Goal: Check status: Check status

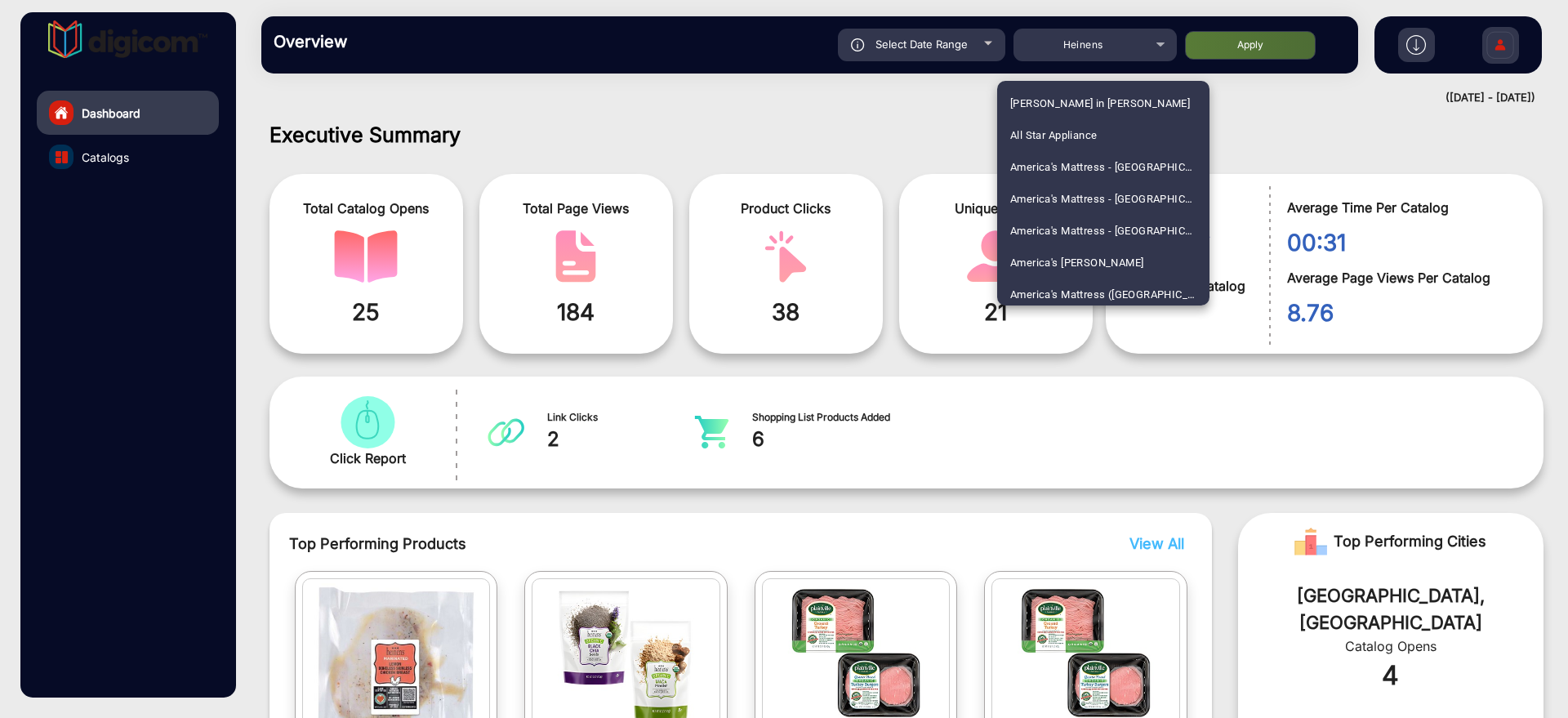
scroll to position [2808, 0]
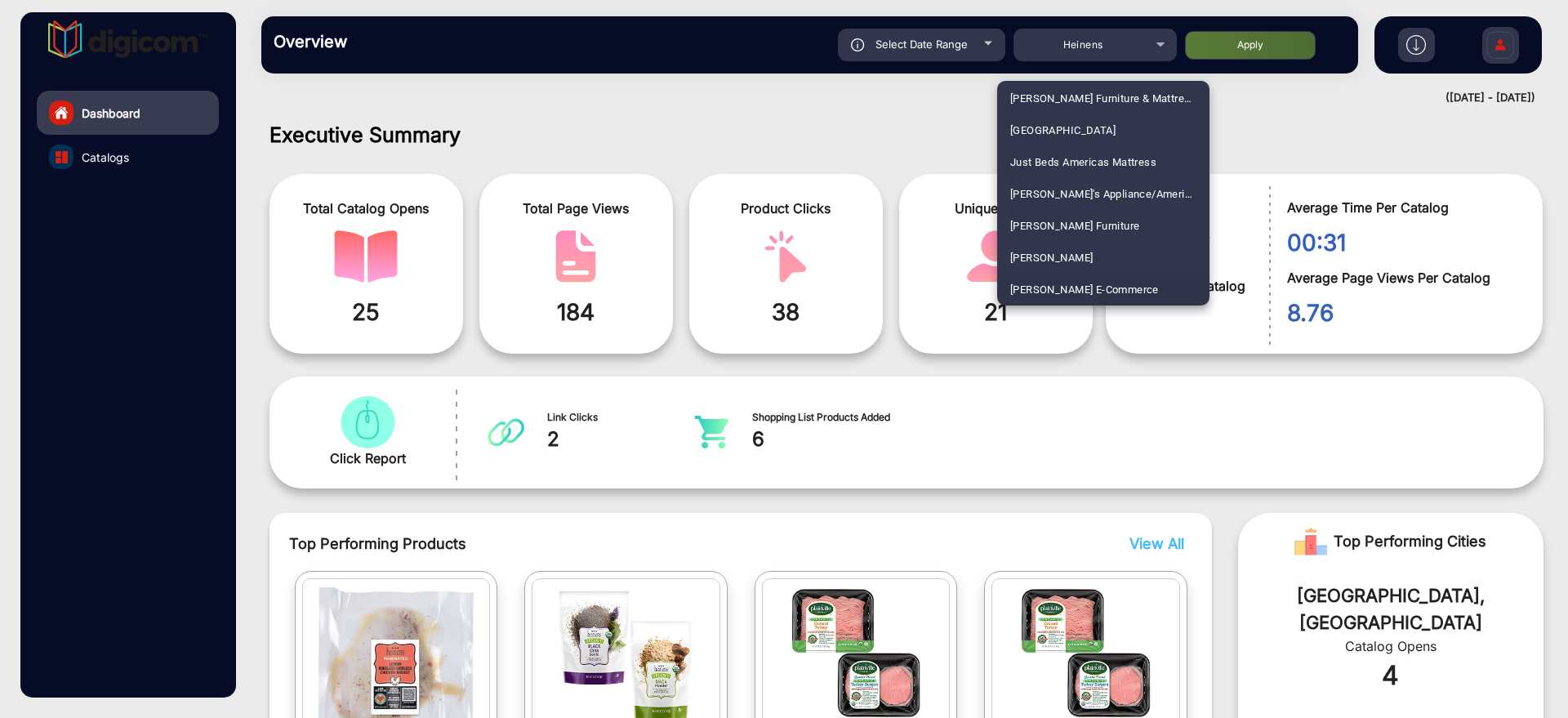
click at [1032, 260] on span "[PERSON_NAME]" at bounding box center [1051, 257] width 82 height 32
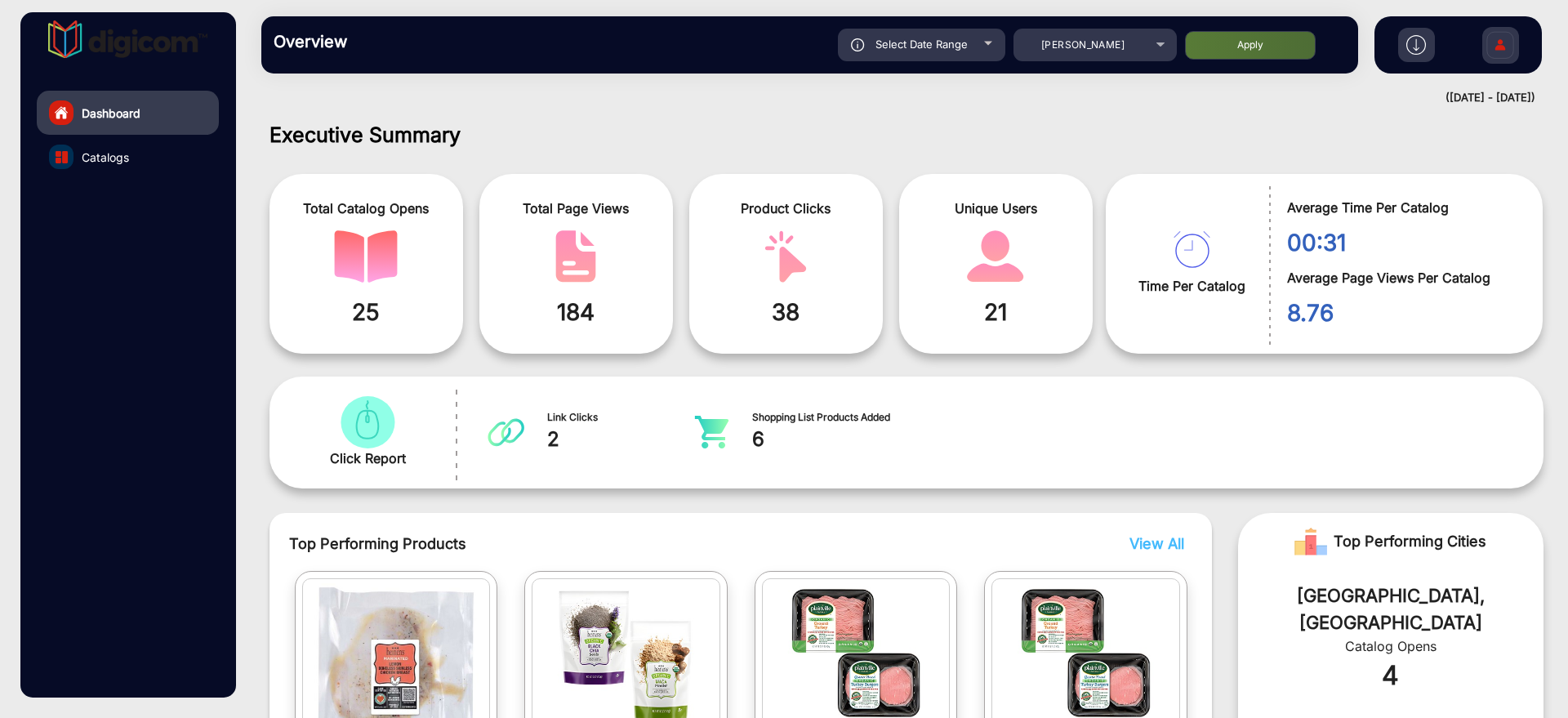
click at [1034, 250] on span at bounding box center [996, 256] width 169 height 53
click at [949, 39] on span "Select Date Range" at bounding box center [922, 44] width 92 height 13
type input "[DATE]"
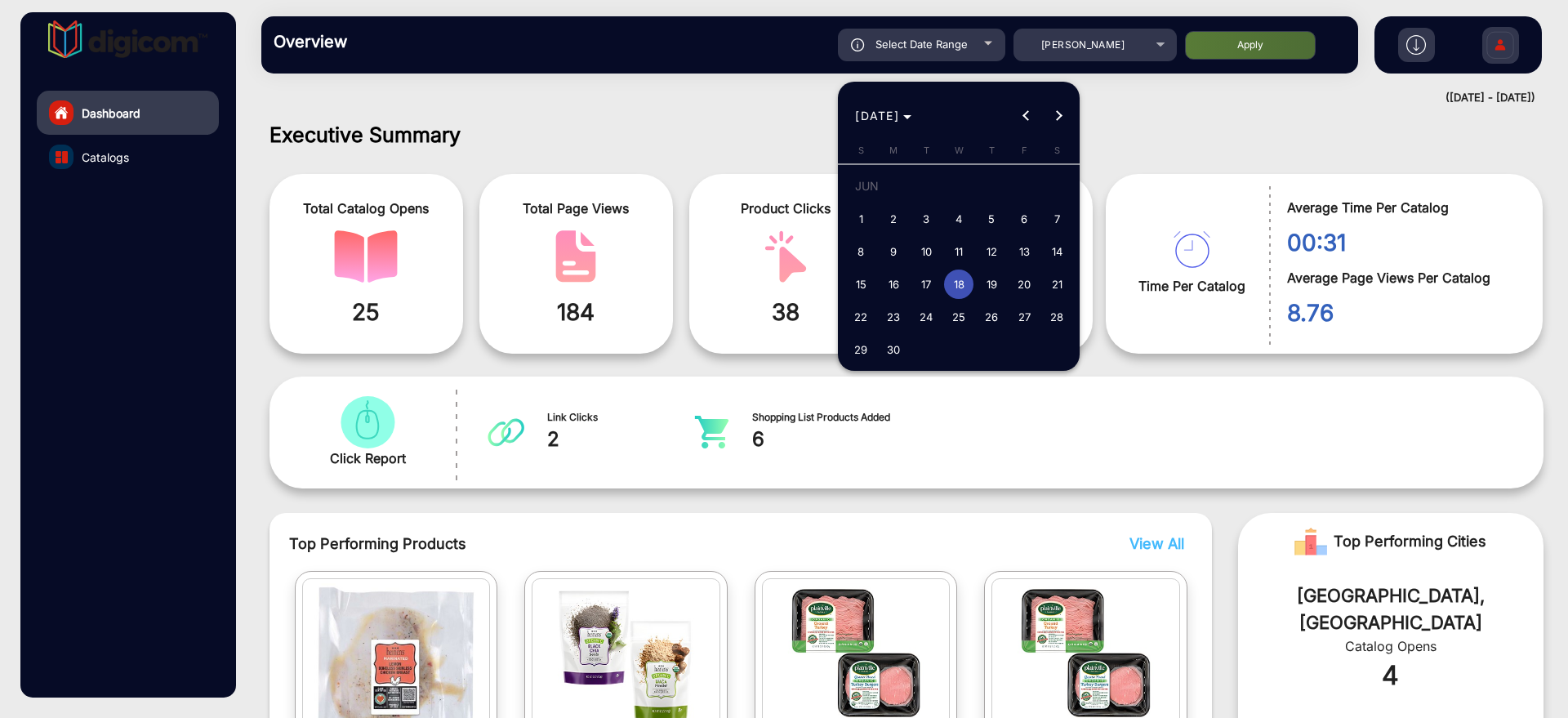
click at [902, 290] on span "16" at bounding box center [894, 284] width 30 height 30
type input "[DATE]"
click at [902, 290] on span "16" at bounding box center [894, 284] width 30 height 30
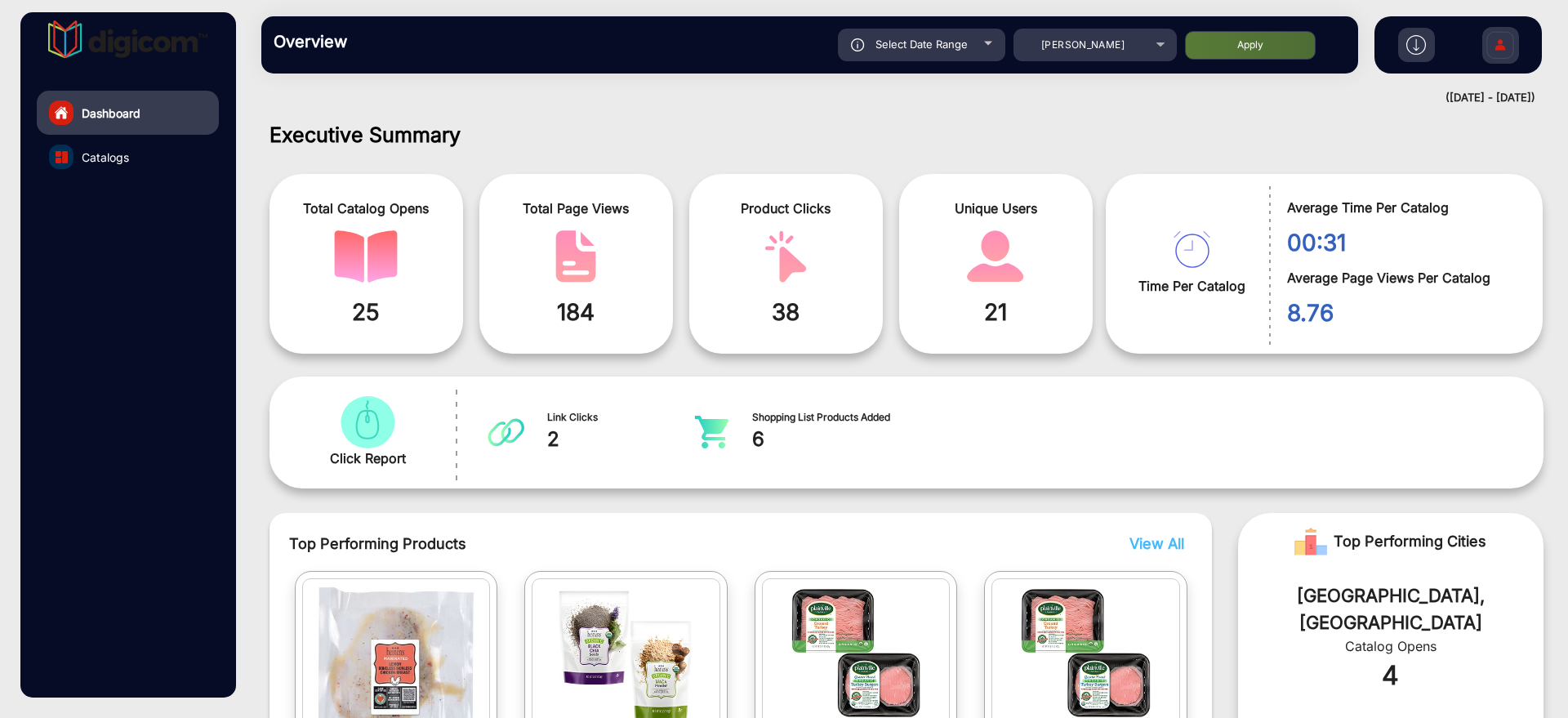
type input "[DATE]"
click at [1211, 54] on button "Apply" at bounding box center [1251, 45] width 131 height 29
type input "[DATE]"
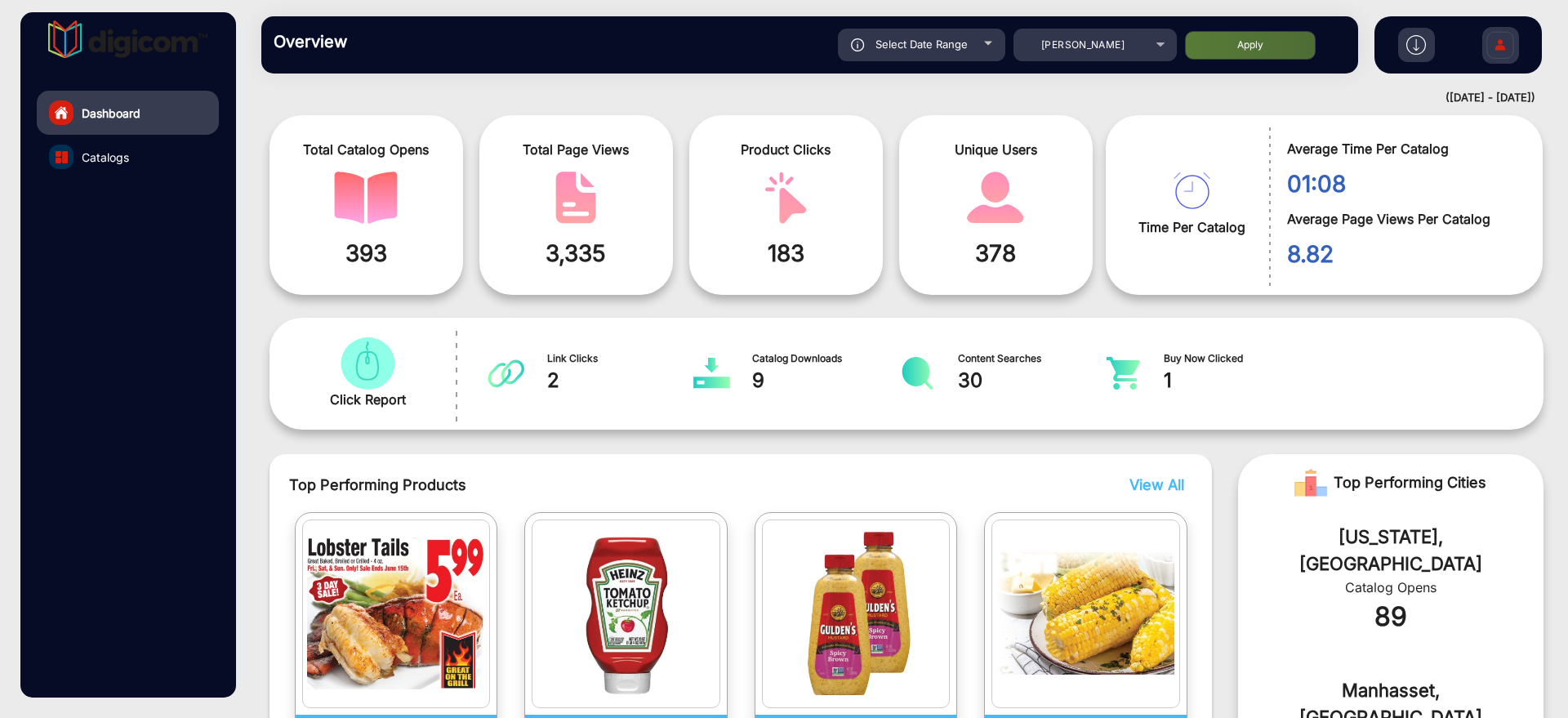
scroll to position [0, 0]
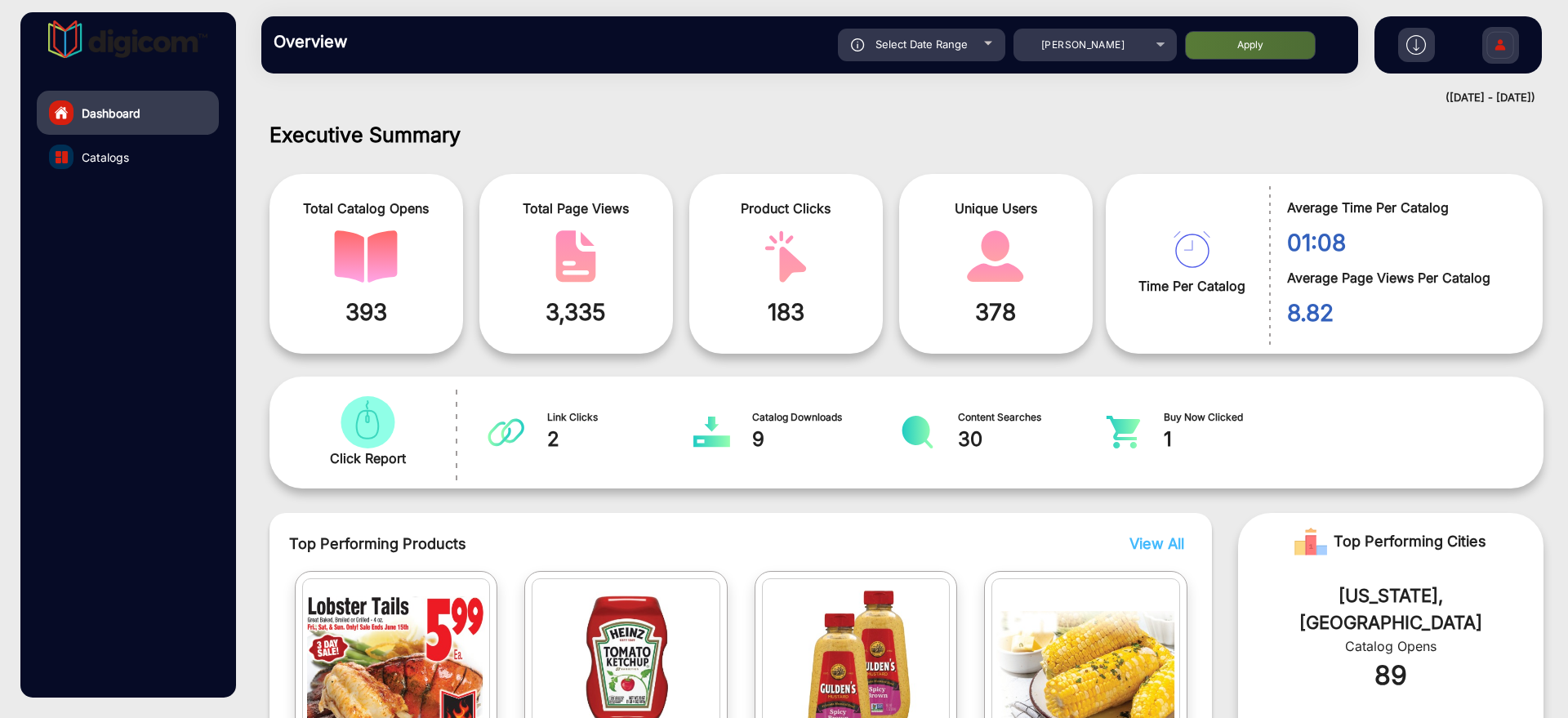
click at [938, 27] on div "Overview Reports Understand what makes your customers tick and learn how they a…" at bounding box center [809, 45] width 1097 height 58
click at [965, 39] on span "Select Date Range" at bounding box center [922, 44] width 92 height 13
type input "[DATE]"
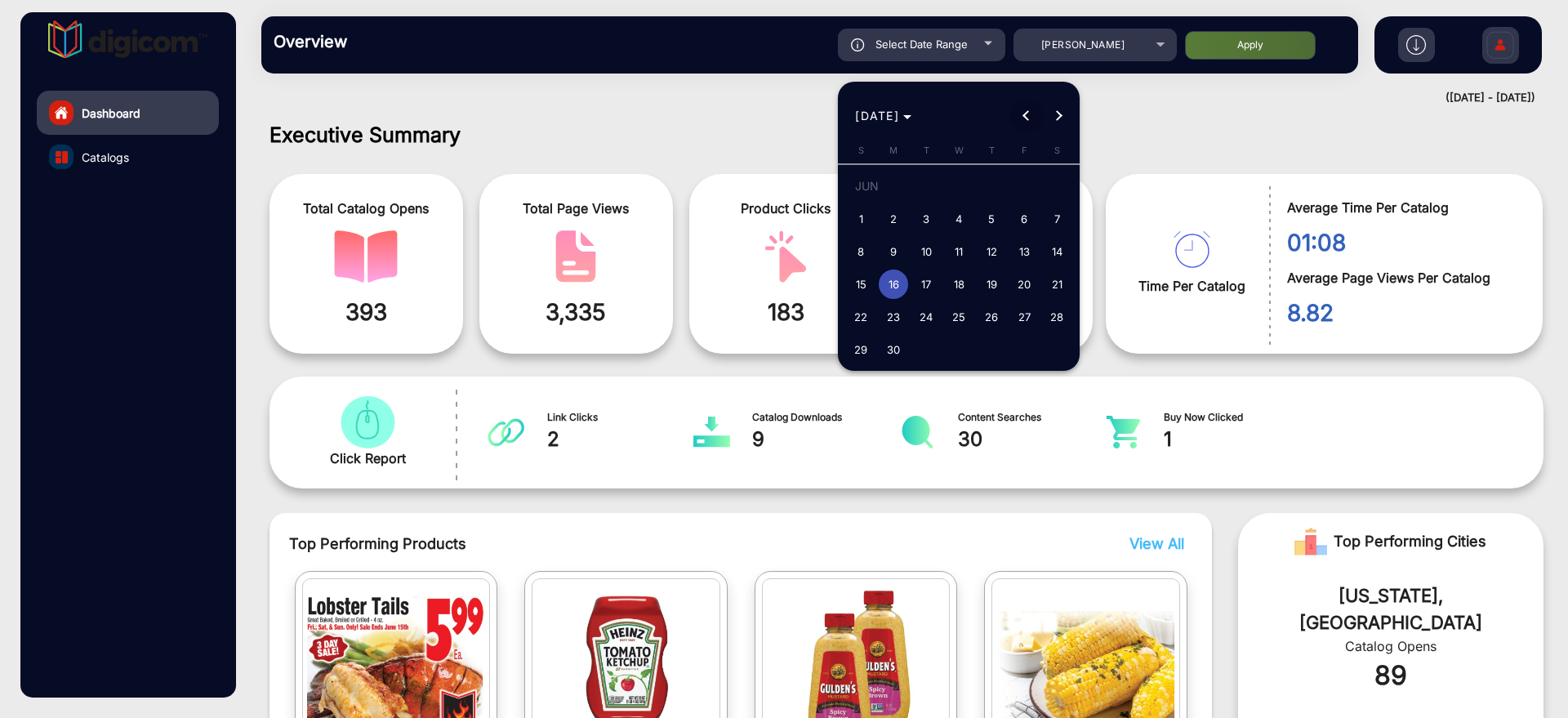
click at [1038, 112] on span "Previous month" at bounding box center [1026, 115] width 33 height 33
click at [1070, 115] on span "Next month" at bounding box center [1059, 115] width 33 height 33
click at [992, 201] on span "1" at bounding box center [992, 190] width 30 height 34
type input "[DATE]"
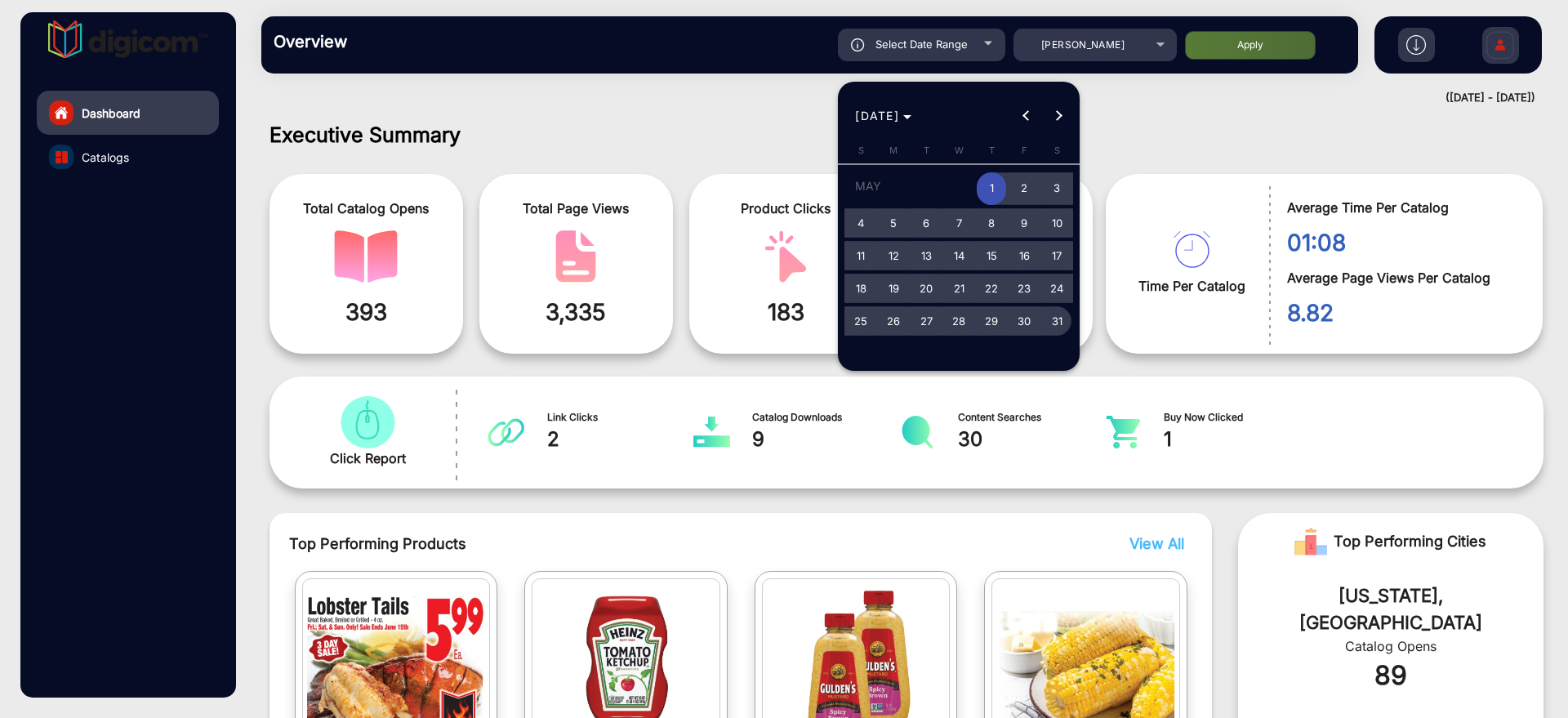
click at [1050, 325] on span "31" at bounding box center [1058, 321] width 30 height 30
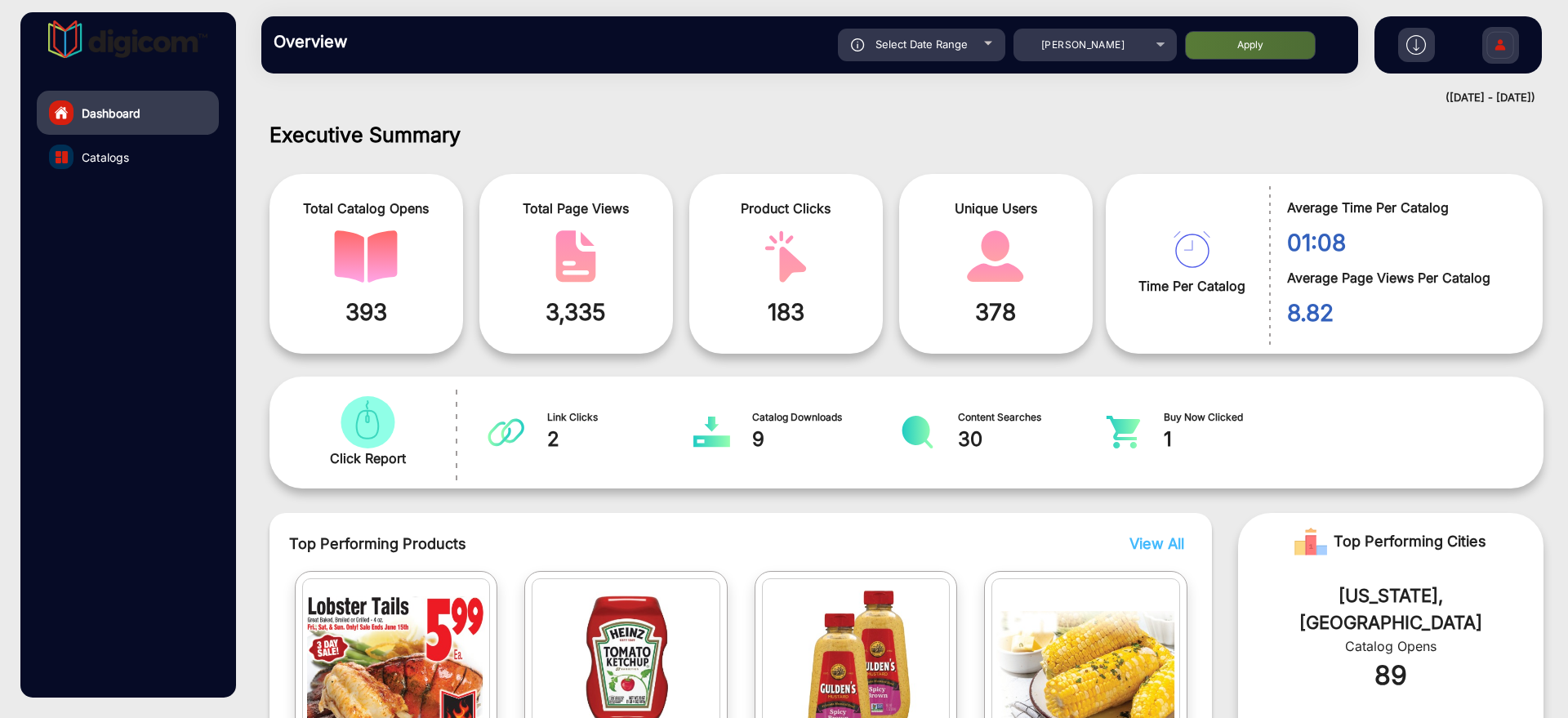
type input "[DATE]"
click at [1235, 46] on button "Apply" at bounding box center [1251, 45] width 131 height 29
type input "[DATE]"
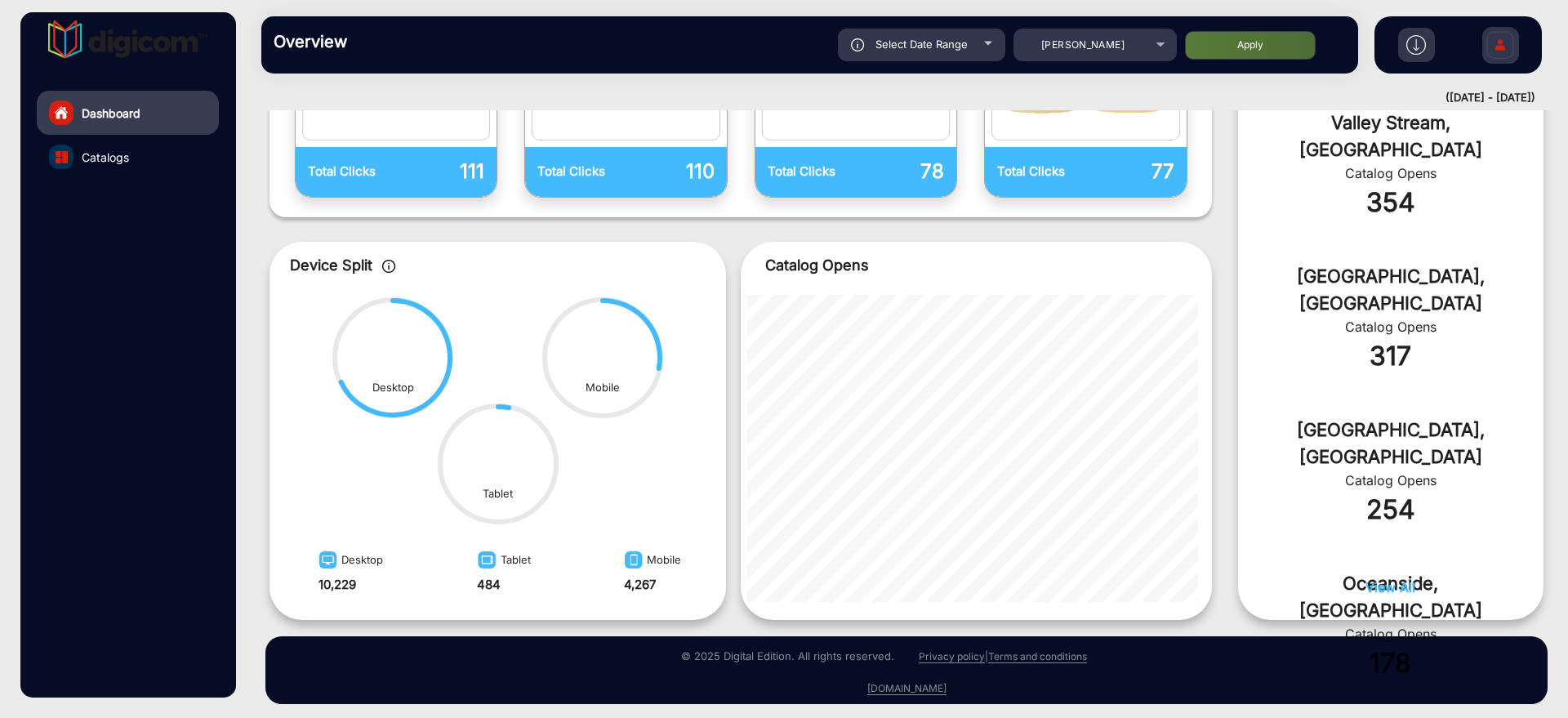
scroll to position [633, 0]
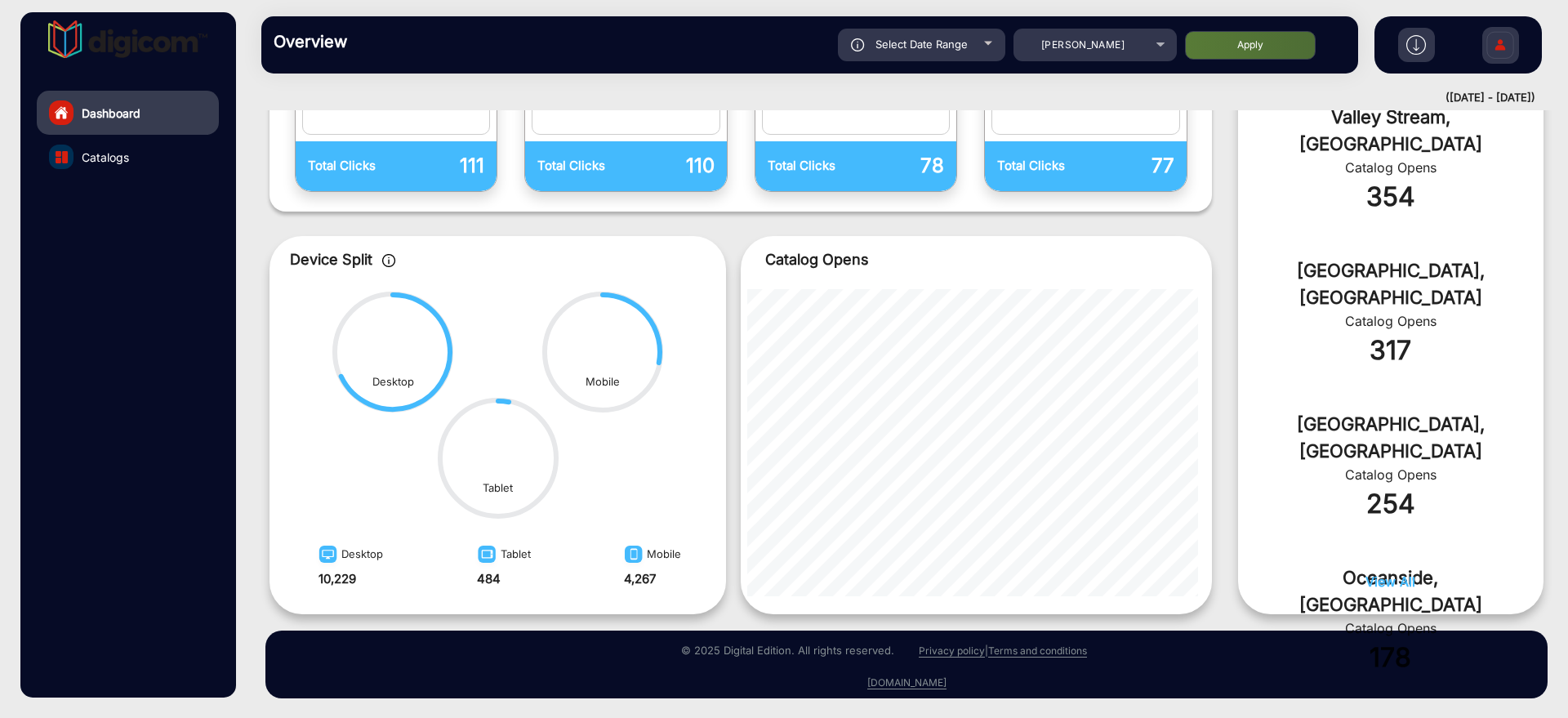
click at [982, 50] on div "Select Date Range" at bounding box center [922, 45] width 168 height 33
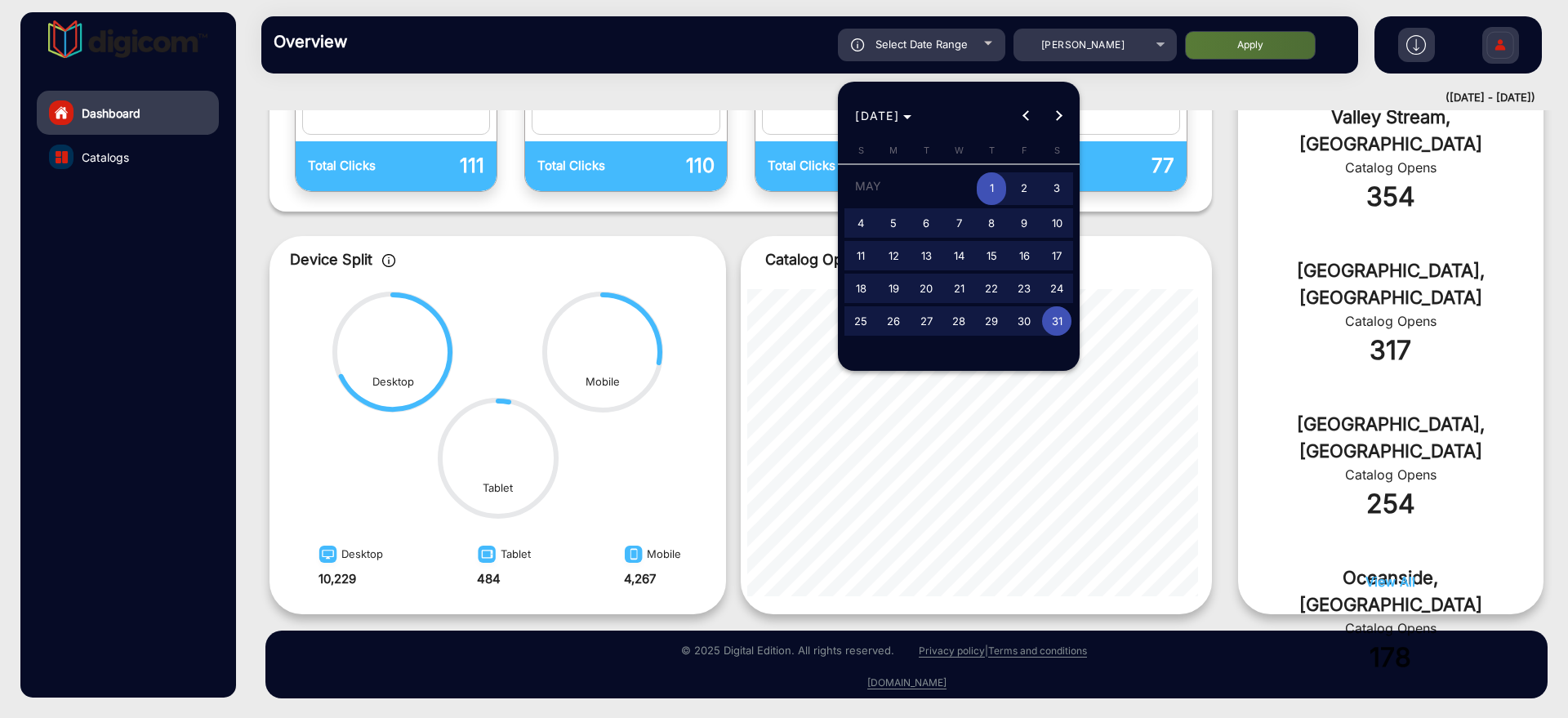
type input "[DATE]"
click at [1102, 64] on div at bounding box center [784, 359] width 1568 height 718
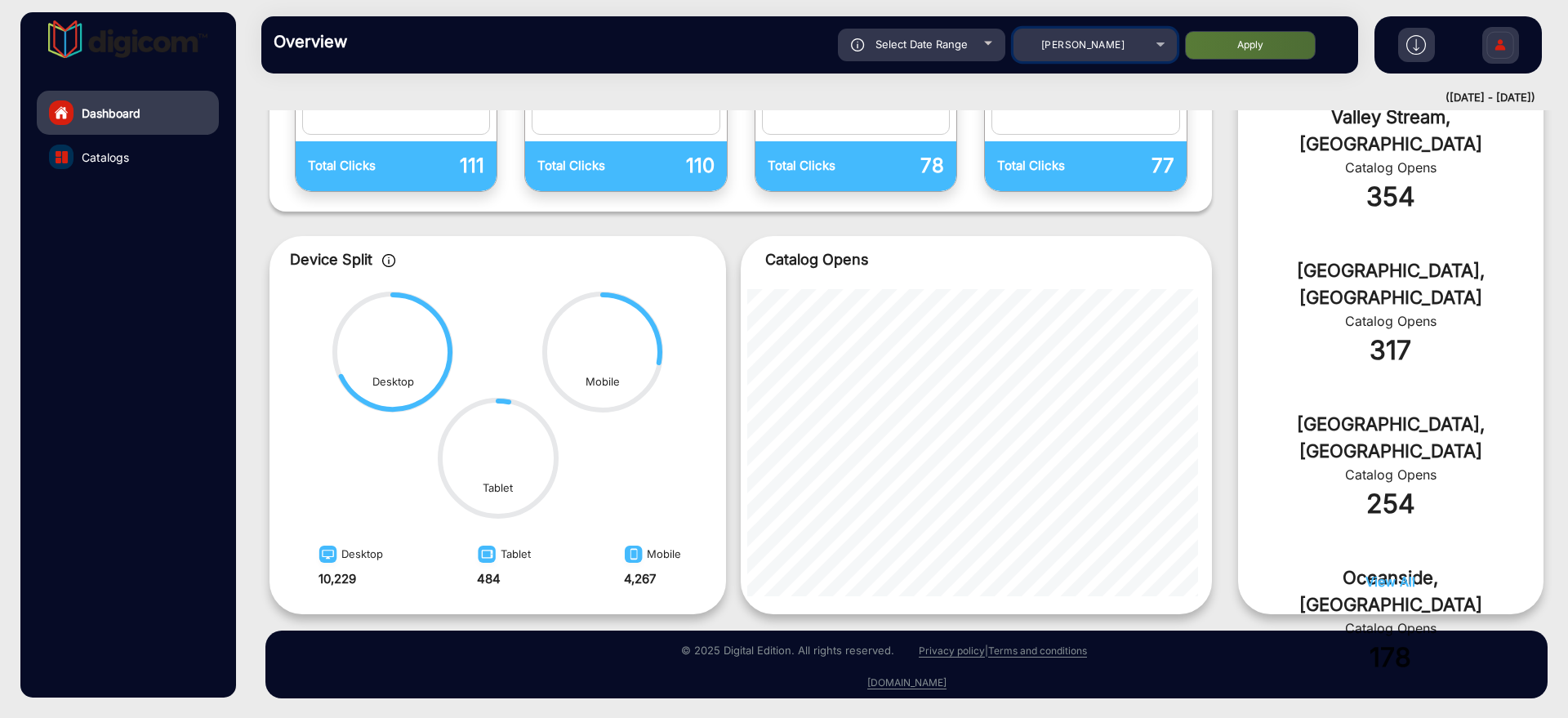
click at [1102, 54] on div "[PERSON_NAME]" at bounding box center [1083, 45] width 131 height 20
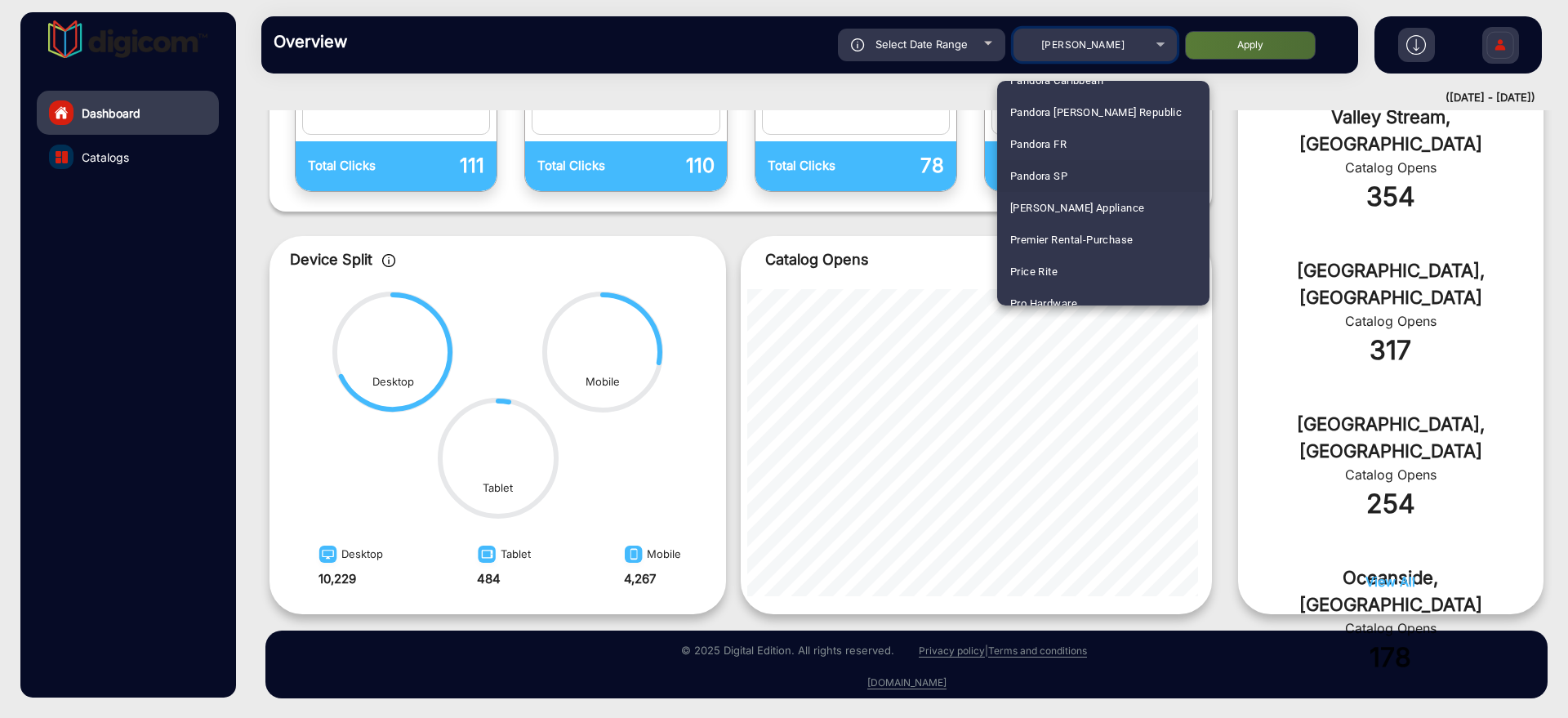
scroll to position [3613, 0]
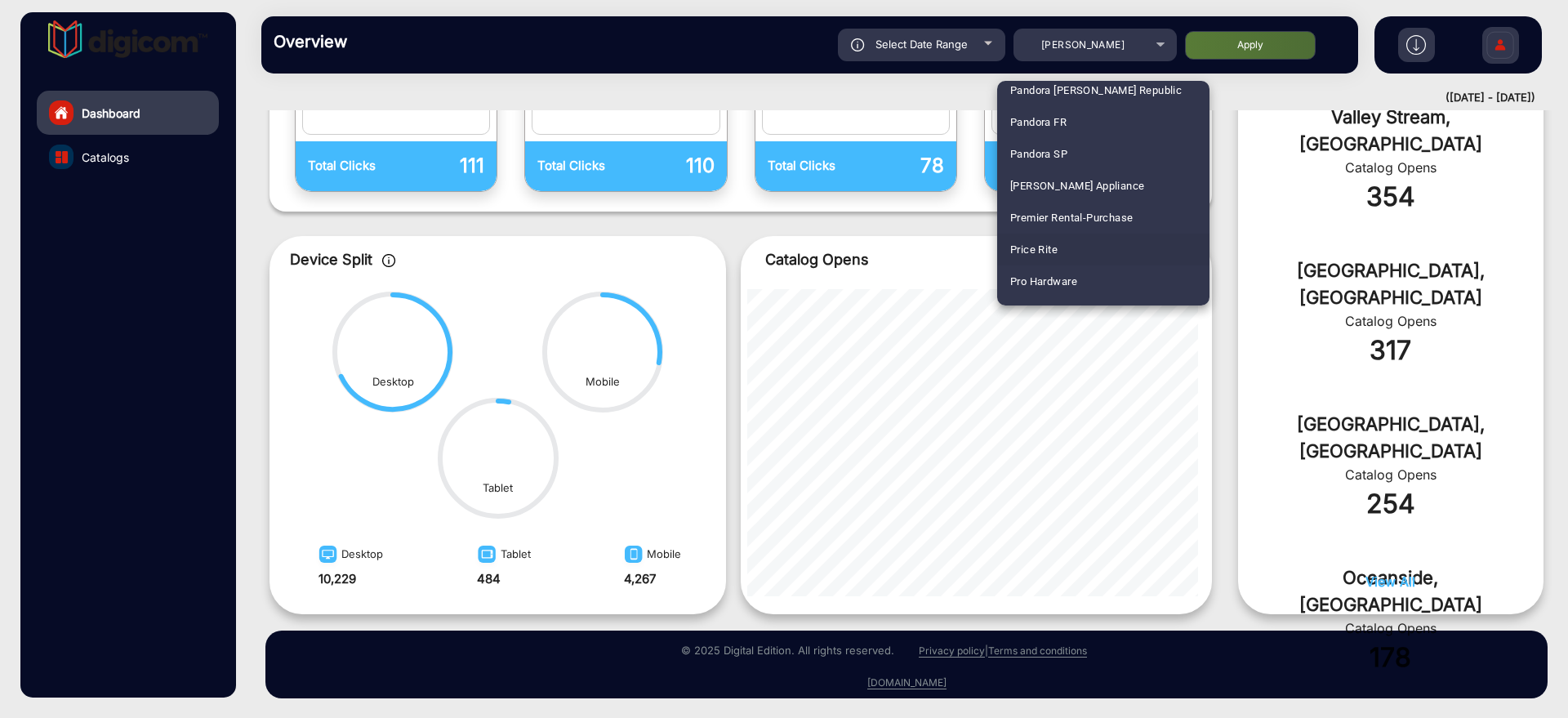
click at [1072, 249] on mat-option "Price Rite" at bounding box center [1103, 249] width 213 height 32
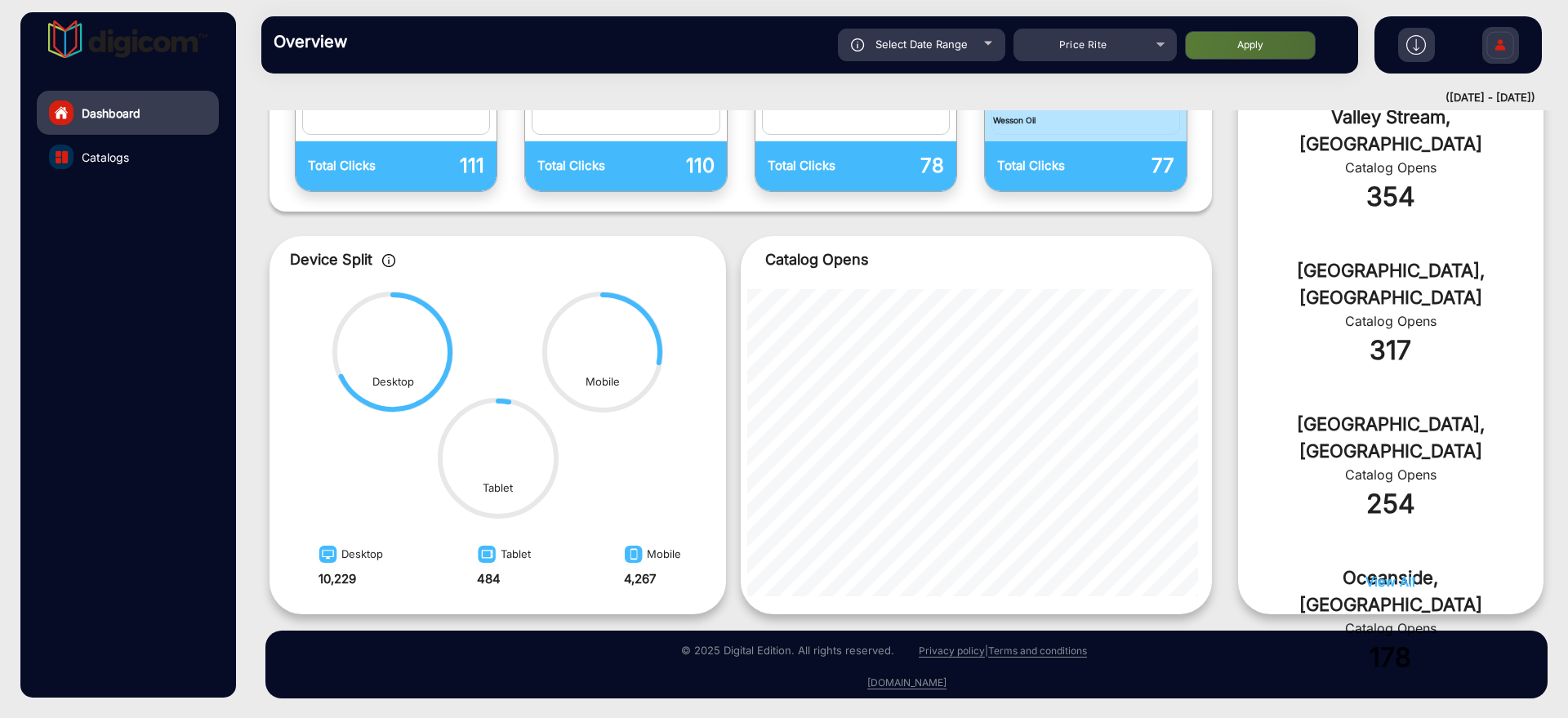
click at [1268, 48] on button "Apply" at bounding box center [1251, 45] width 131 height 29
type input "[DATE]"
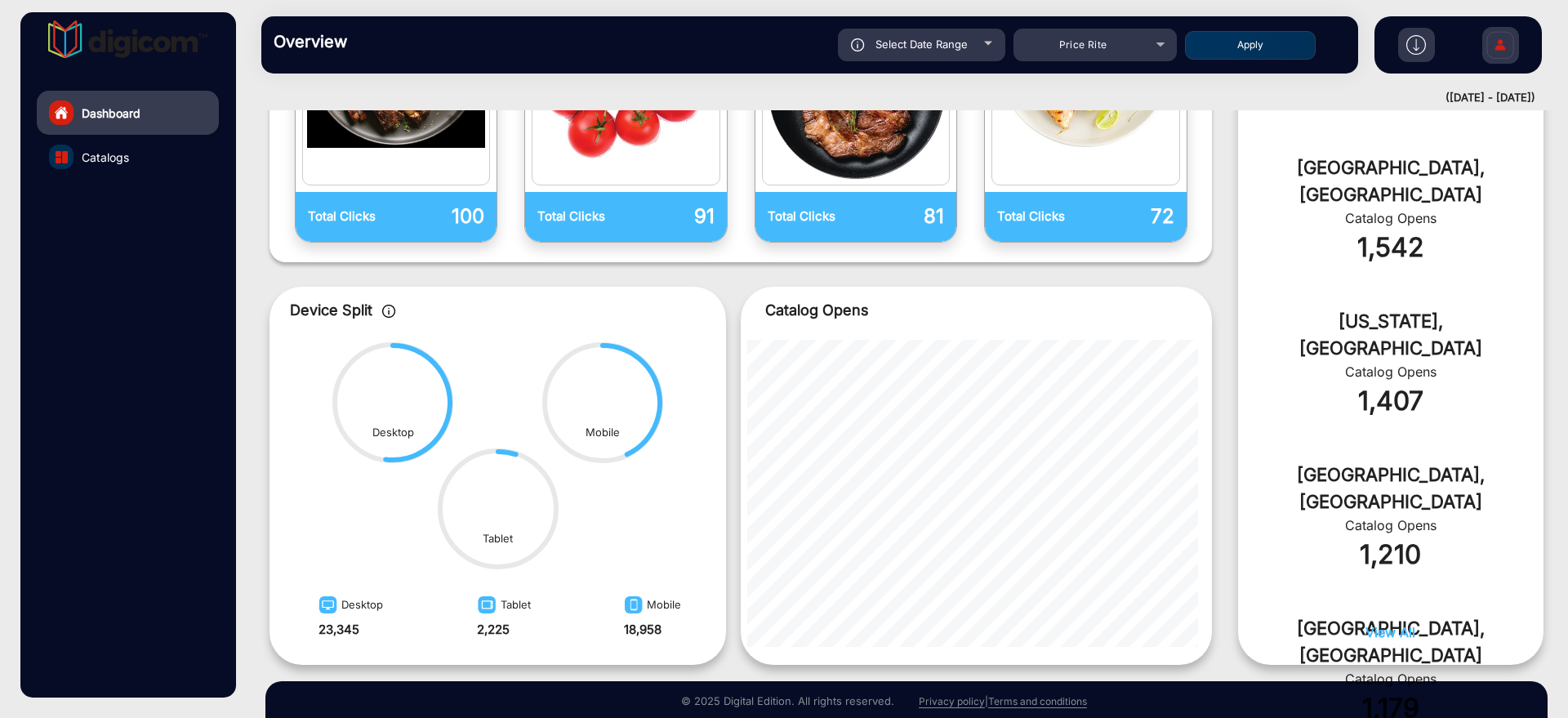
scroll to position [633, 0]
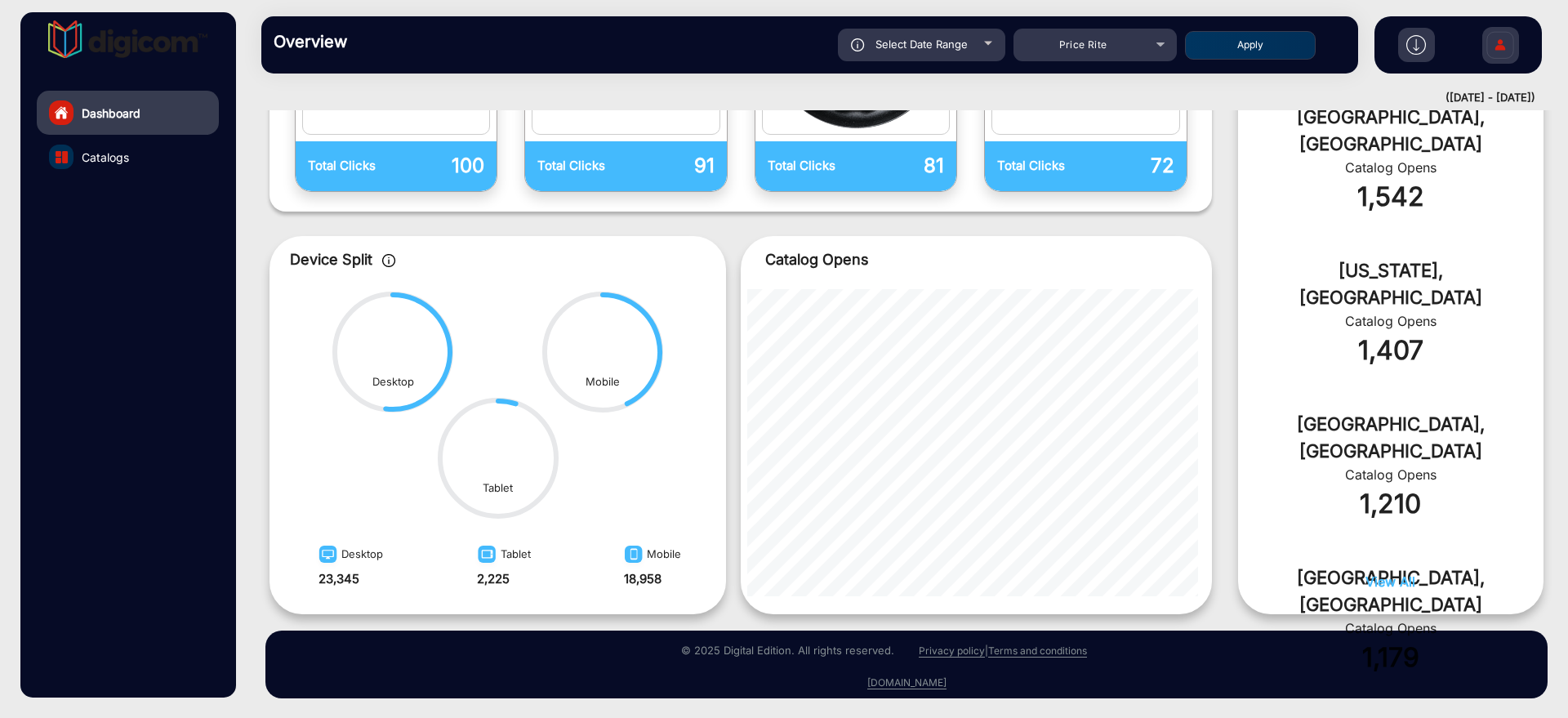
click at [984, 44] on div at bounding box center [988, 44] width 8 height 4
click at [1072, 40] on span "Price Rite" at bounding box center [1083, 45] width 49 height 12
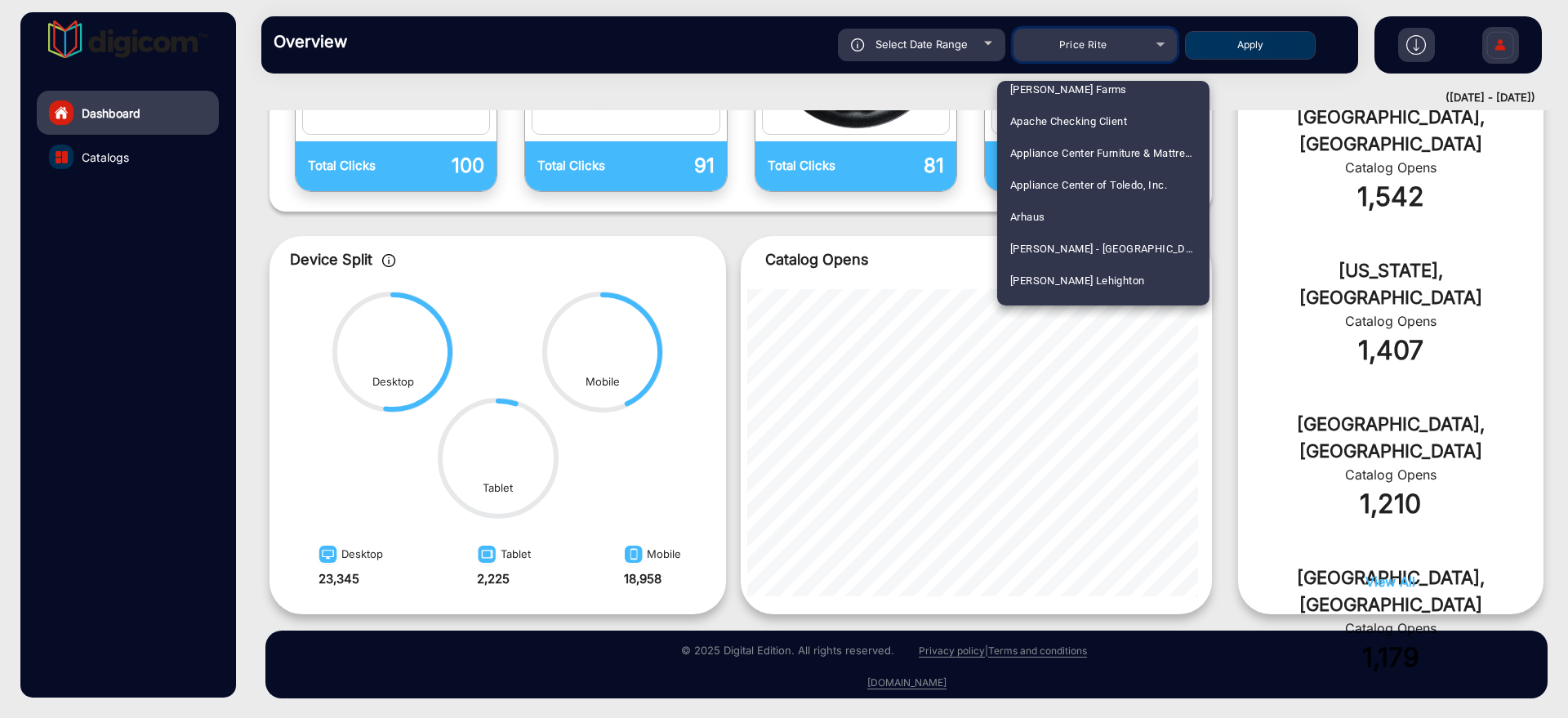
scroll to position [721, 0]
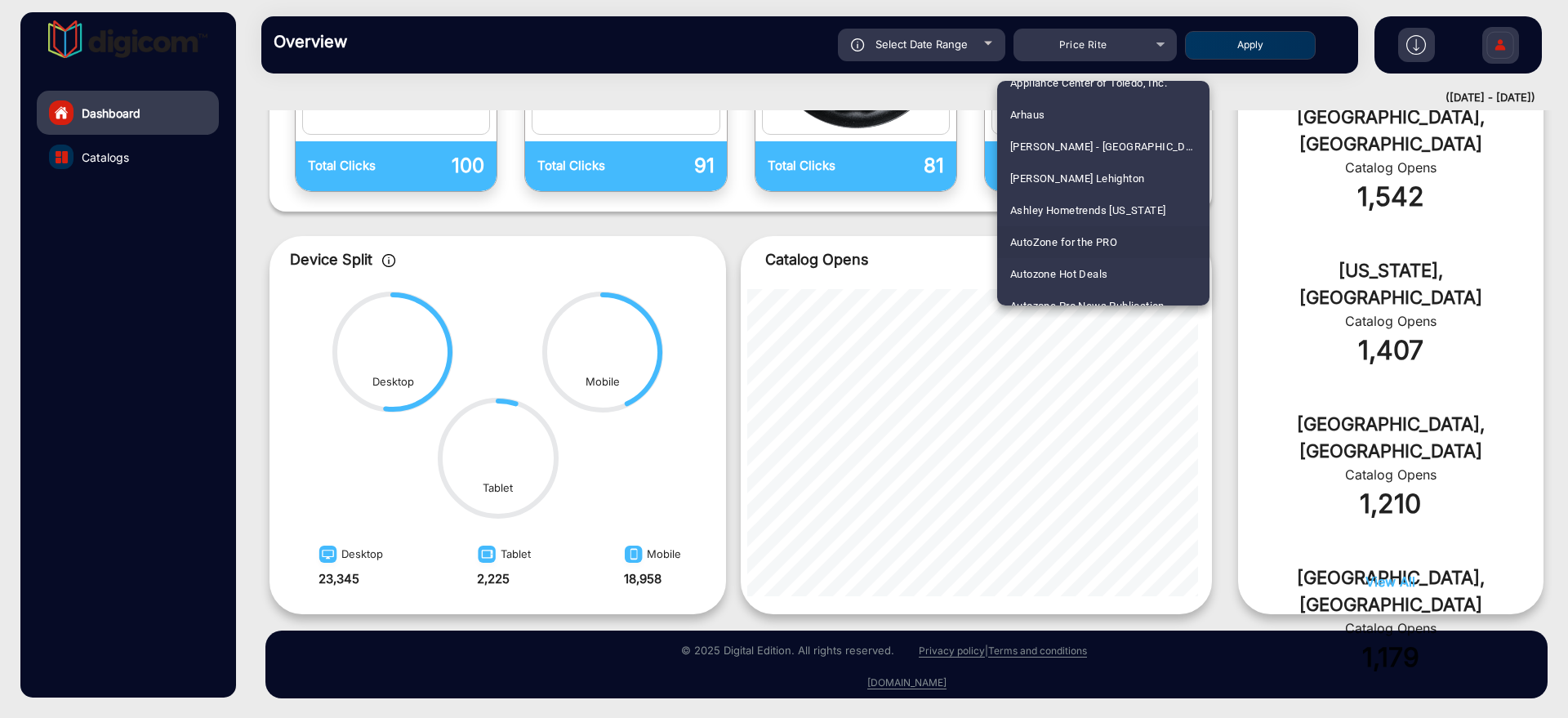
click at [1055, 232] on span "AutoZone for the PRO" at bounding box center [1064, 242] width 107 height 32
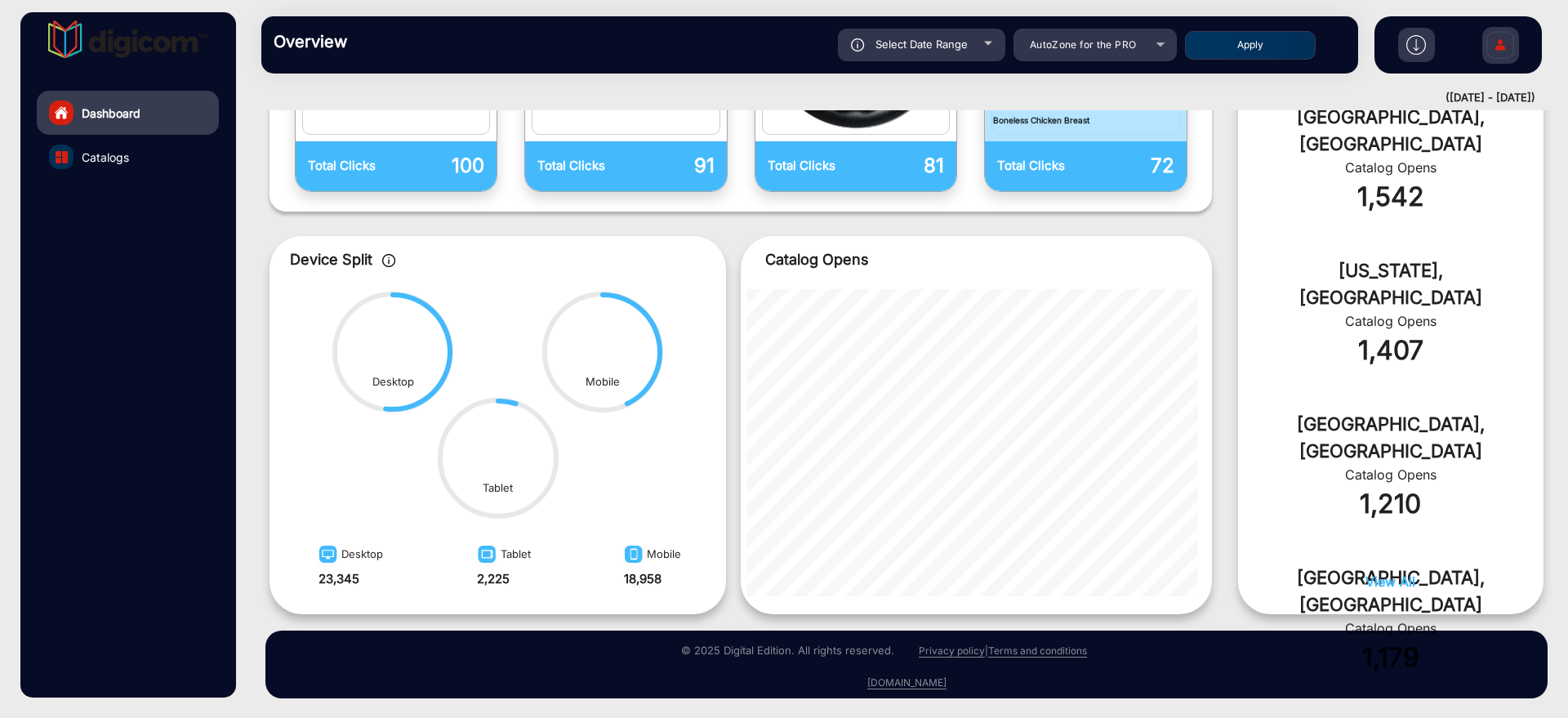
click at [1232, 59] on div "Select Date Range [DATE] [DATE] – [DATE] [DATE] AutoZone for the PRO Apply" at bounding box center [863, 45] width 965 height 33
click at [1238, 45] on button "Apply" at bounding box center [1251, 45] width 131 height 29
type input "[DATE]"
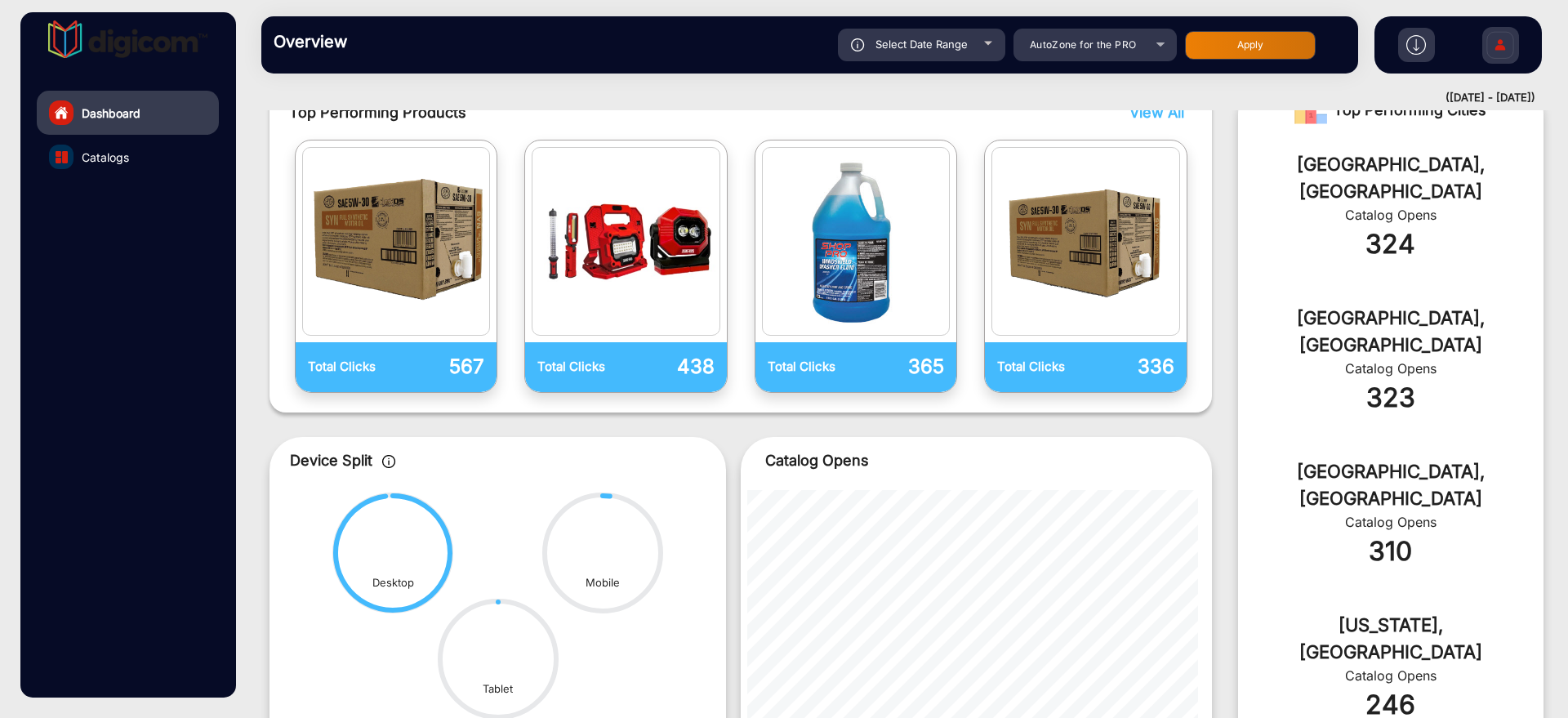
scroll to position [625, 0]
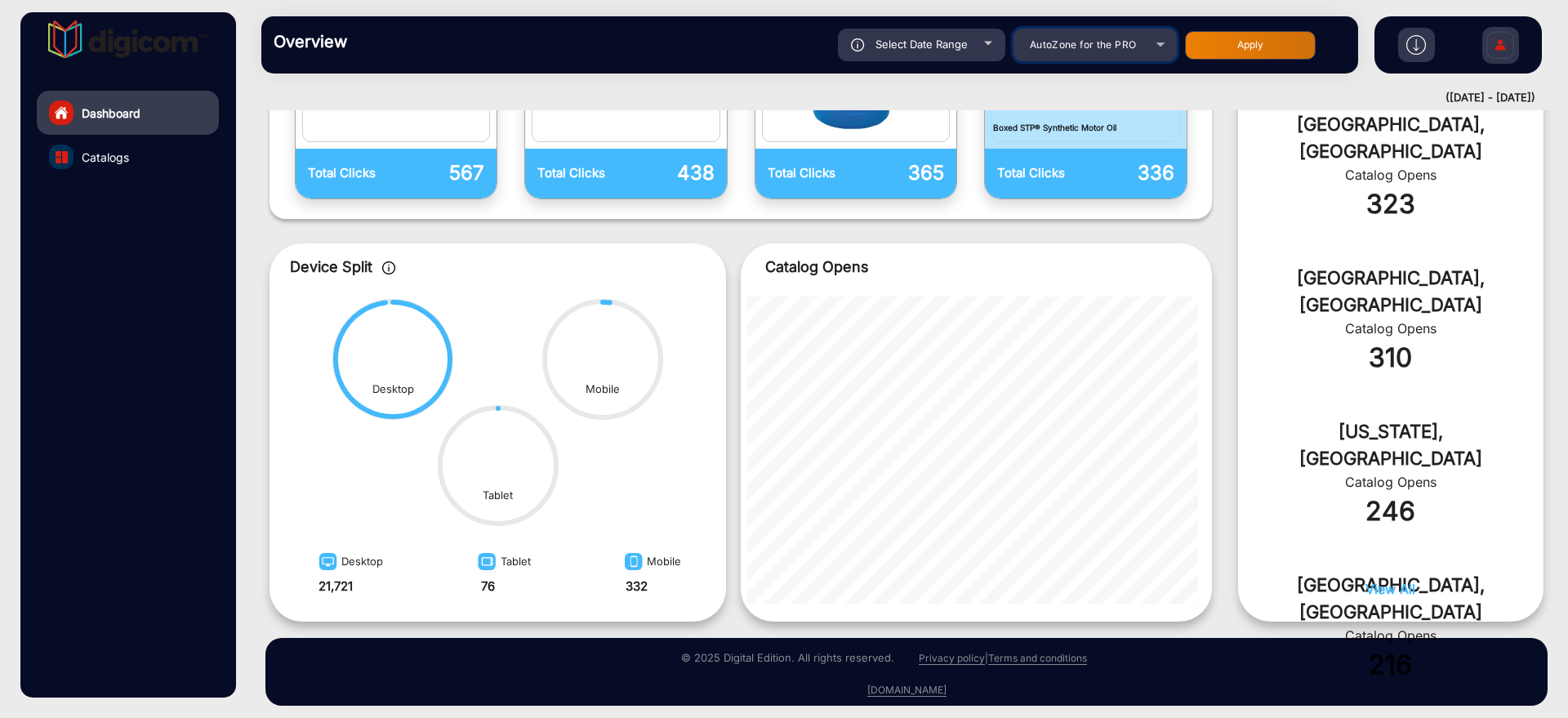
click at [1081, 39] on span "AutoZone for the PRO" at bounding box center [1083, 45] width 107 height 12
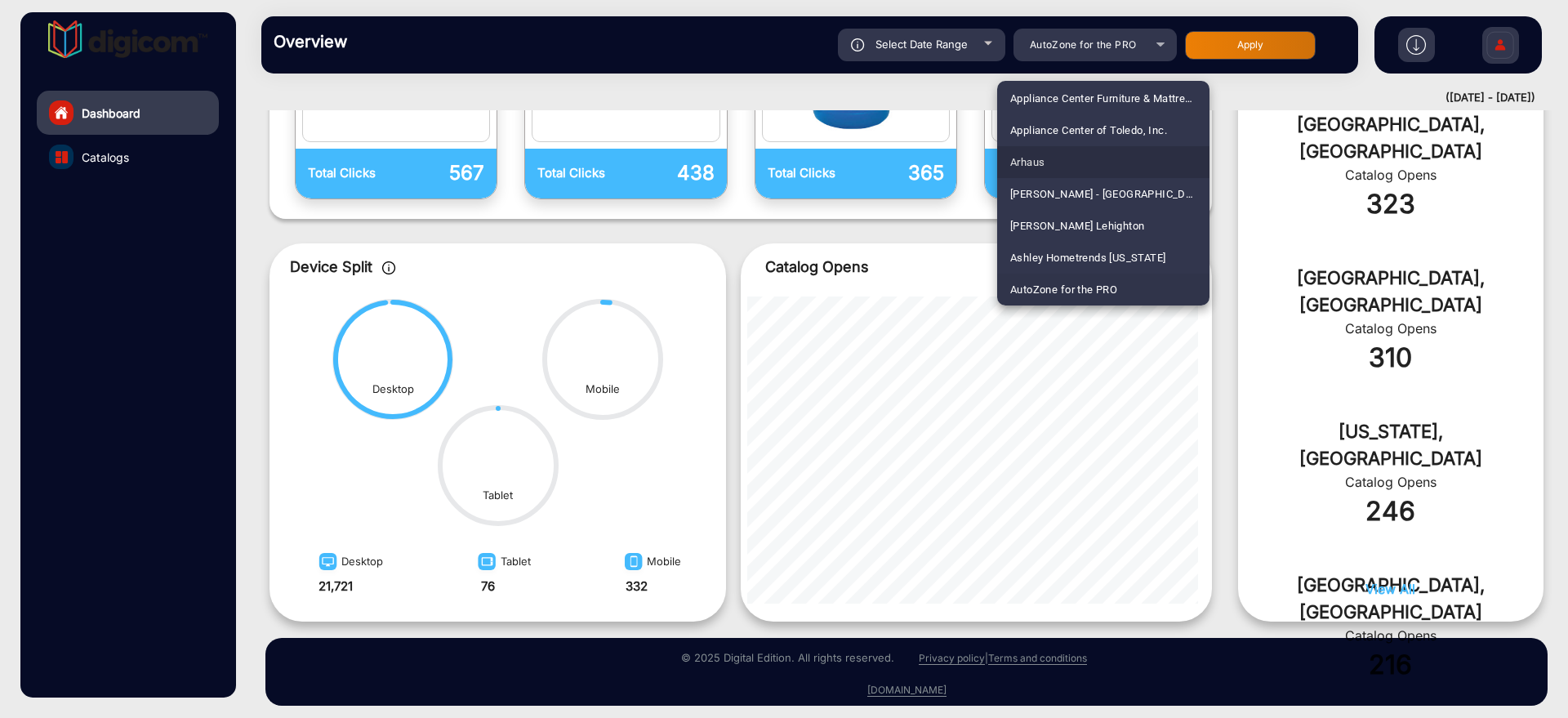
click at [1123, 150] on mat-option "Arhaus" at bounding box center [1103, 162] width 213 height 32
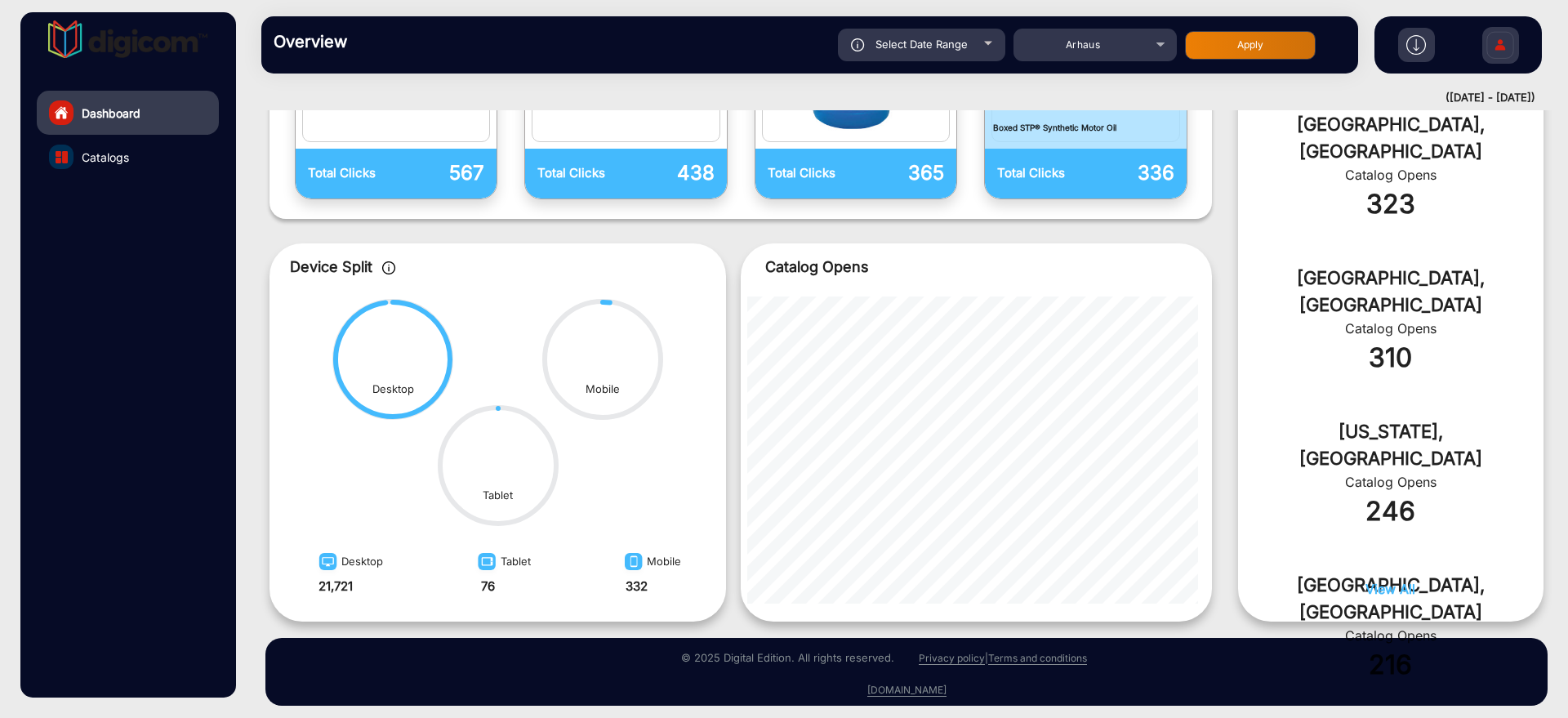
click at [1223, 15] on div "Overview Reports Understand what makes your customers tick and learn how they a…" at bounding box center [907, 45] width 1324 height 89
click at [1224, 44] on button "Apply" at bounding box center [1251, 45] width 131 height 29
type input "[DATE]"
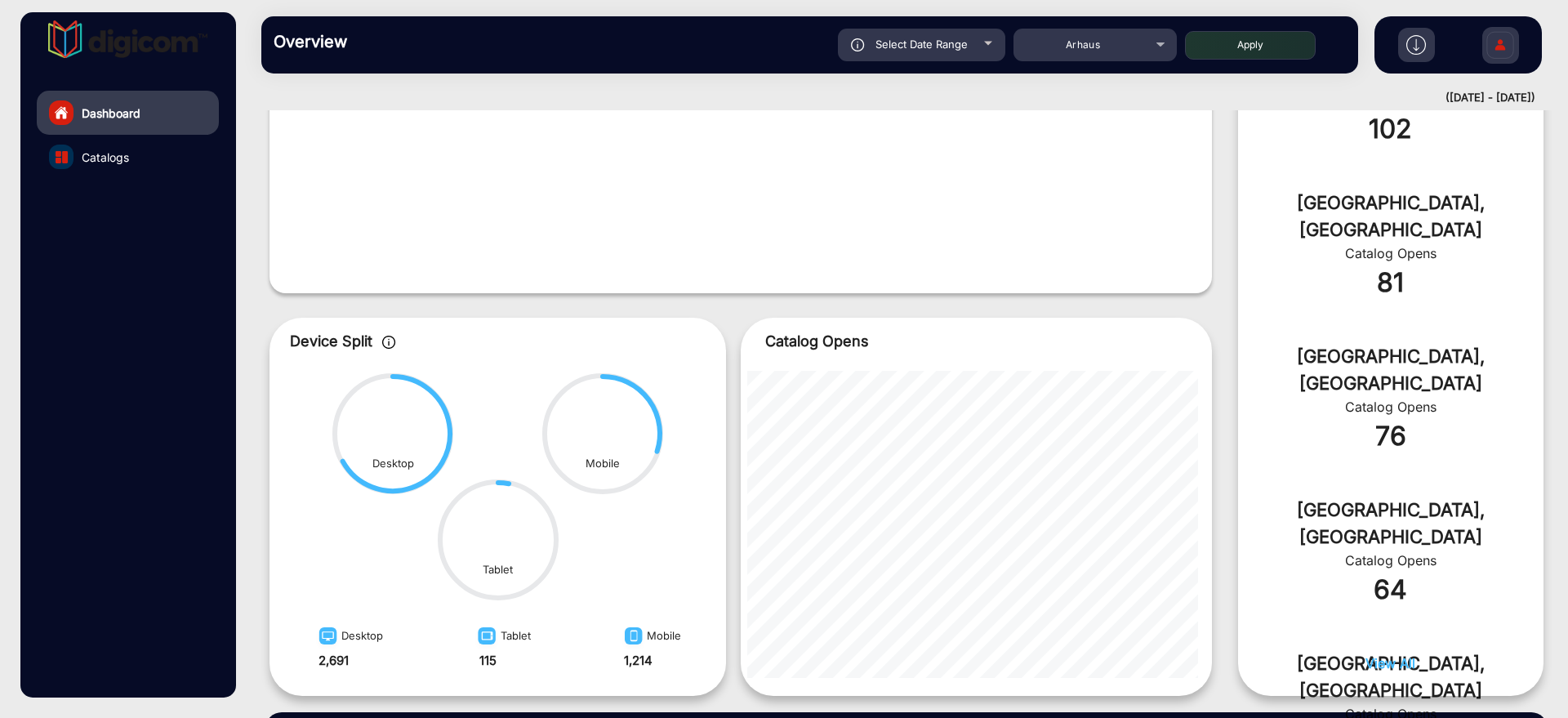
scroll to position [417, 0]
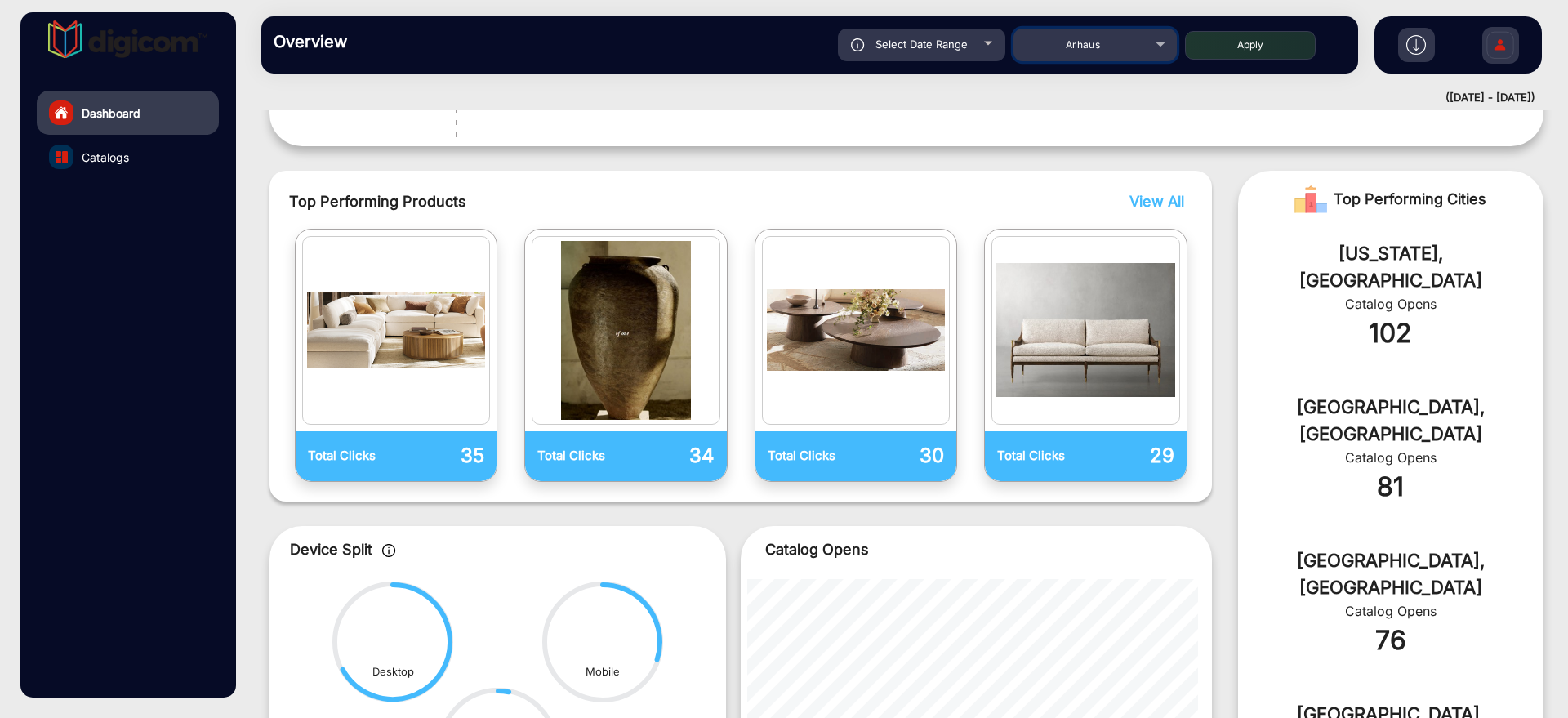
click at [1097, 49] on span "Arhaus" at bounding box center [1082, 45] width 35 height 12
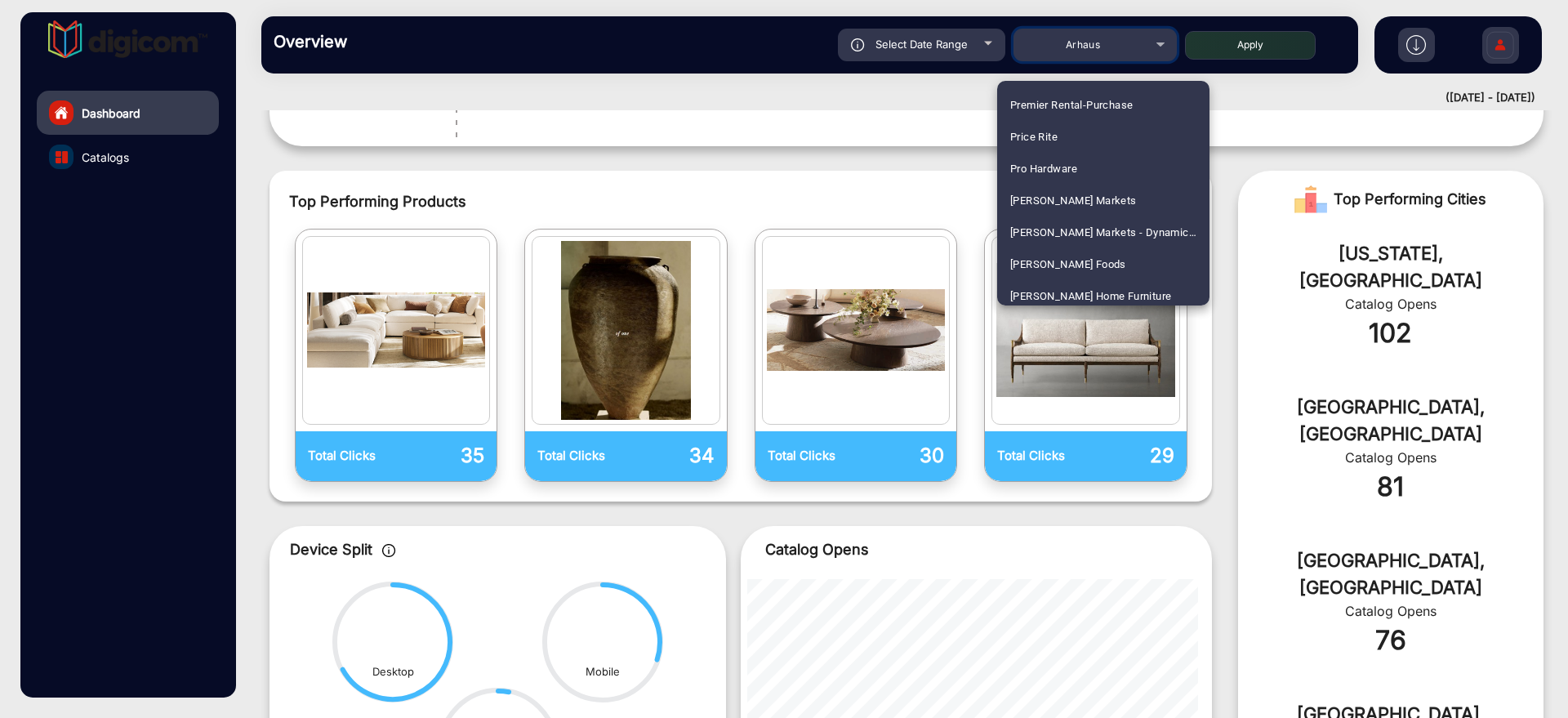
scroll to position [3726, 0]
click at [1088, 131] on mat-option "Price Rite" at bounding box center [1103, 136] width 213 height 32
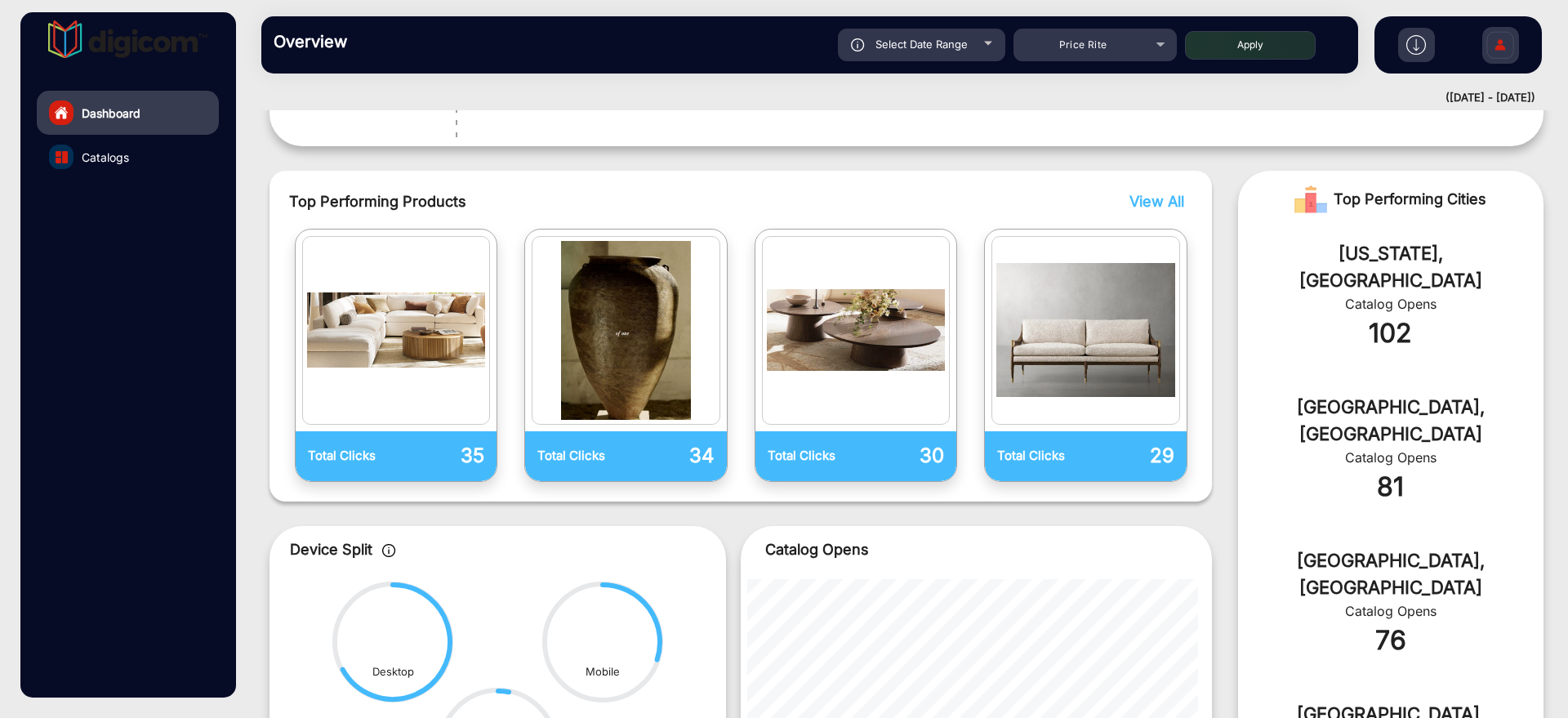
click at [1212, 35] on button "Apply" at bounding box center [1251, 45] width 131 height 29
type input "[DATE]"
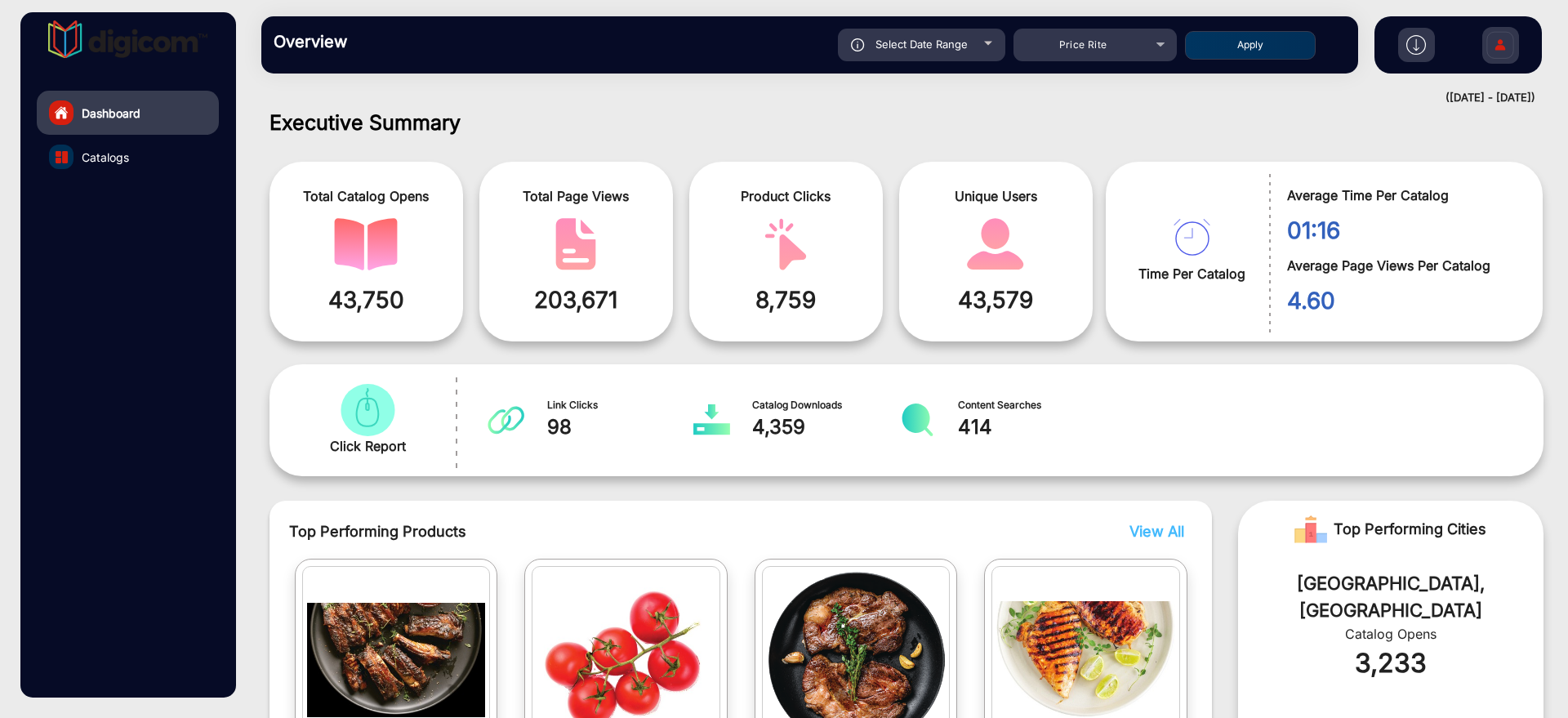
scroll to position [625, 0]
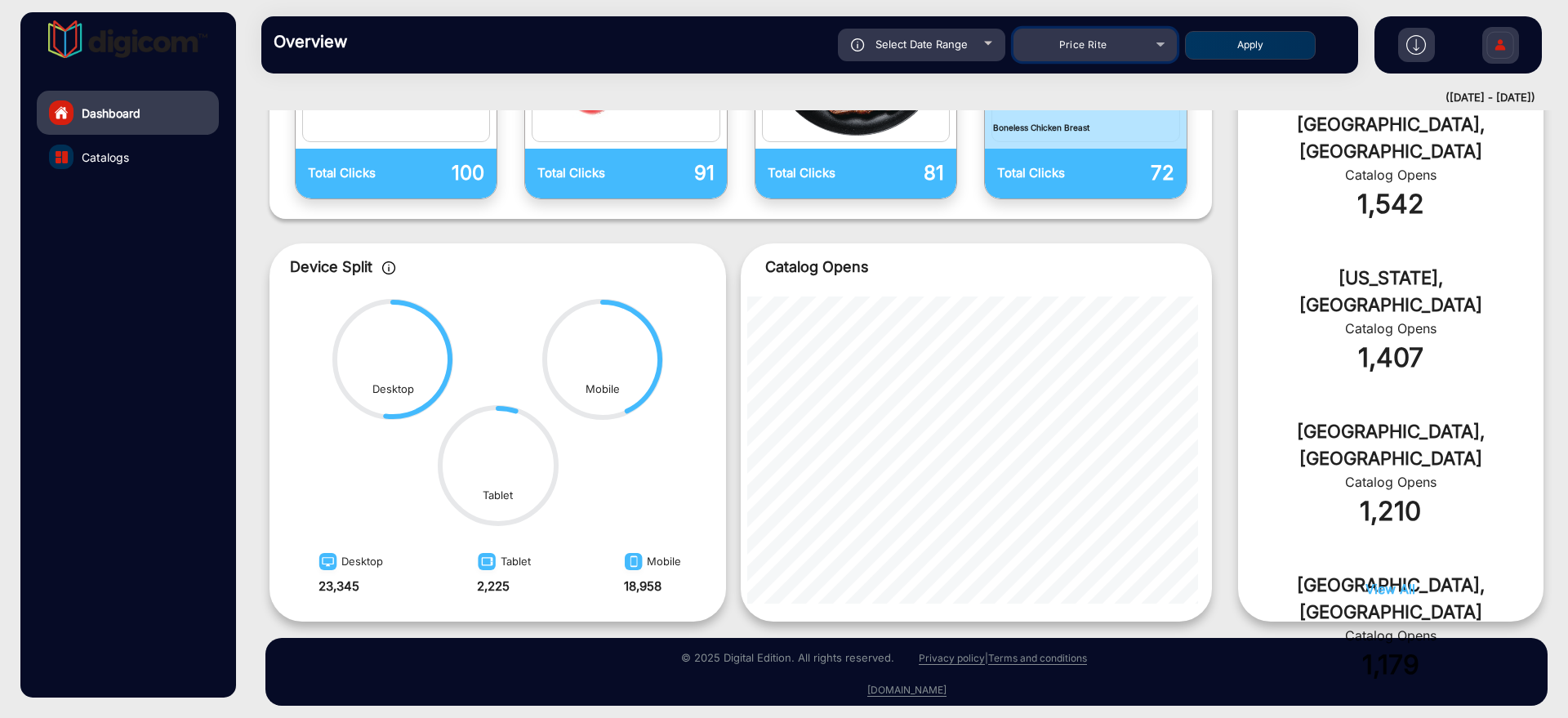
click at [1088, 59] on mat-select "Price Rite" at bounding box center [1095, 45] width 164 height 33
click at [1092, 51] on div "Price Rite" at bounding box center [1083, 45] width 131 height 20
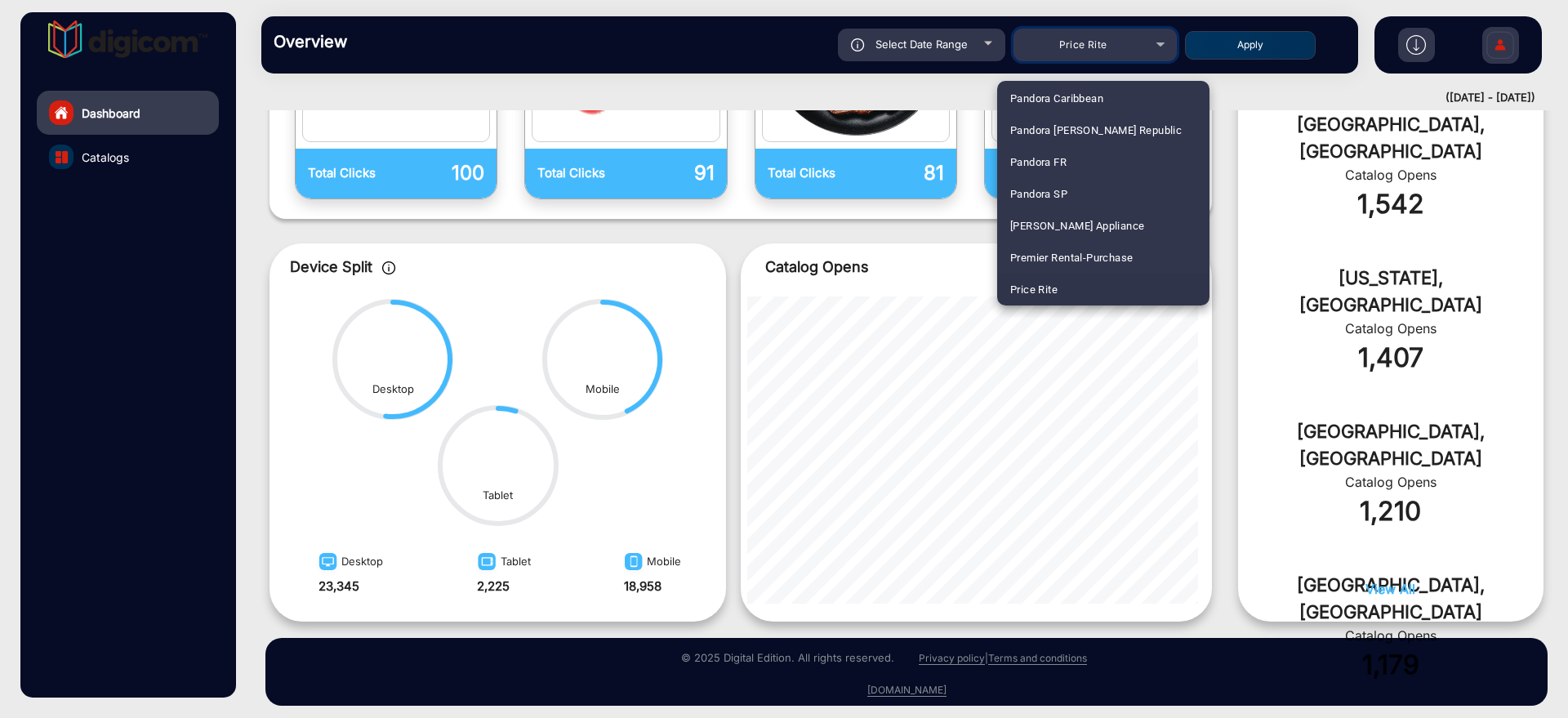
scroll to position [2300, 0]
click at [1075, 191] on mat-option "Heinens" at bounding box center [1103, 193] width 213 height 32
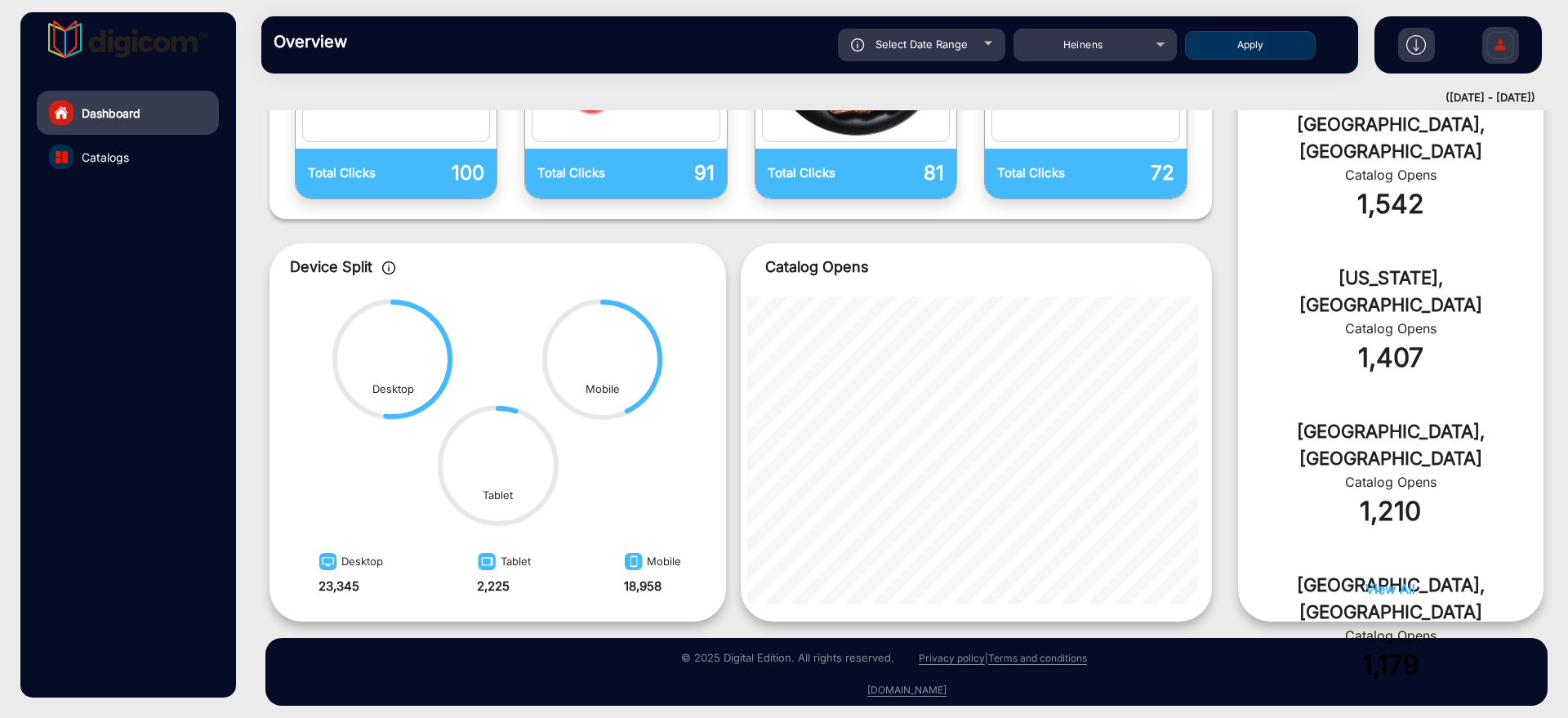
click at [1231, 54] on button "Apply" at bounding box center [1251, 45] width 131 height 29
type input "[DATE]"
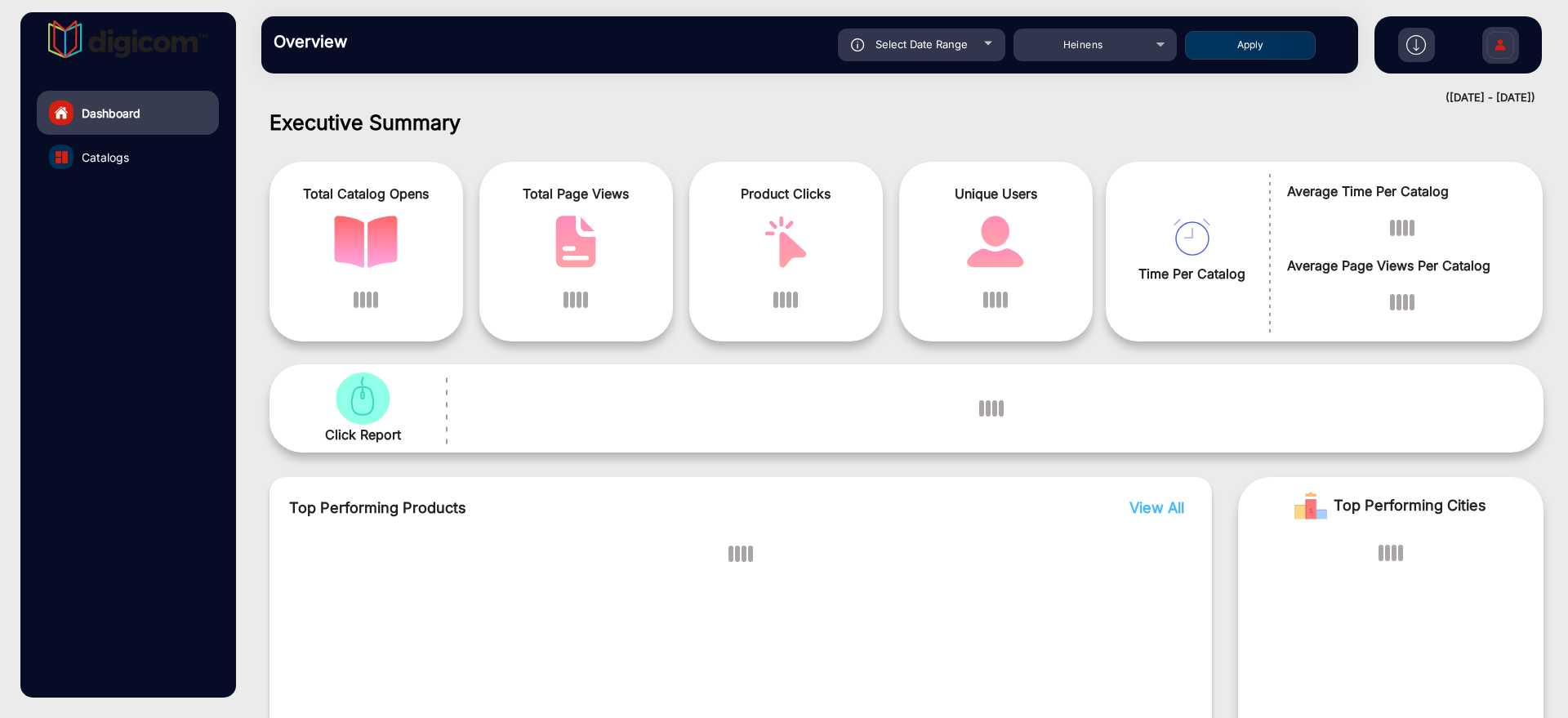
click at [1232, 51] on button "Apply" at bounding box center [1251, 45] width 131 height 29
type input "[DATE]"
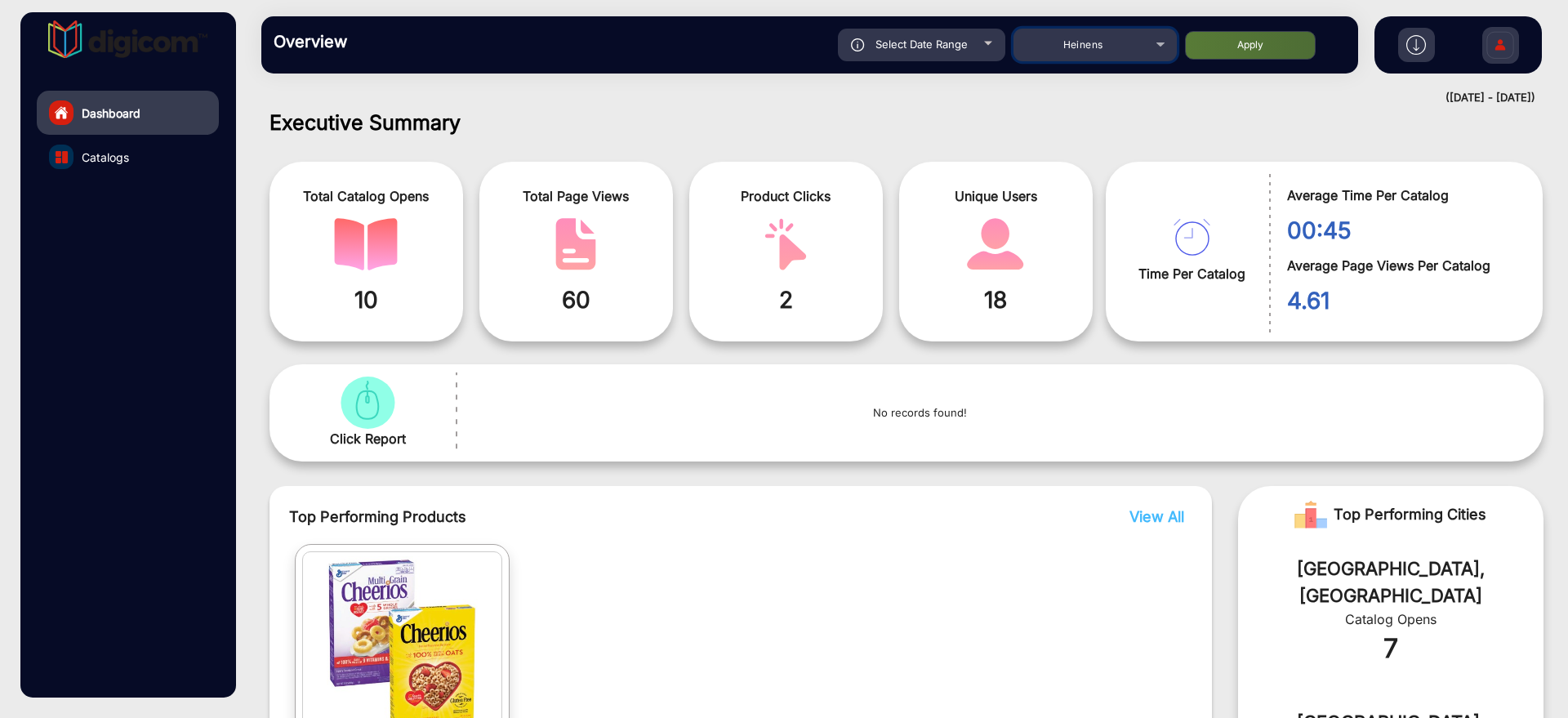
click at [1084, 44] on span "Heinens" at bounding box center [1083, 45] width 40 height 12
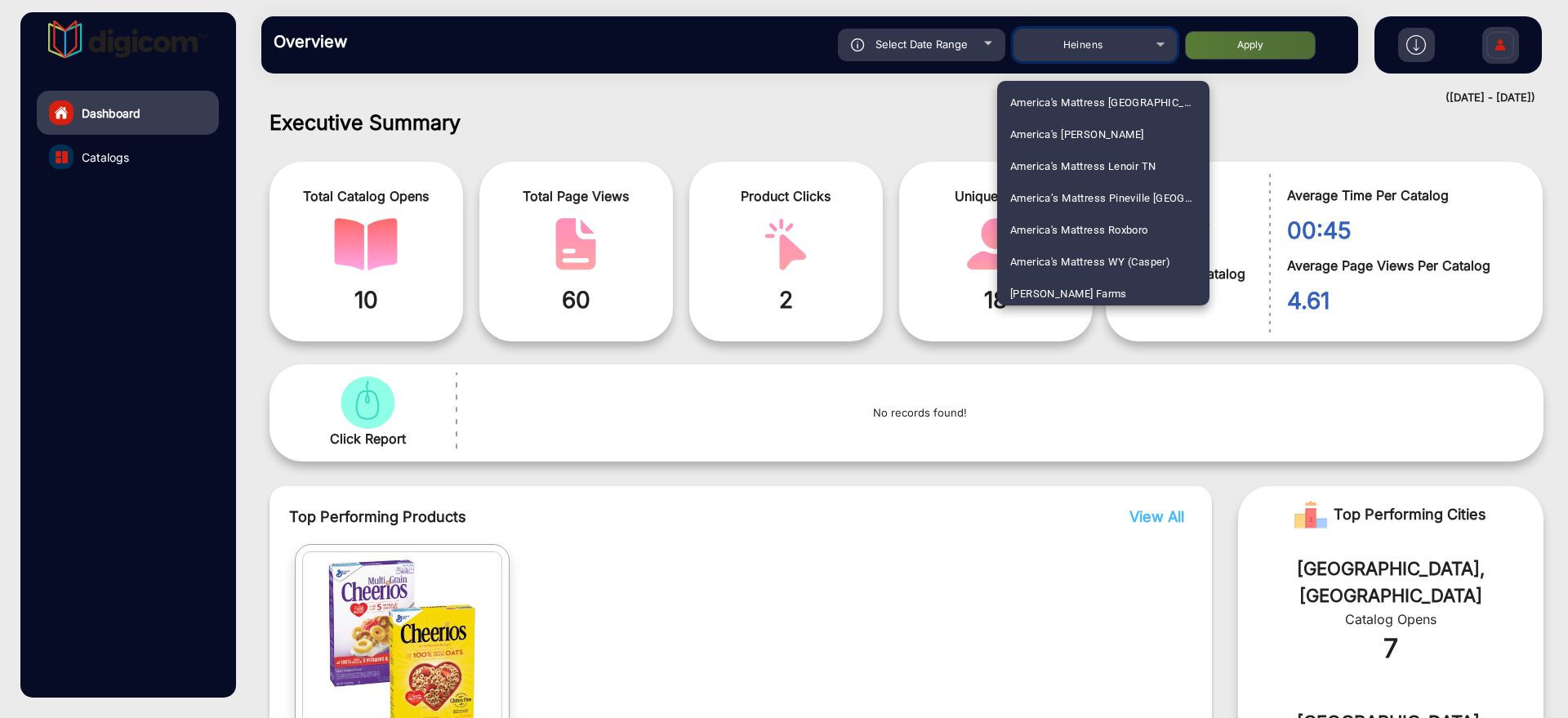
scroll to position [517, 0]
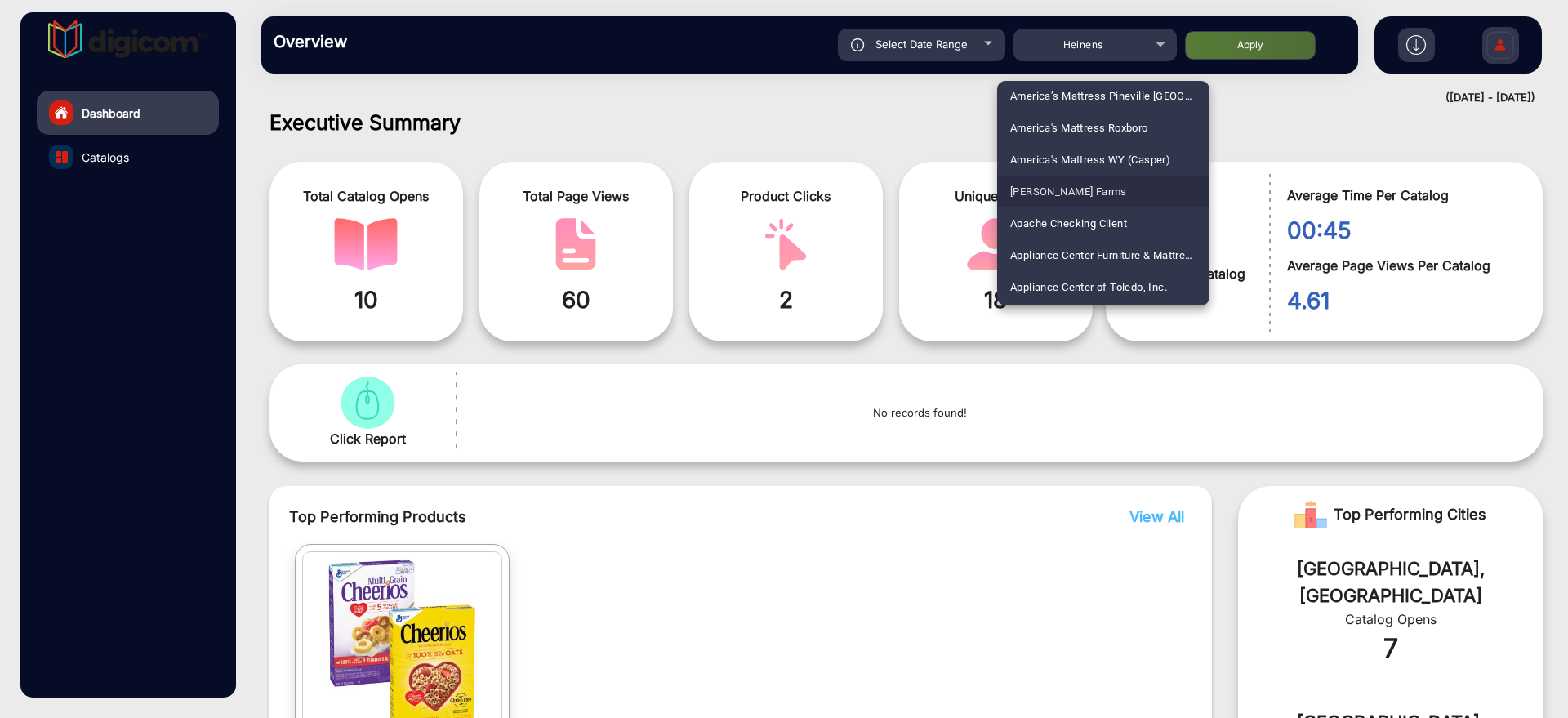
click at [1109, 197] on mat-option "[PERSON_NAME] Farms" at bounding box center [1103, 192] width 213 height 32
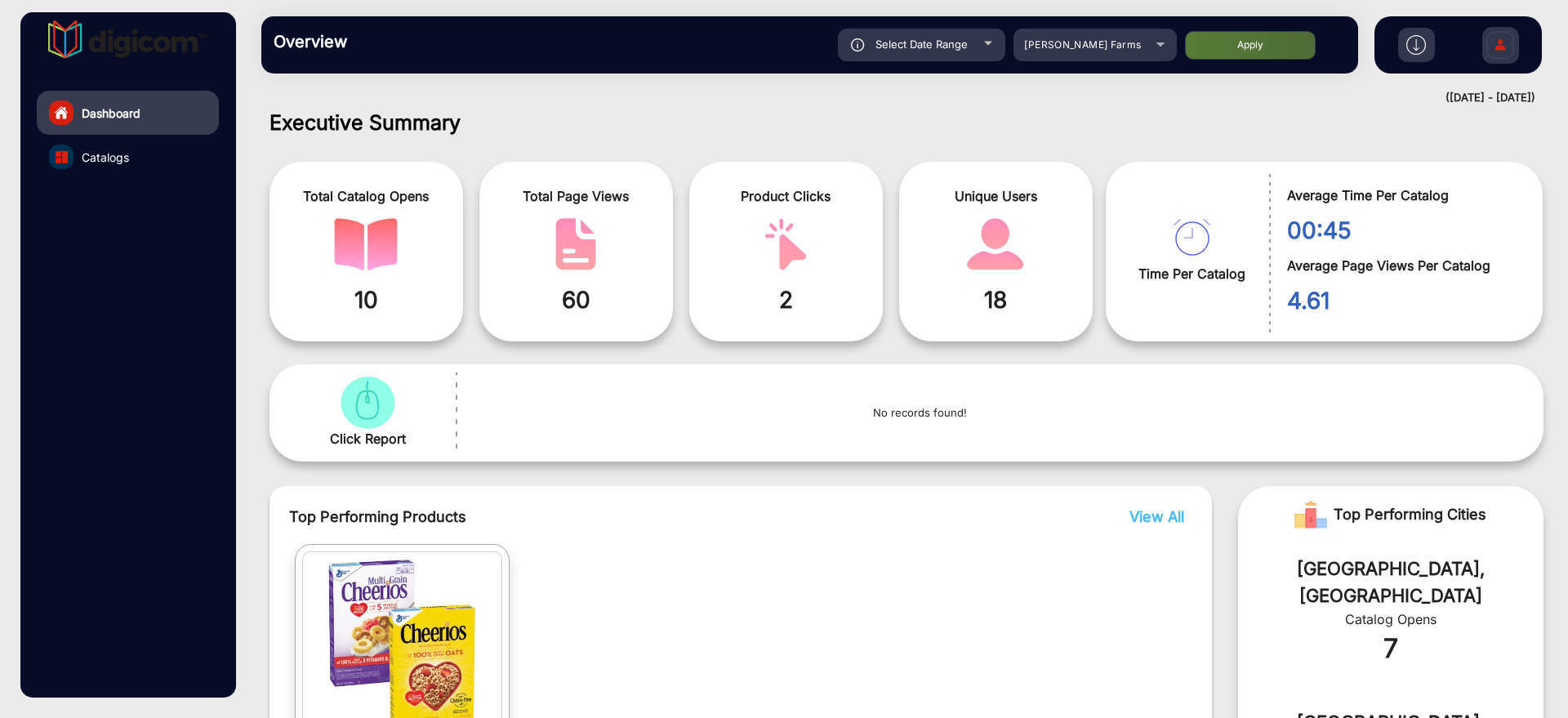
click at [1191, 48] on button "Apply" at bounding box center [1251, 45] width 131 height 29
type input "[DATE]"
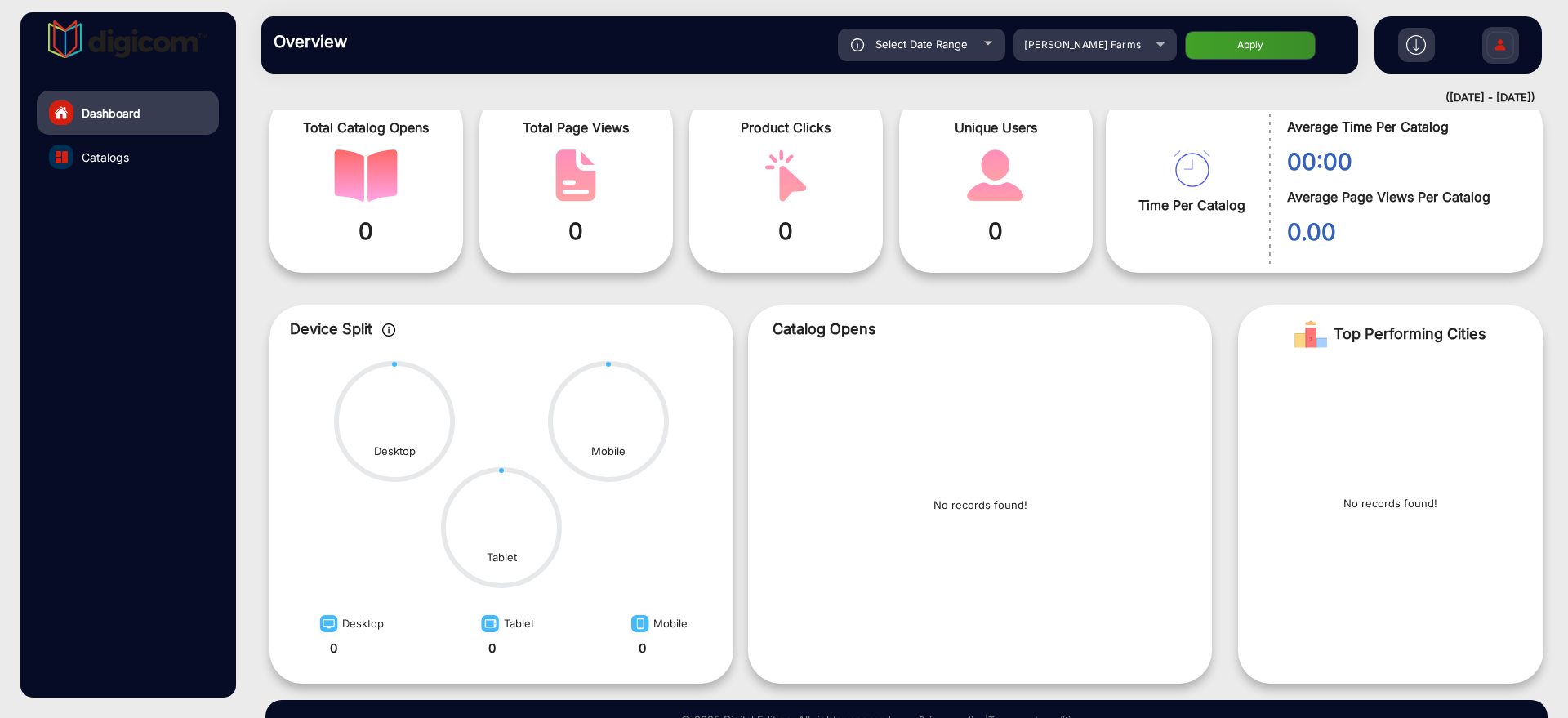
scroll to position [150, 0]
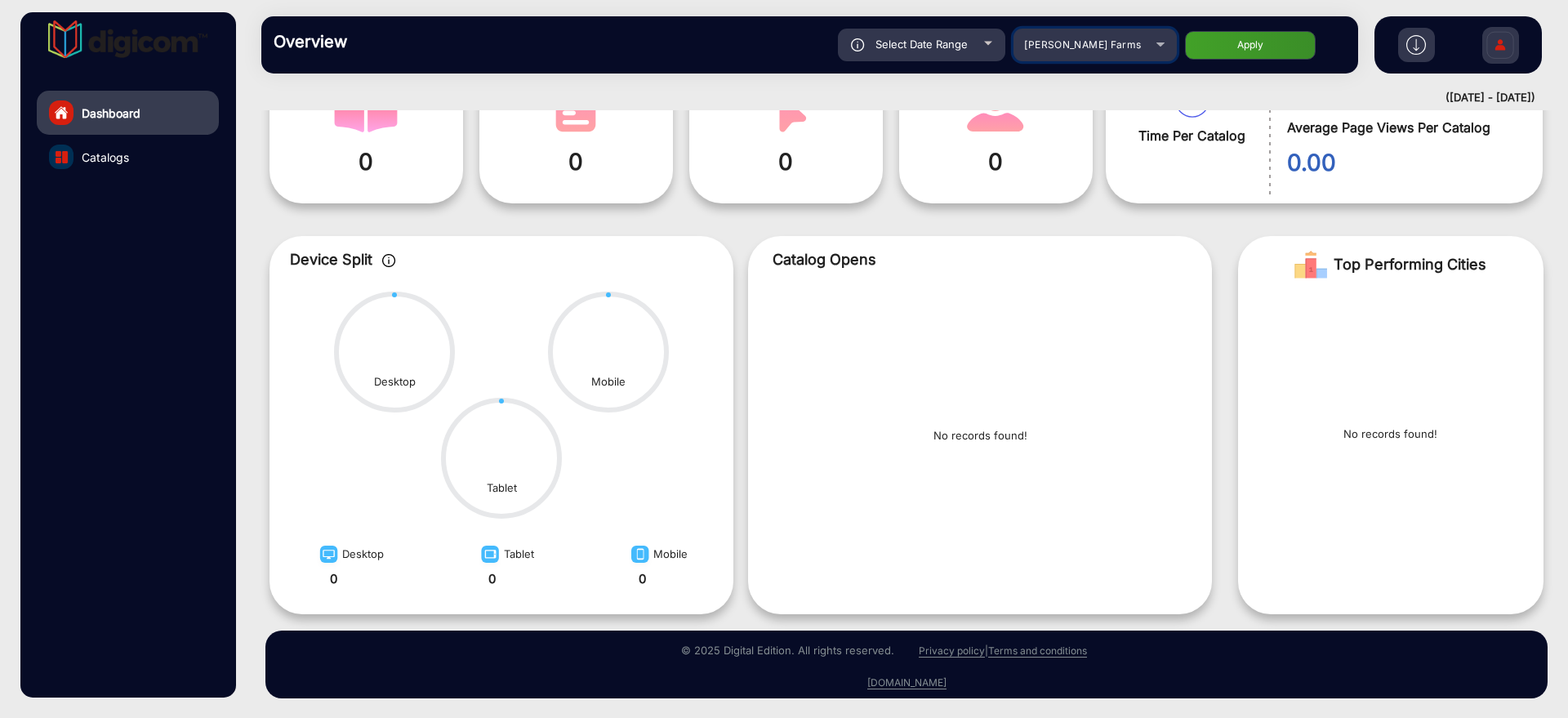
click at [1111, 51] on div "[PERSON_NAME] Farms" at bounding box center [1083, 45] width 131 height 20
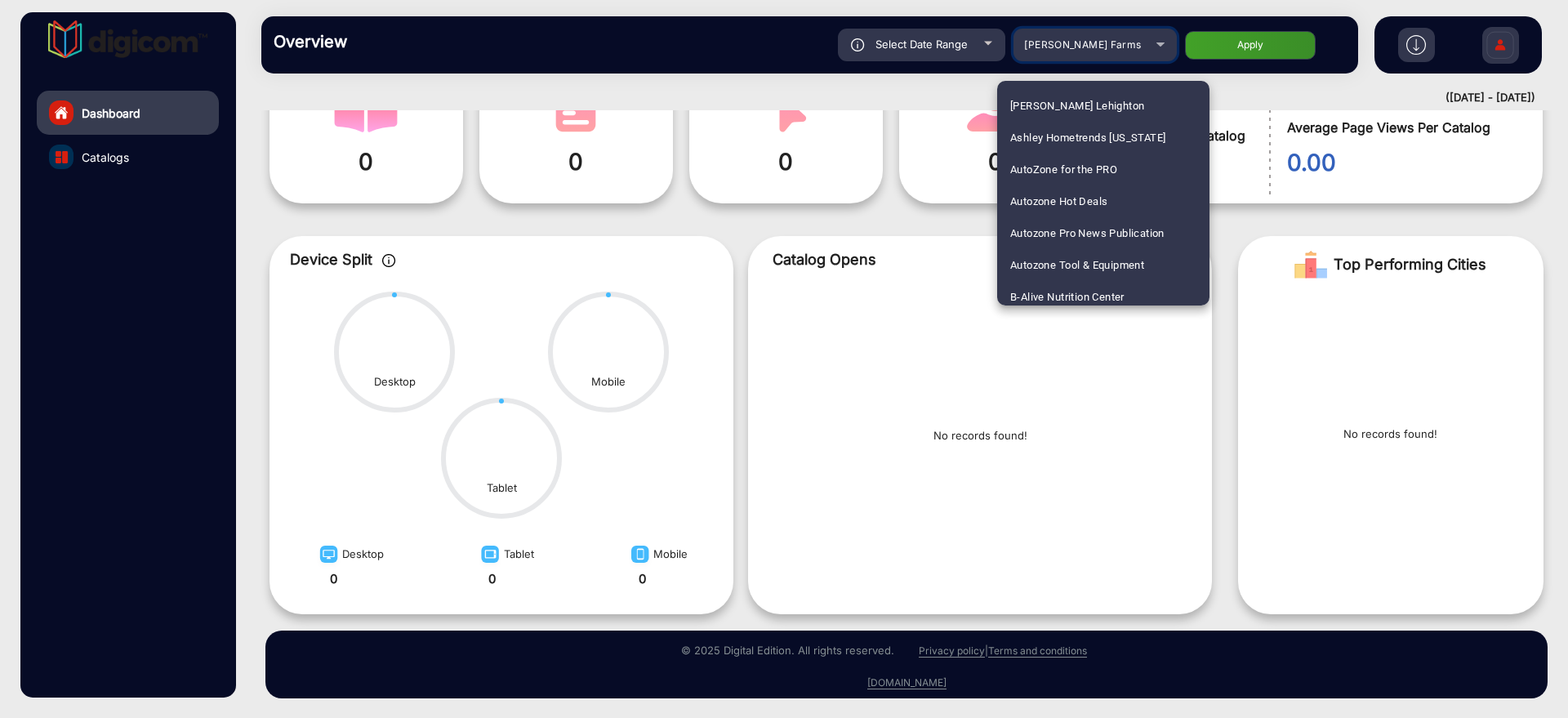
scroll to position [827, 0]
click at [1092, 176] on span "Autozone Hot Deals" at bounding box center [1059, 168] width 97 height 32
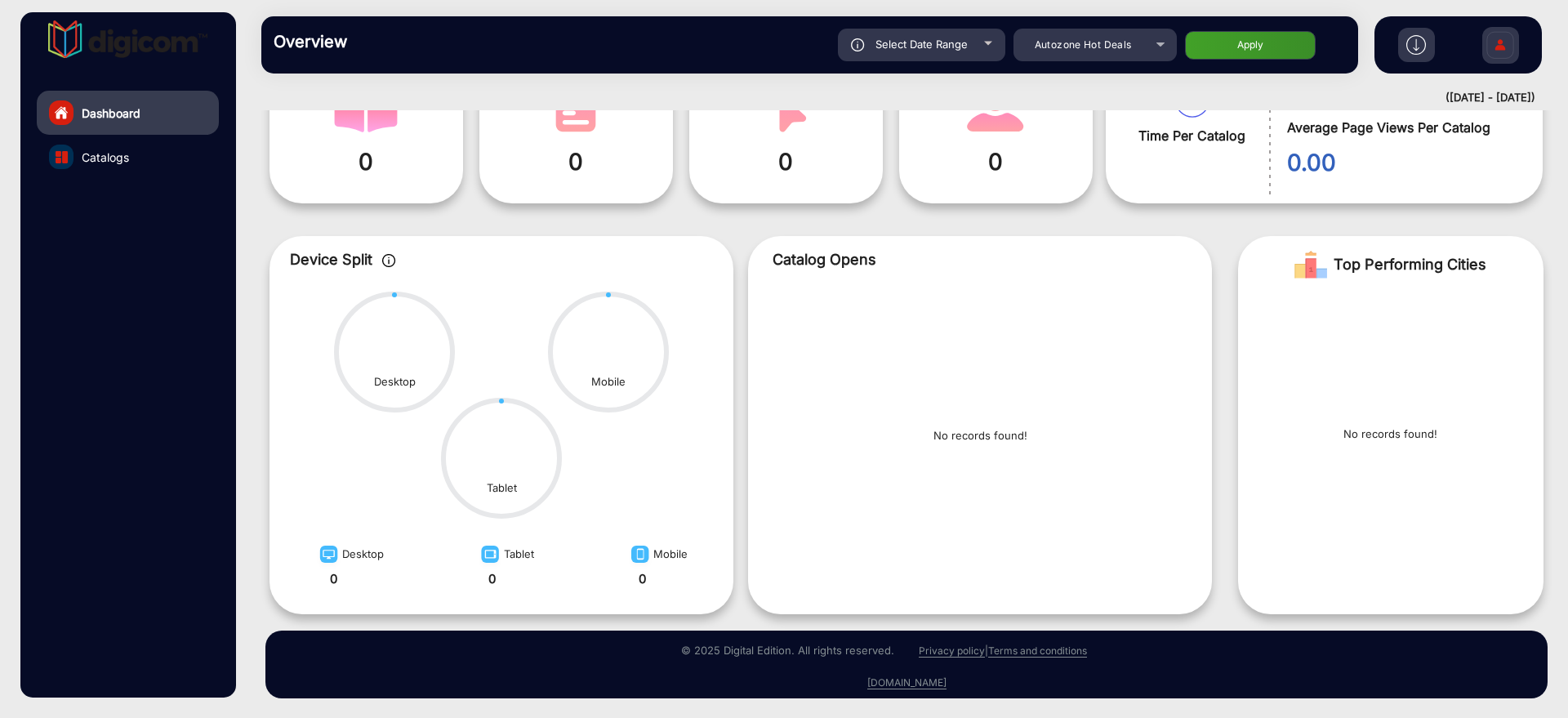
click at [1213, 58] on button "Apply" at bounding box center [1251, 45] width 131 height 29
type input "[DATE]"
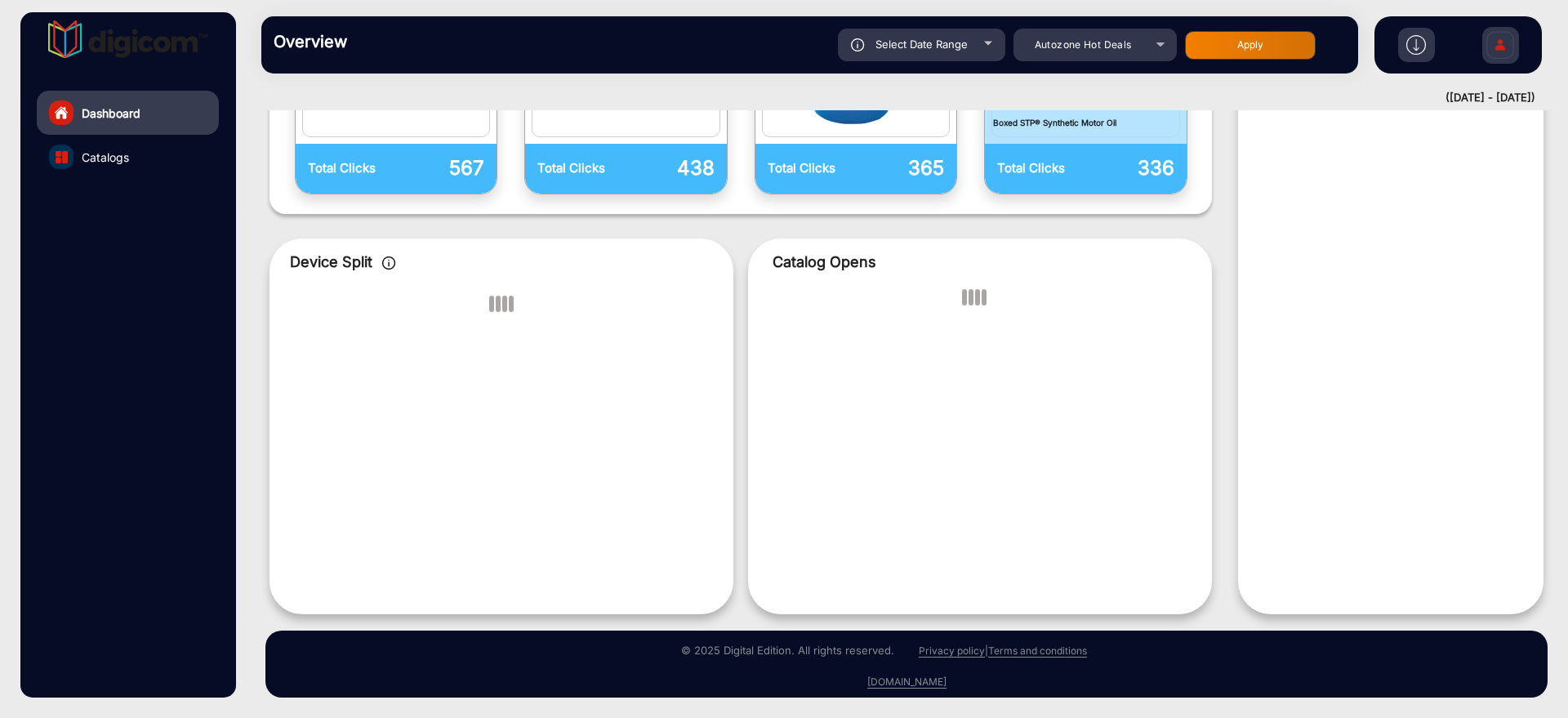
scroll to position [630, 0]
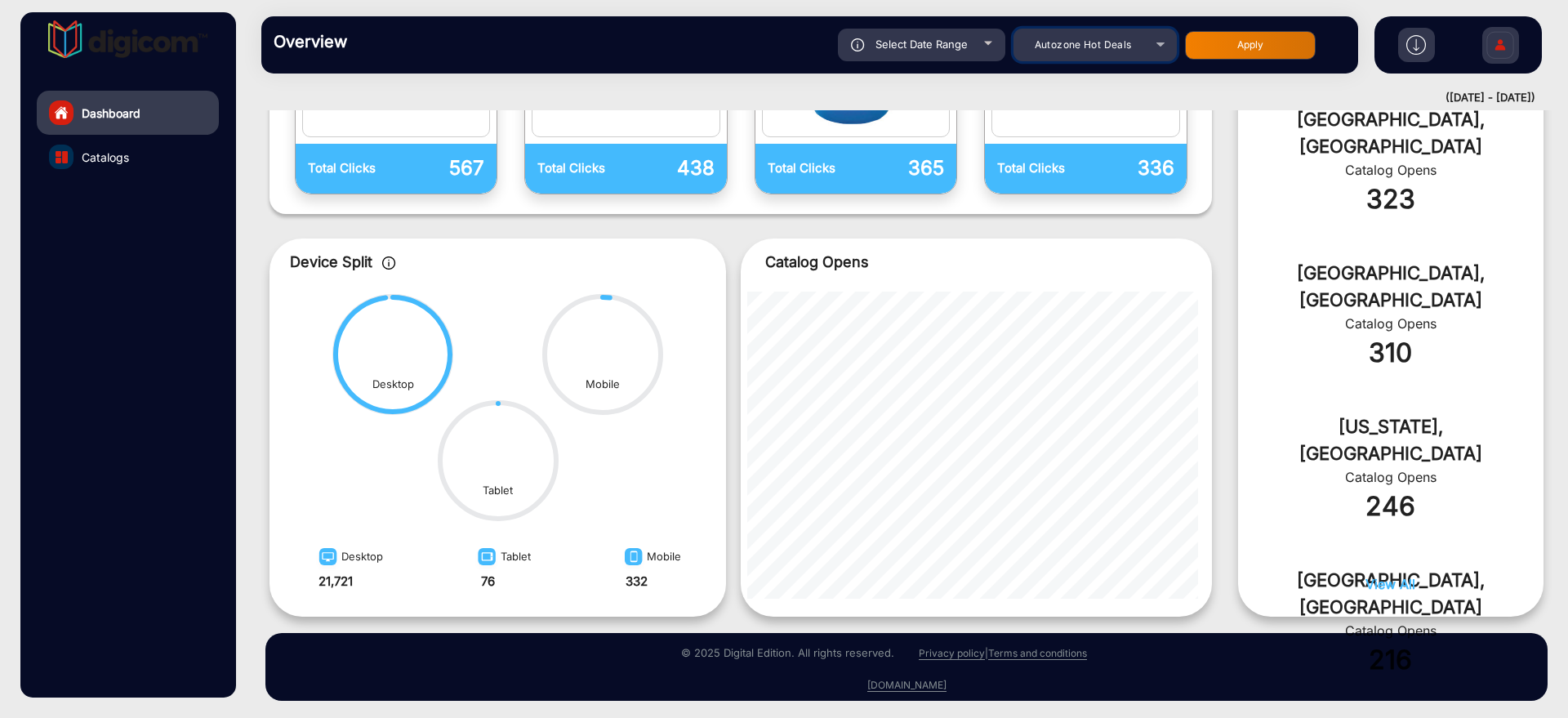
click at [1076, 52] on div "Autozone Hot Deals" at bounding box center [1083, 45] width 131 height 20
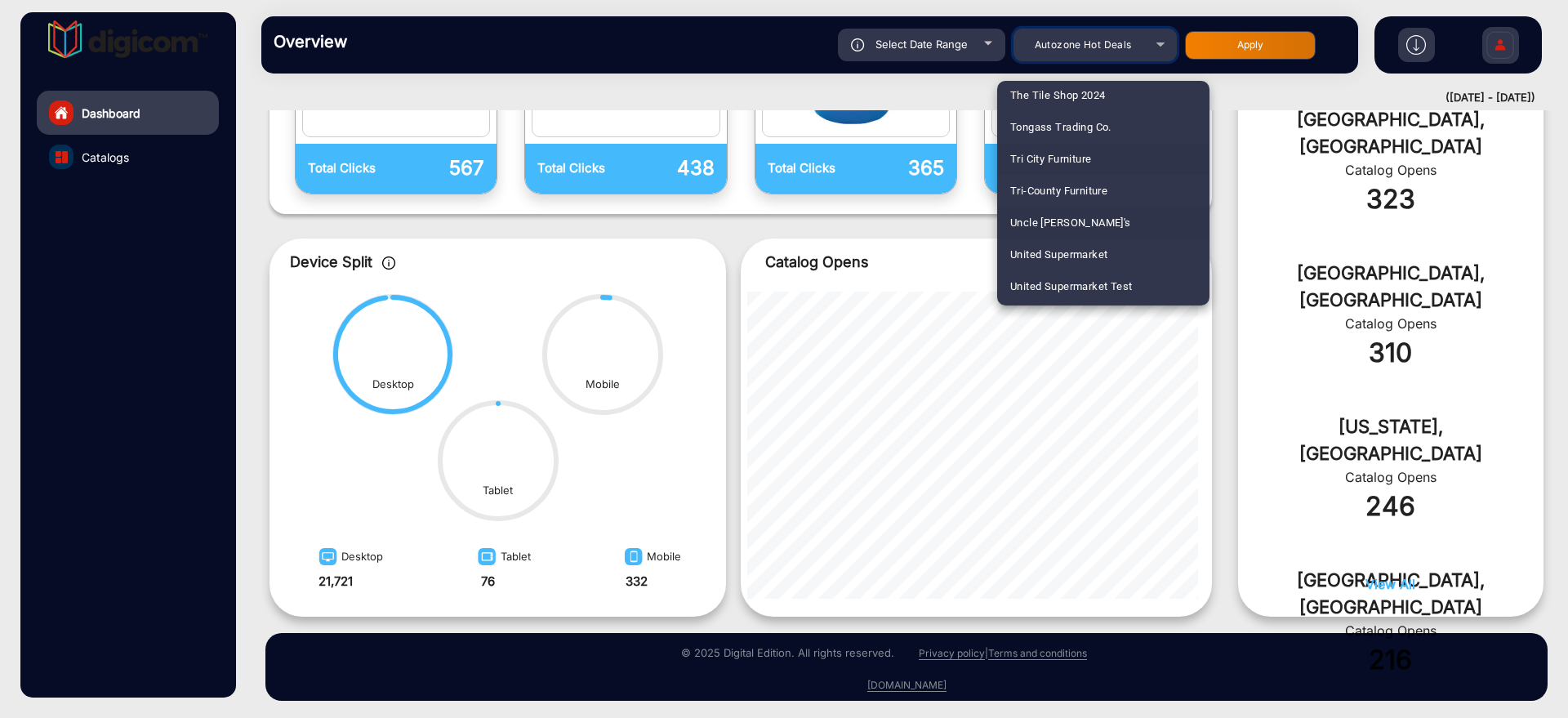
scroll to position [4472, 0]
click at [1101, 220] on span "United Supermarket" at bounding box center [1059, 219] width 97 height 32
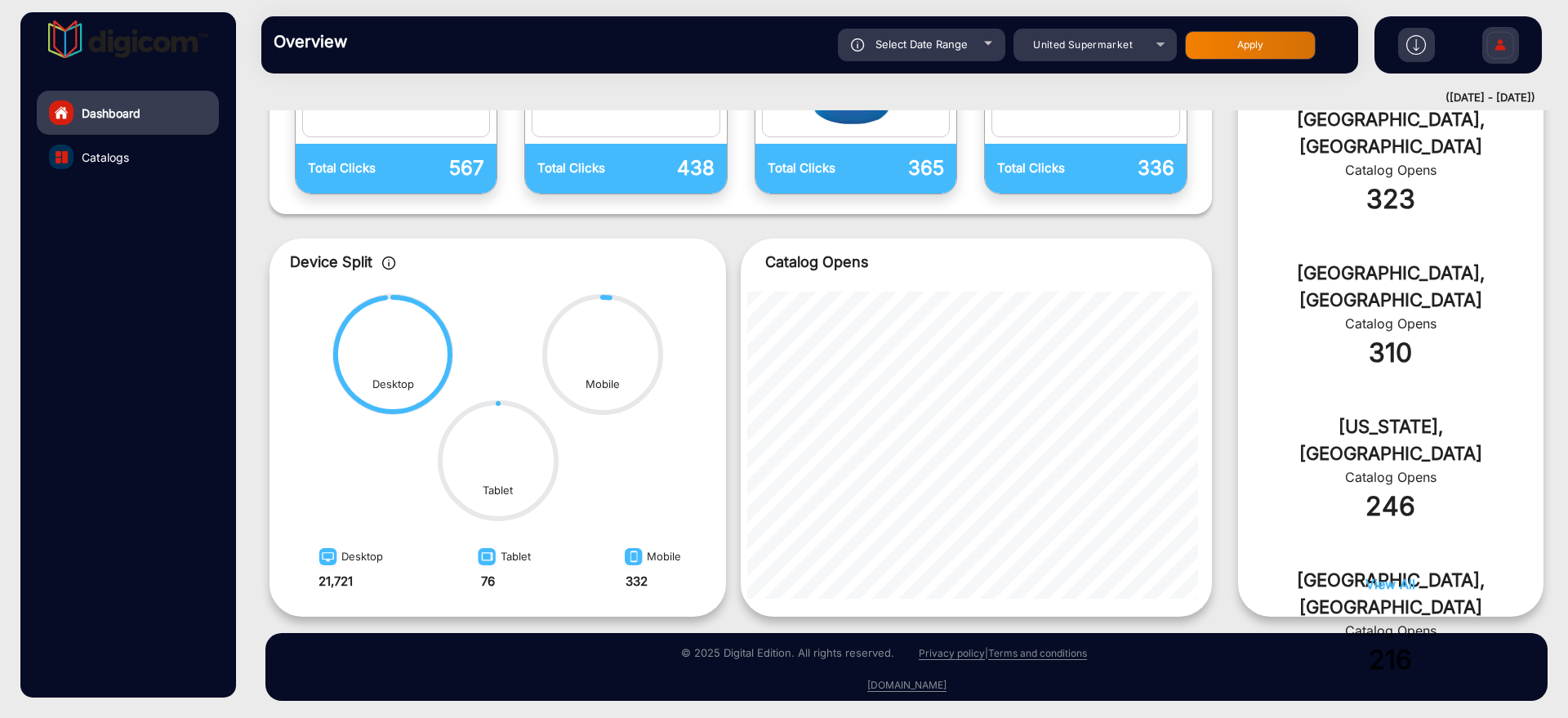
click at [1249, 53] on button "Apply" at bounding box center [1251, 45] width 131 height 29
type input "[DATE]"
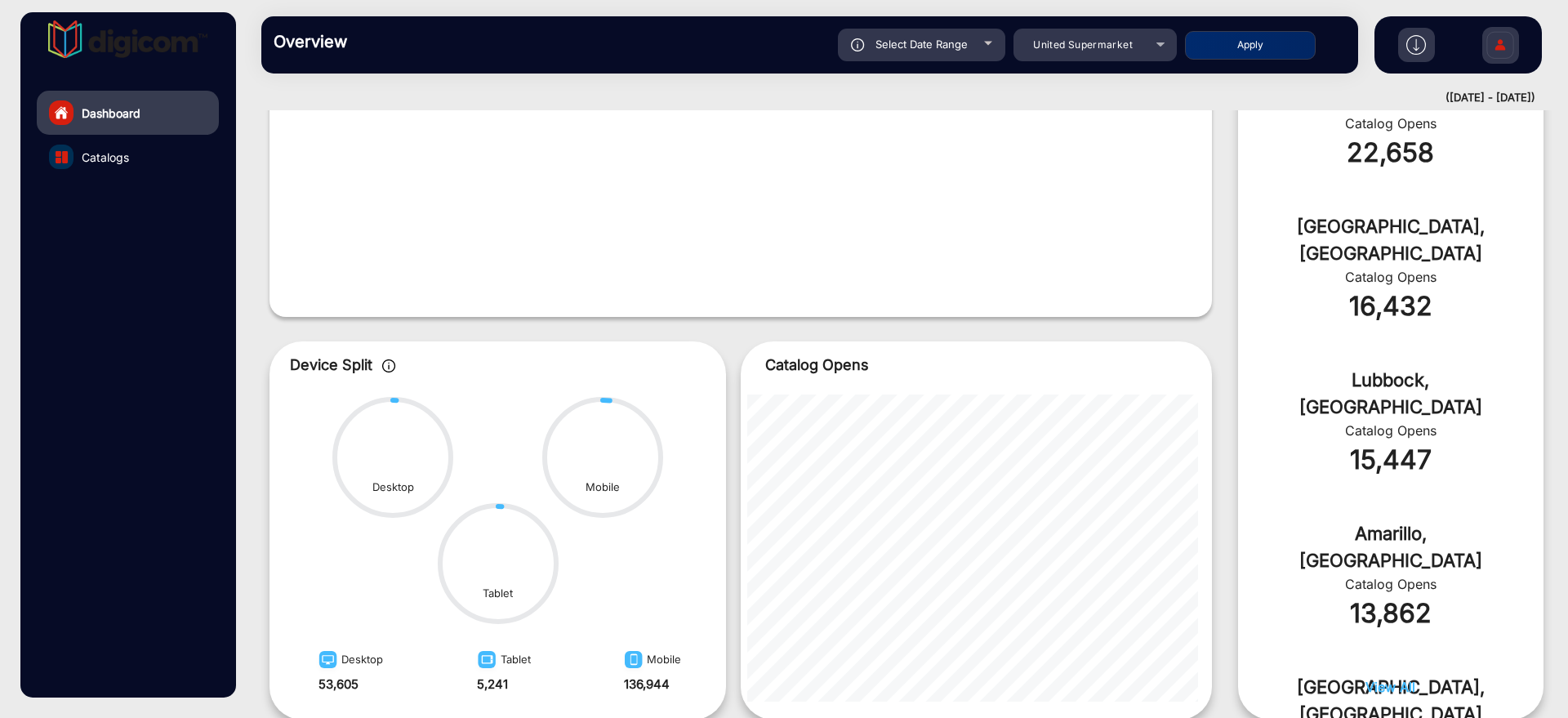
scroll to position [546, 0]
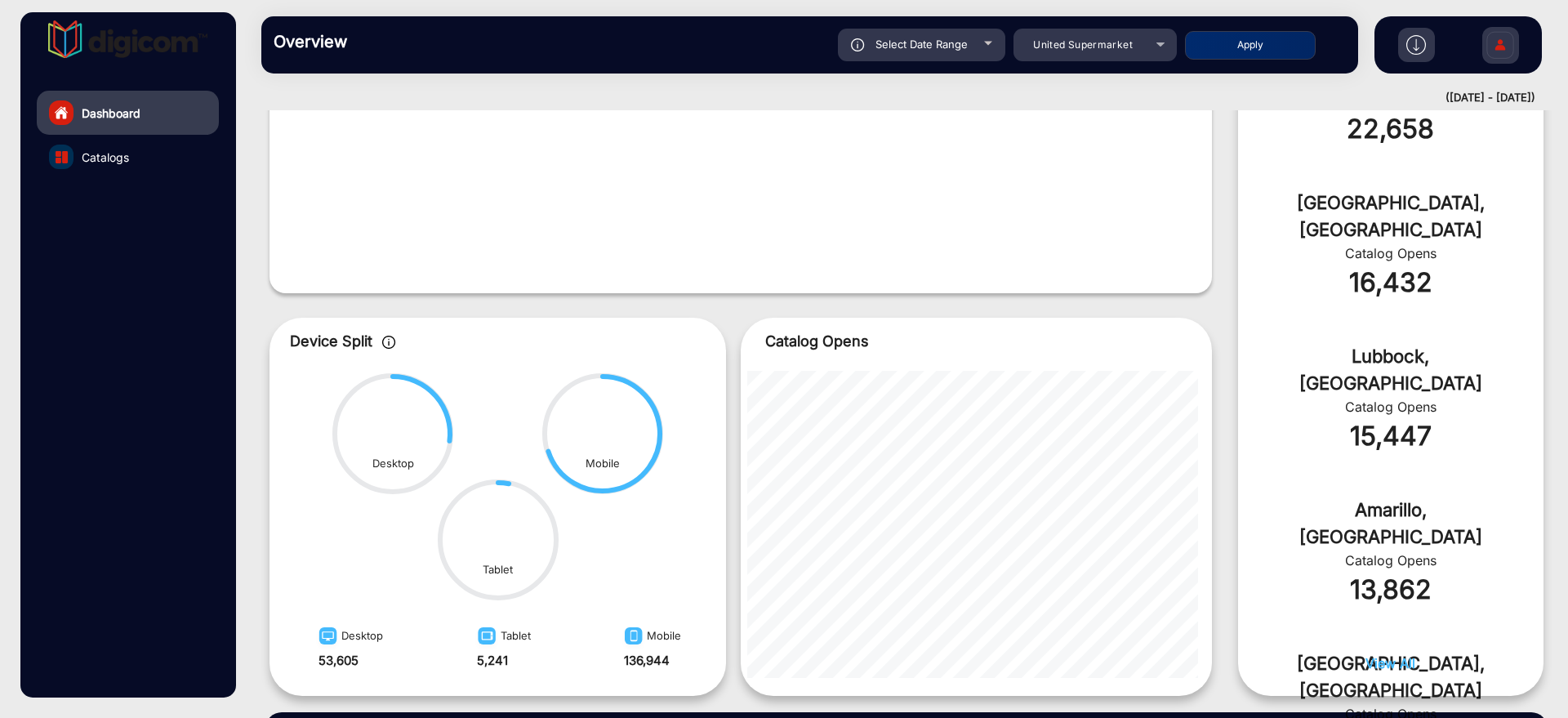
click at [1080, 63] on div "Overview Reports Understand what makes your customers tick and learn how they a…" at bounding box center [809, 45] width 1097 height 58
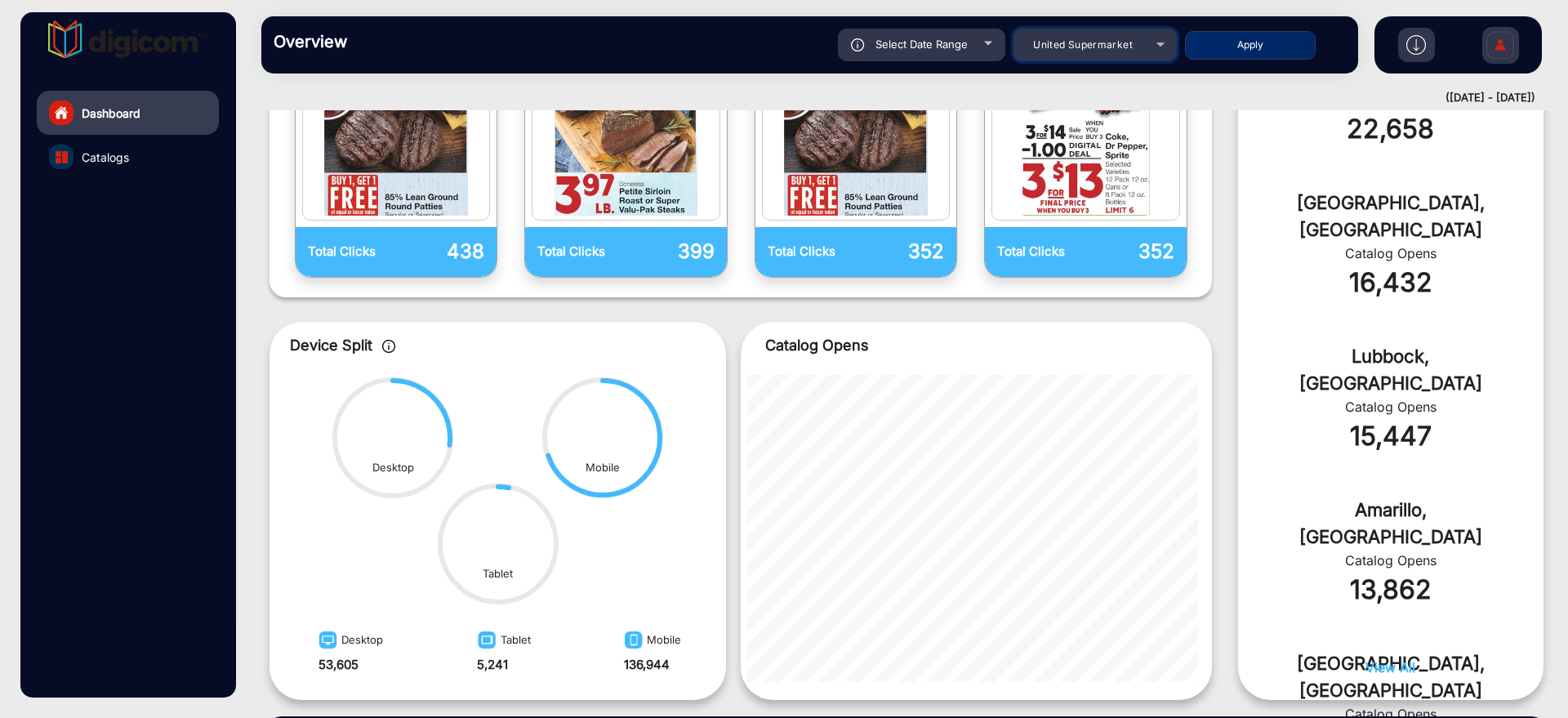
click at [1079, 57] on mat-select "United Supermarket" at bounding box center [1095, 45] width 164 height 33
click at [1101, 45] on span "United Supermarket" at bounding box center [1083, 45] width 99 height 12
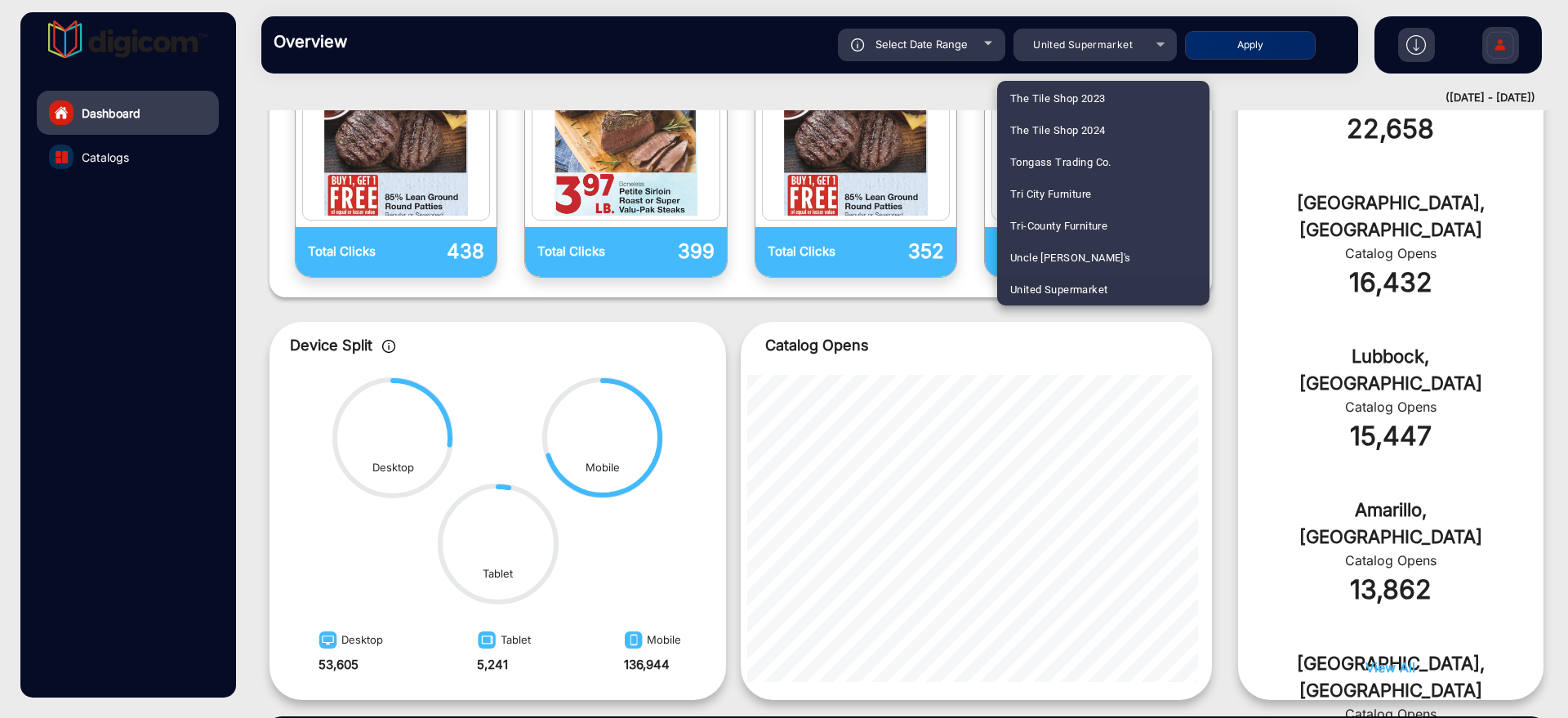
click at [1129, 44] on div at bounding box center [784, 359] width 1568 height 718
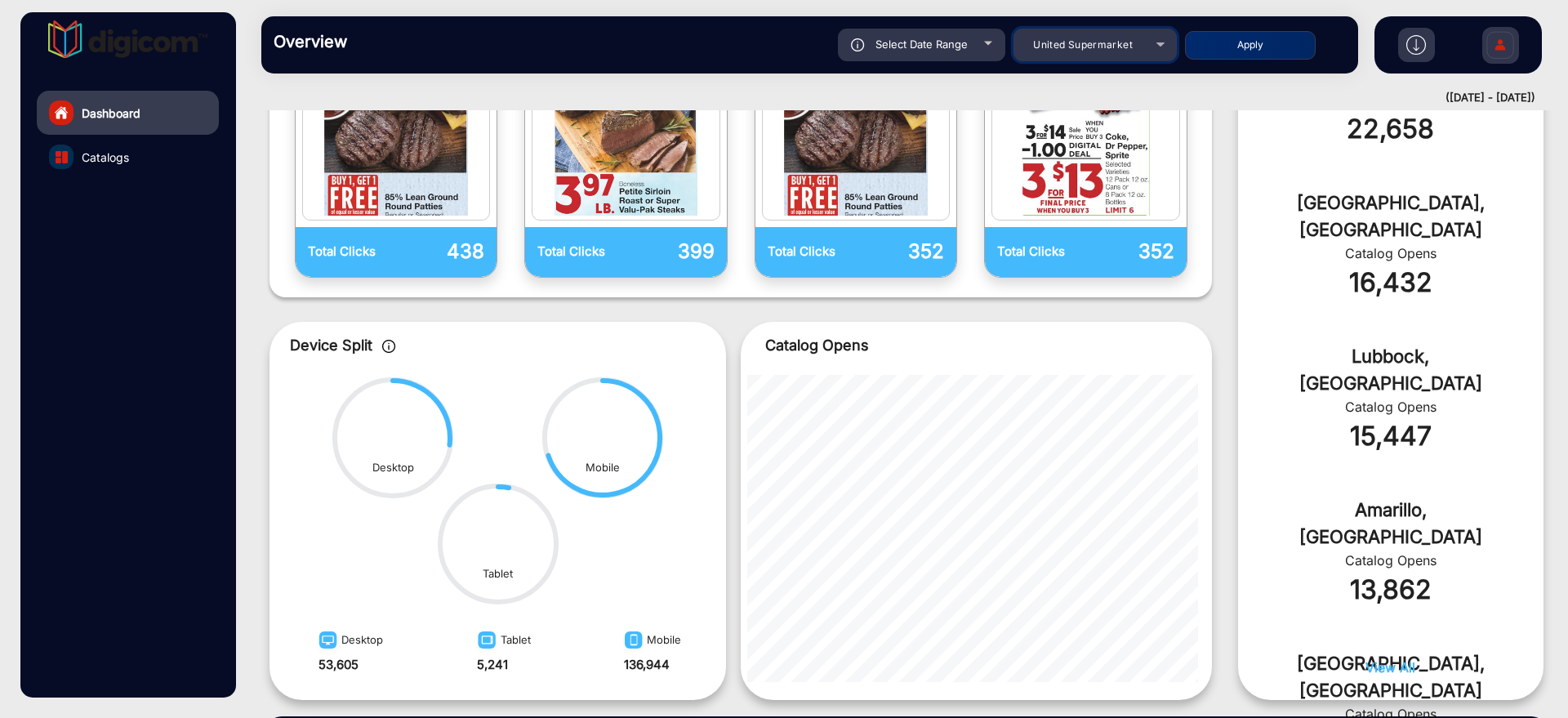
click at [1129, 44] on span "United Supermarket" at bounding box center [1083, 45] width 99 height 12
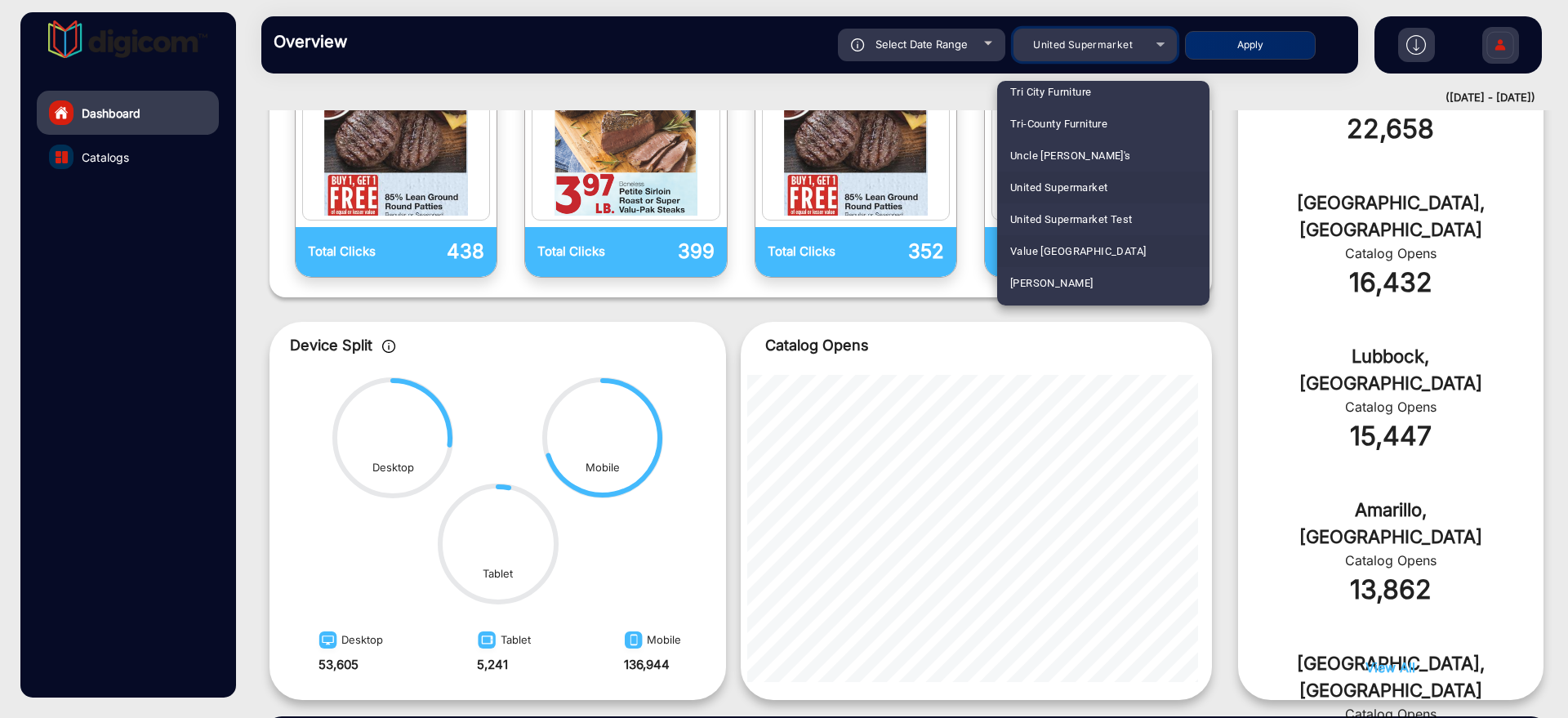
scroll to position [4605, 0]
click at [1073, 233] on span "Wild by Nature" at bounding box center [1046, 244] width 71 height 32
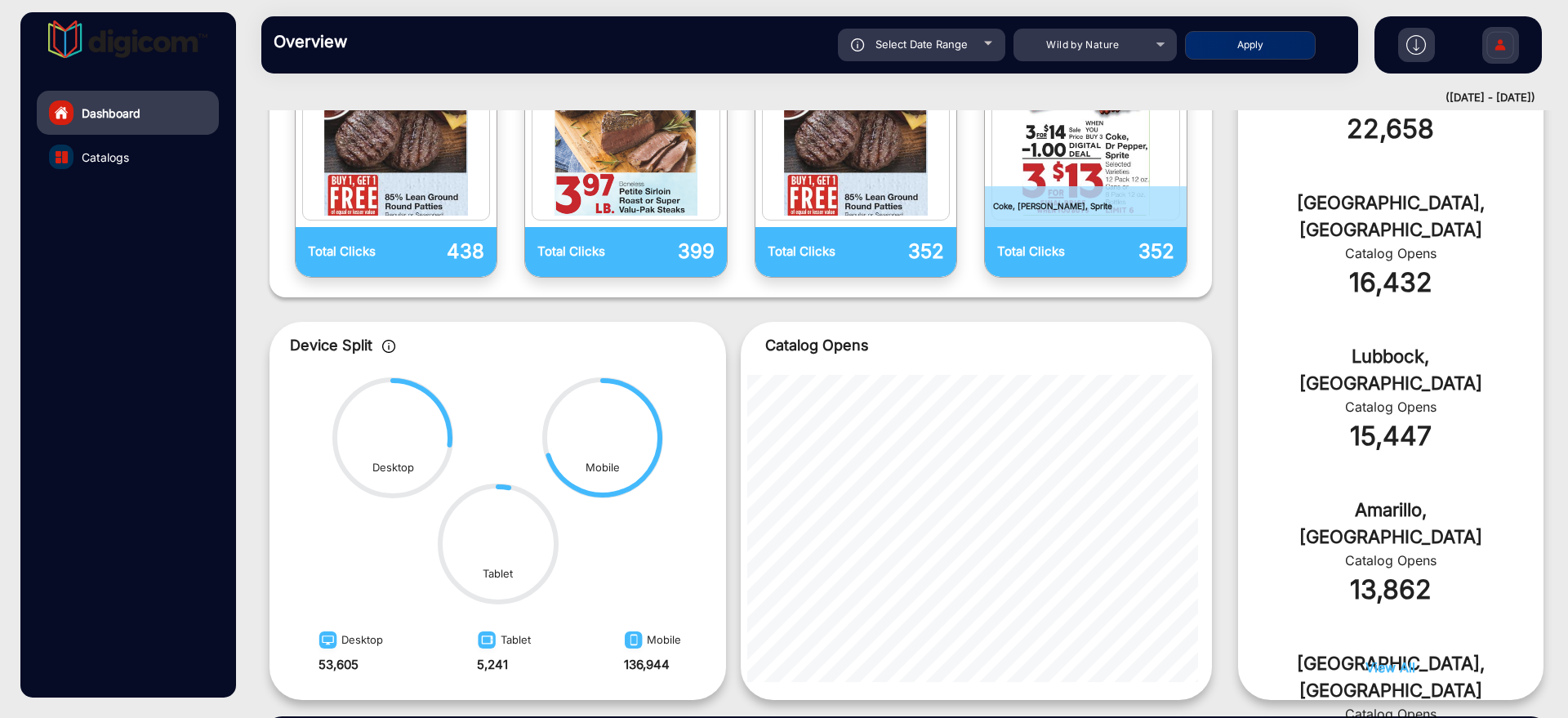
click at [1252, 47] on button "Apply" at bounding box center [1251, 45] width 131 height 29
type input "[DATE]"
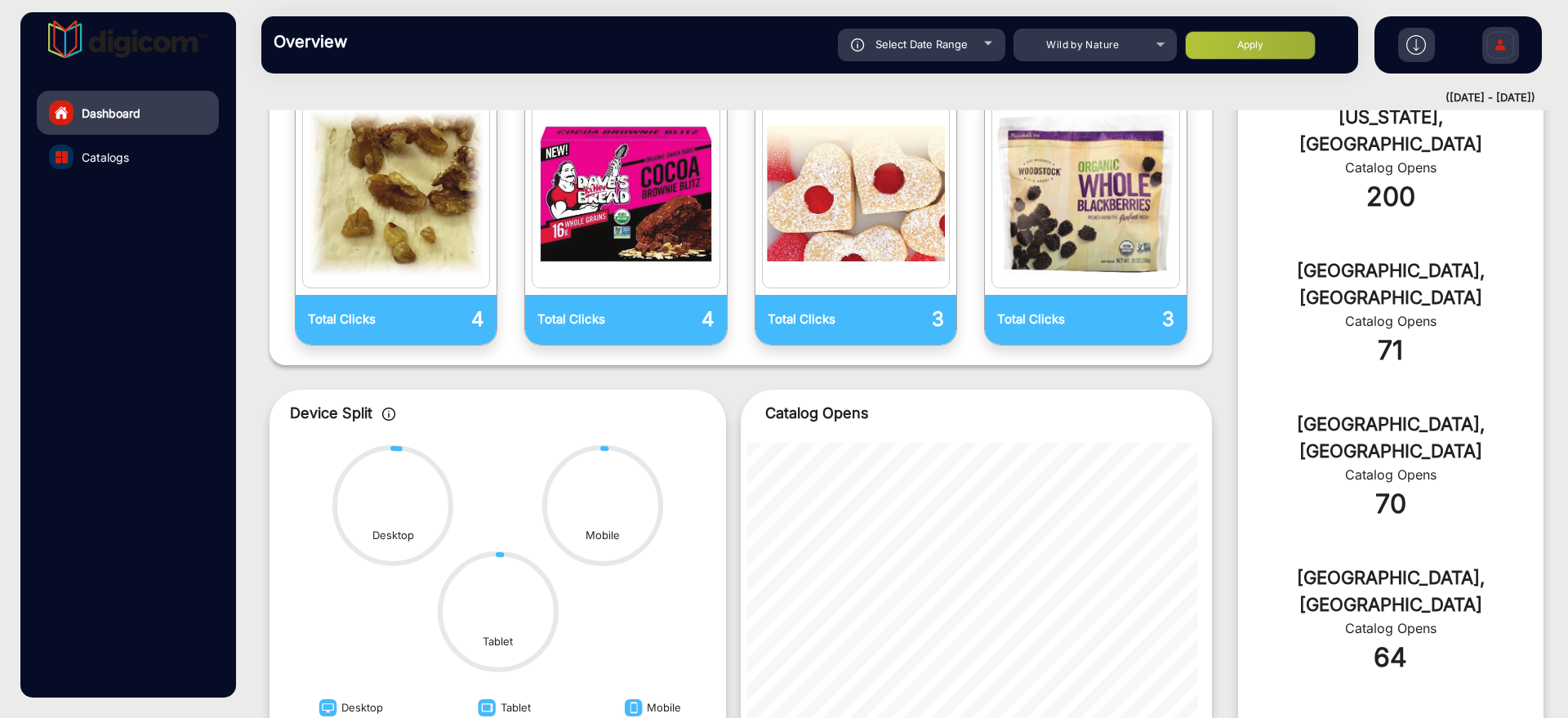
scroll to position [630, 0]
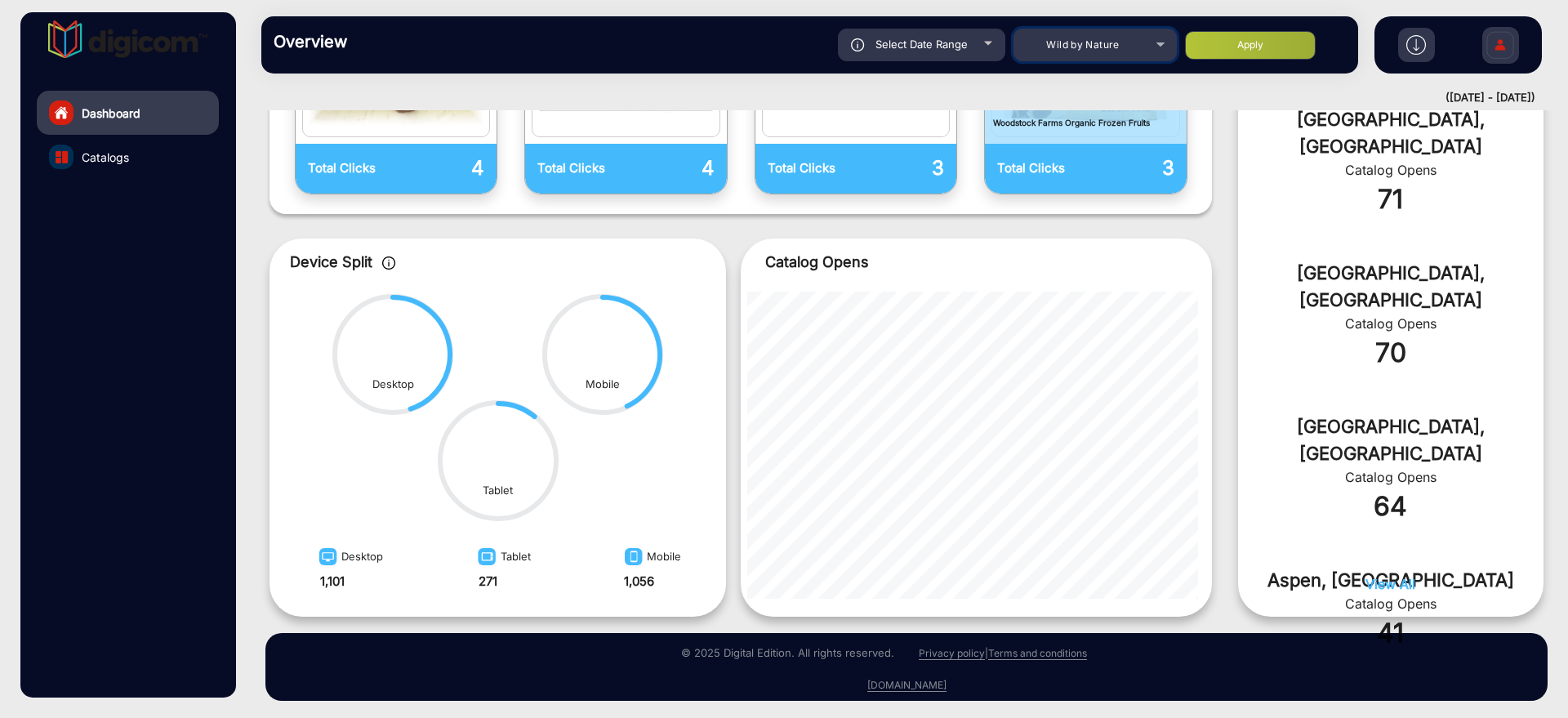
click at [1128, 38] on div "Wild by Nature" at bounding box center [1083, 45] width 131 height 20
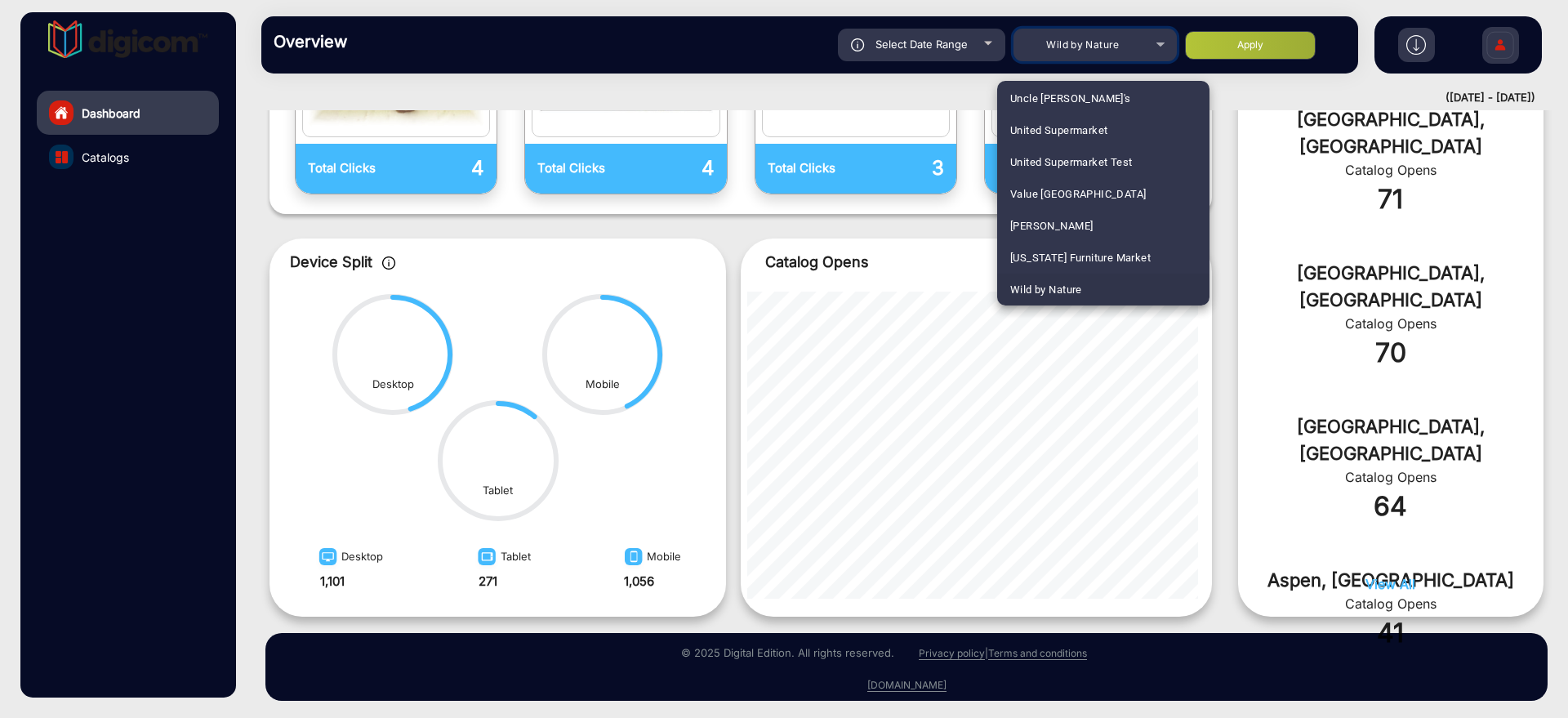
scroll to position [1981, 0]
click at [1112, 232] on mat-option "Food Fair Markets" at bounding box center [1103, 224] width 213 height 32
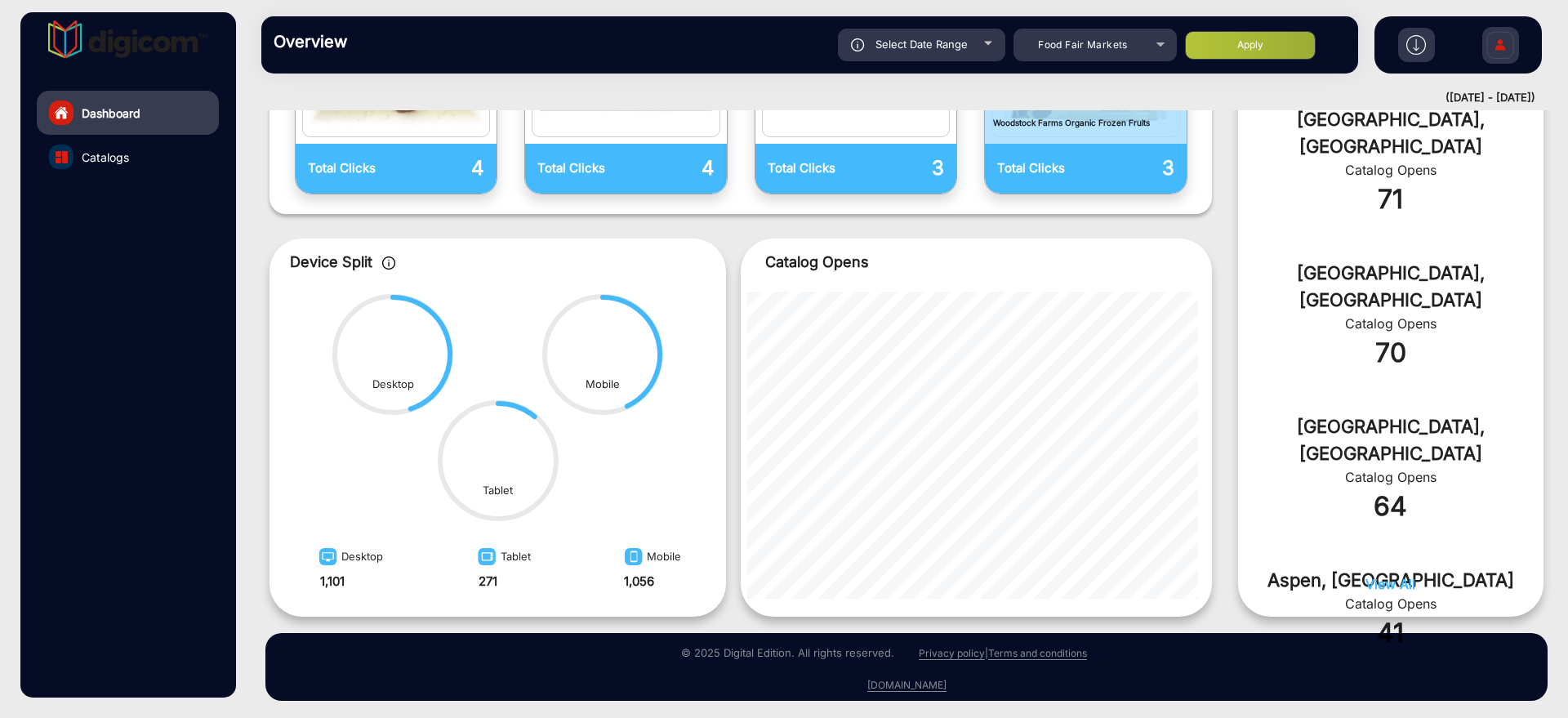
click at [1242, 67] on div "Overview Reports Understand what makes your customers tick and learn how they a…" at bounding box center [809, 45] width 1097 height 58
click at [1247, 55] on button "Apply" at bounding box center [1251, 45] width 131 height 29
type input "[DATE]"
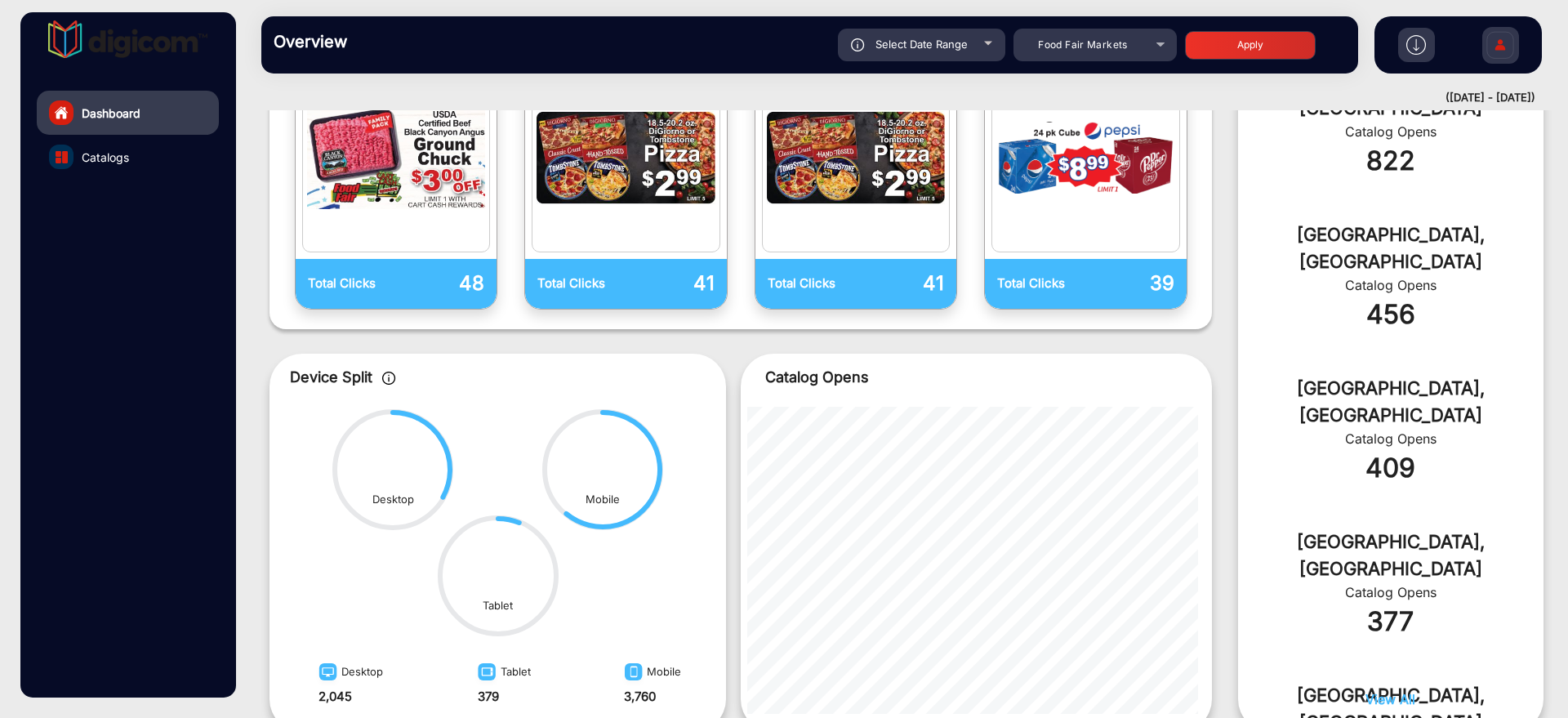
scroll to position [625, 0]
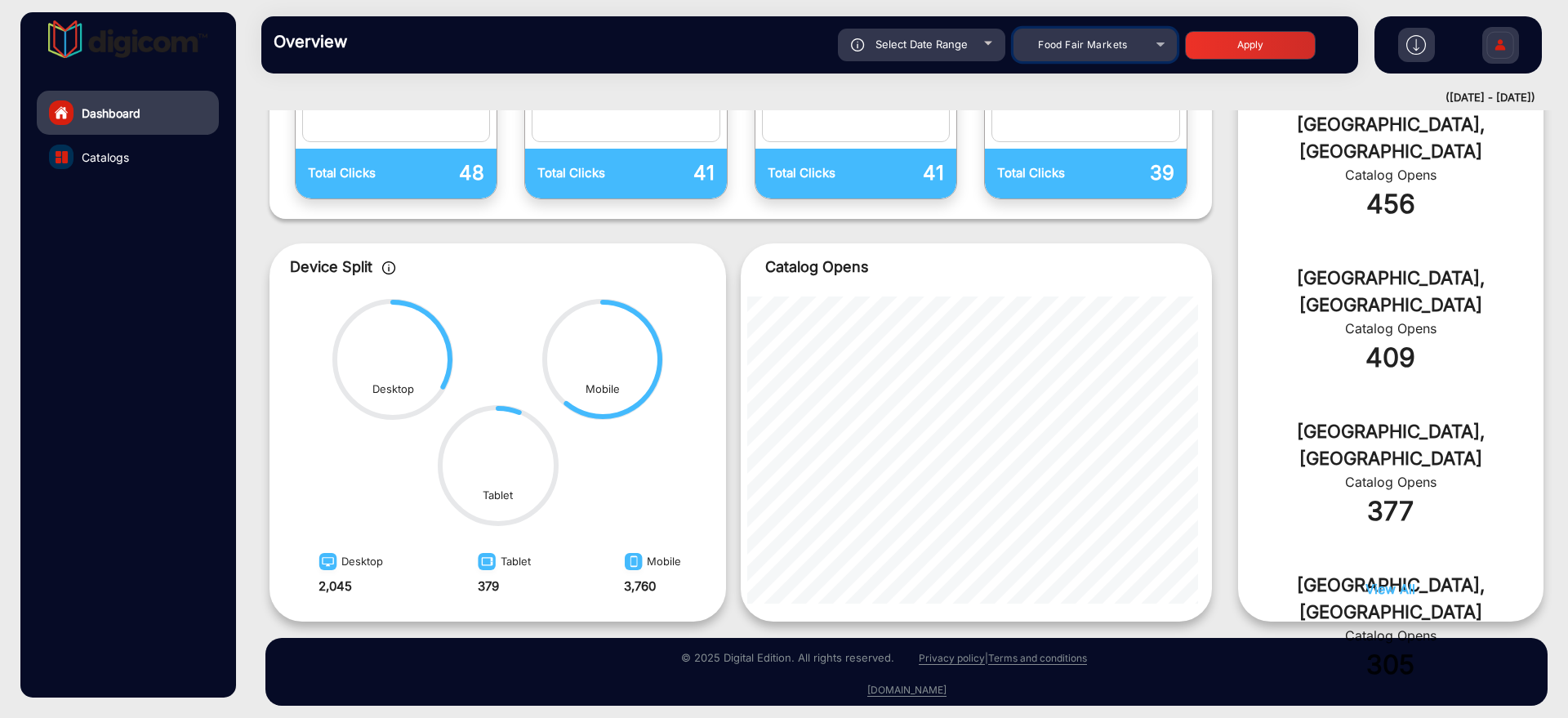
click at [1153, 39] on div "Food Fair Markets" at bounding box center [1095, 45] width 164 height 20
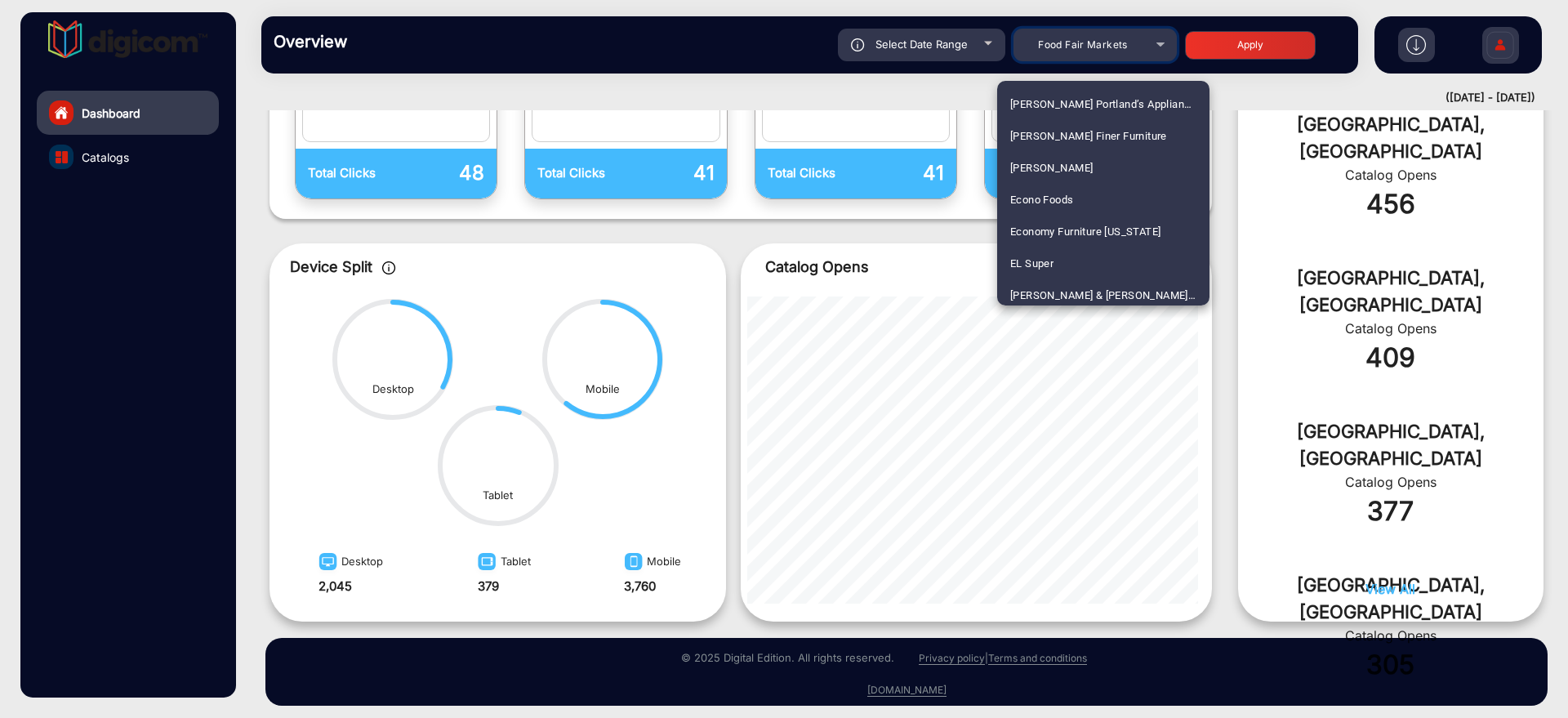
scroll to position [1610, 0]
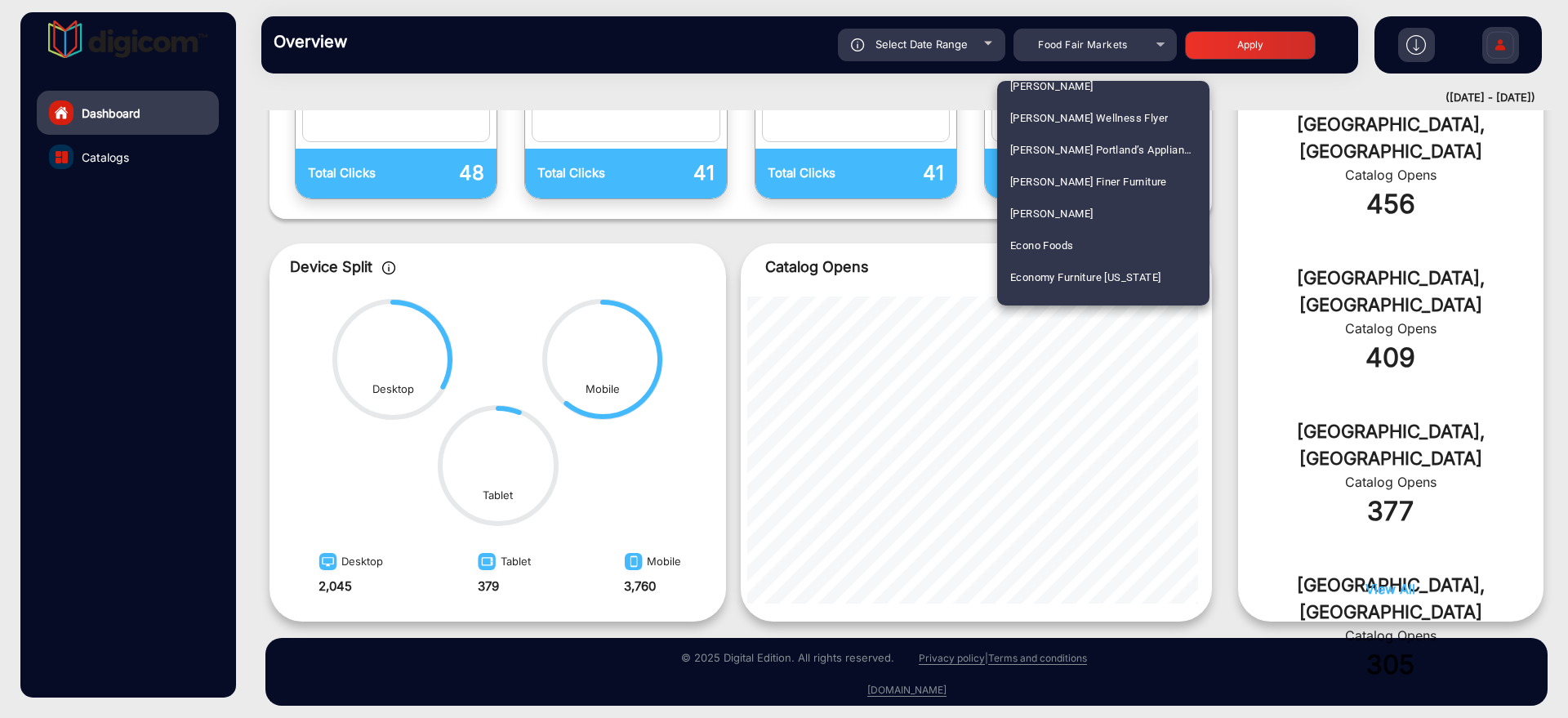
click at [1246, 391] on div at bounding box center [784, 359] width 1568 height 718
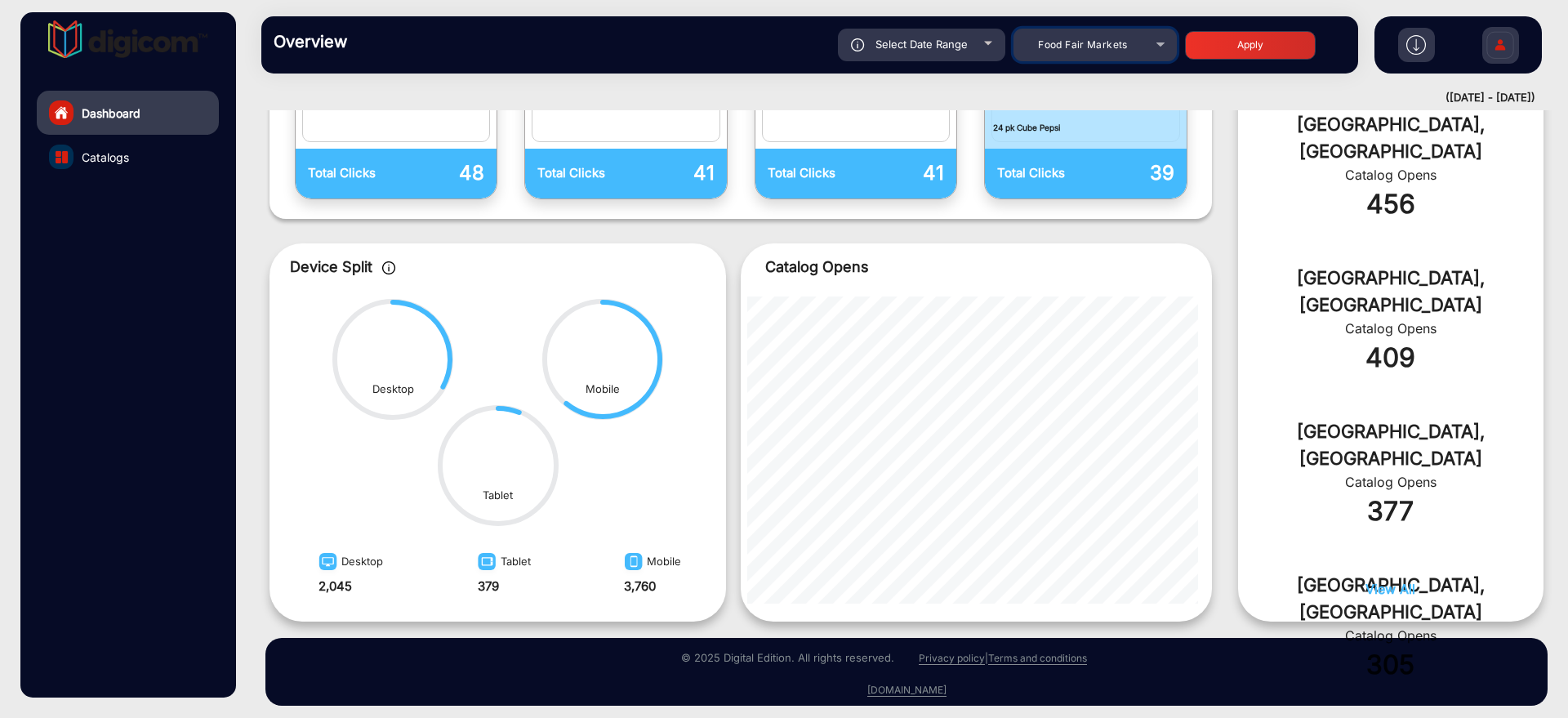
click at [1095, 57] on mat-select "Food Fair Markets" at bounding box center [1095, 45] width 164 height 33
click at [1097, 46] on span "Food Fair Markets" at bounding box center [1082, 45] width 89 height 12
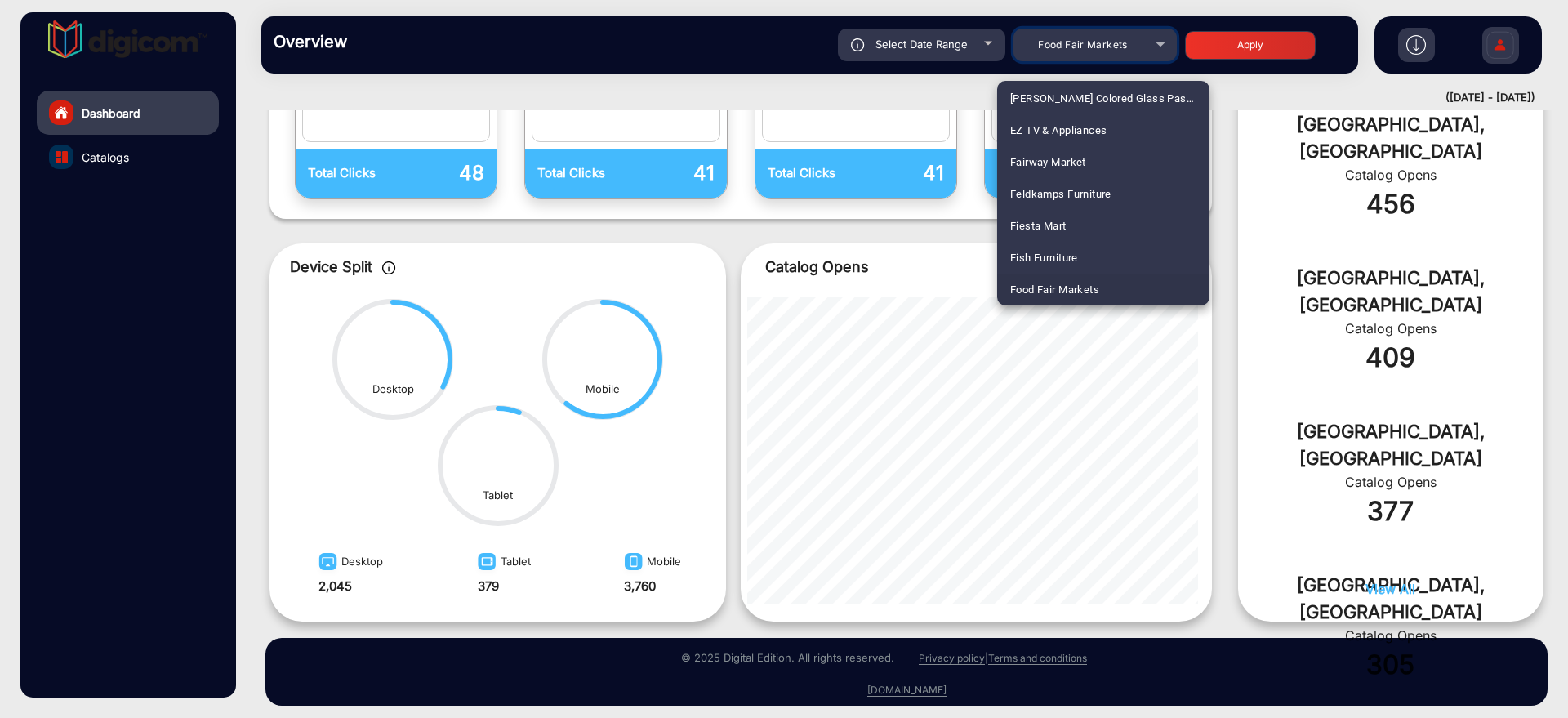
scroll to position [1948, 0]
click at [1045, 202] on span "Fiesta Mart" at bounding box center [1038, 194] width 56 height 32
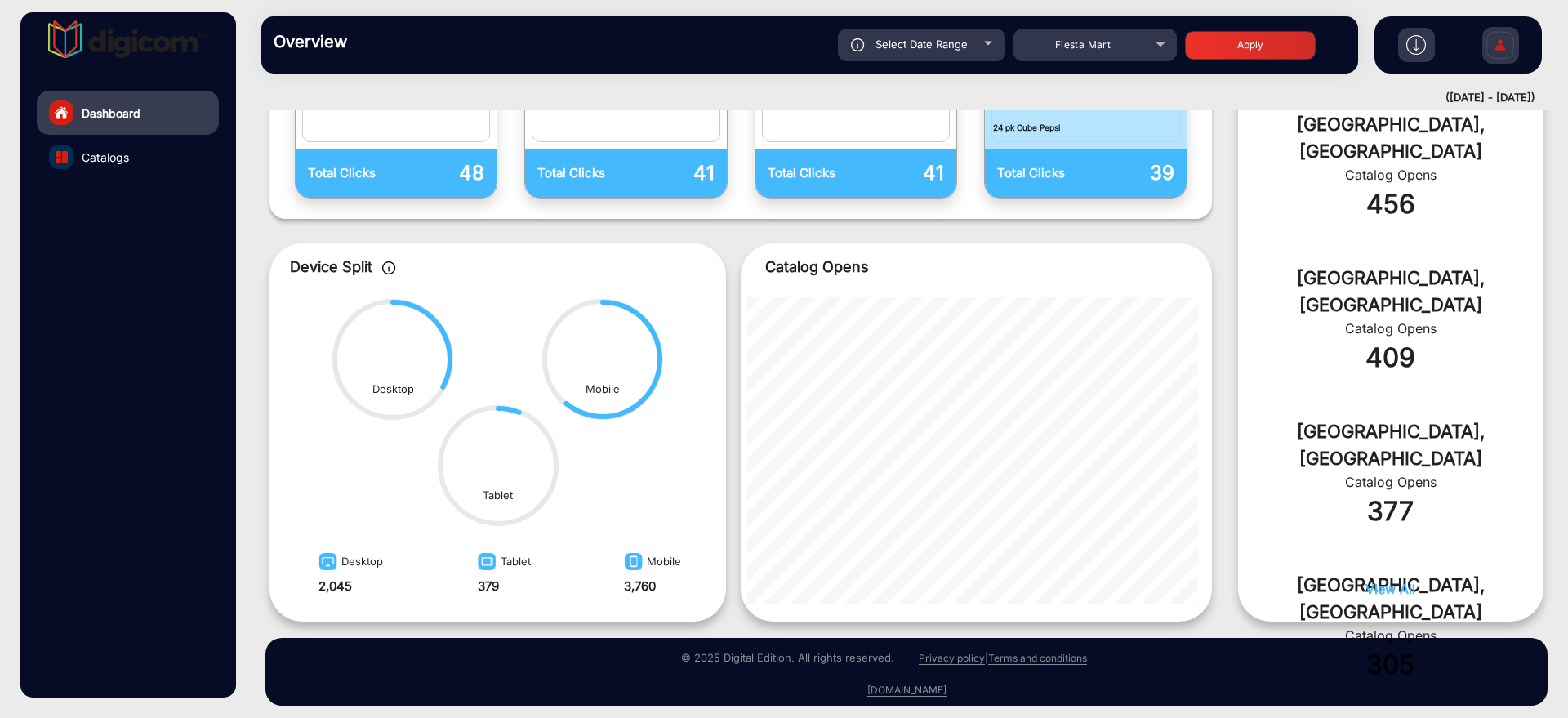
click at [1259, 46] on button "Apply" at bounding box center [1251, 45] width 131 height 29
type input "[DATE]"
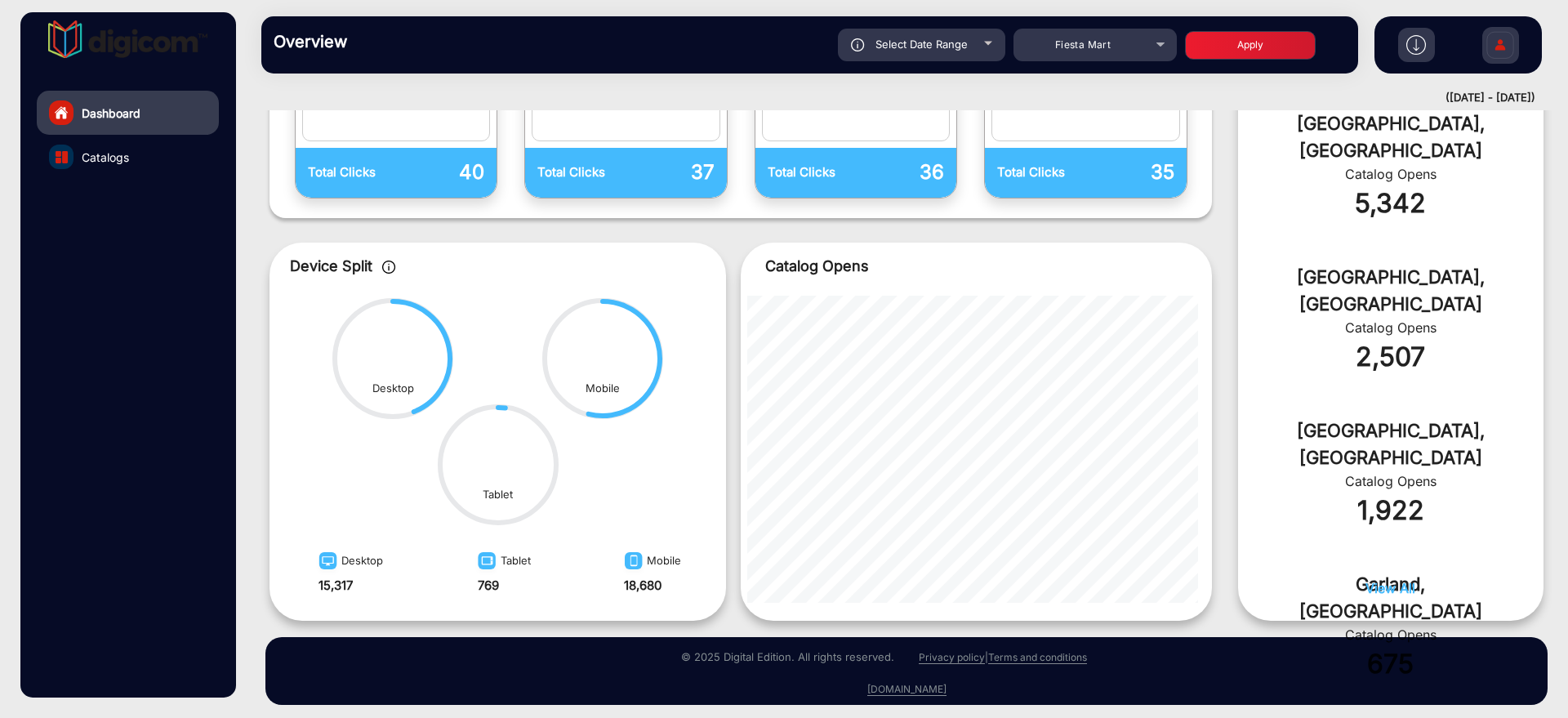
scroll to position [627, 0]
click at [1141, 37] on div "Fiesta Mart" at bounding box center [1083, 45] width 131 height 20
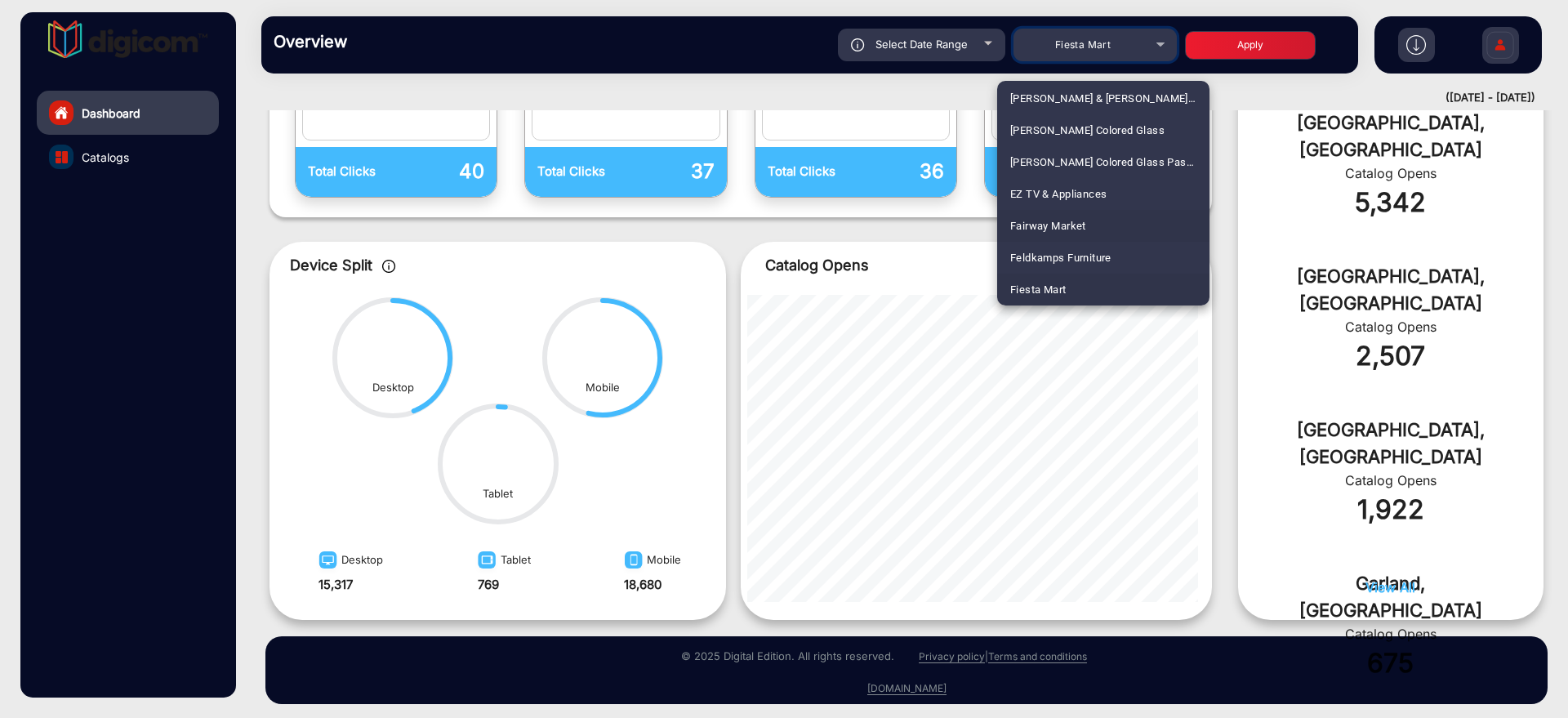
scroll to position [1954, 0]
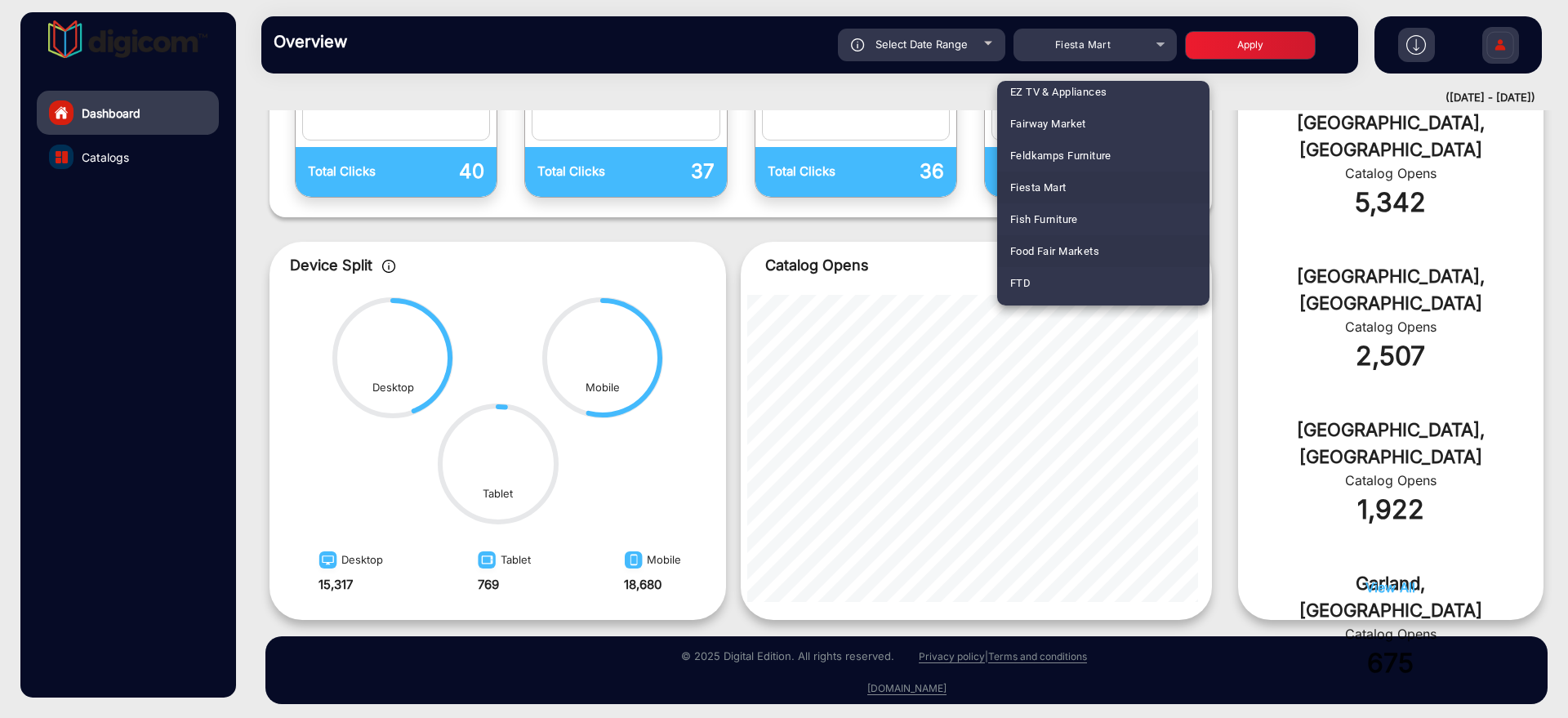
click at [1097, 244] on span "Food Fair Markets" at bounding box center [1055, 251] width 89 height 32
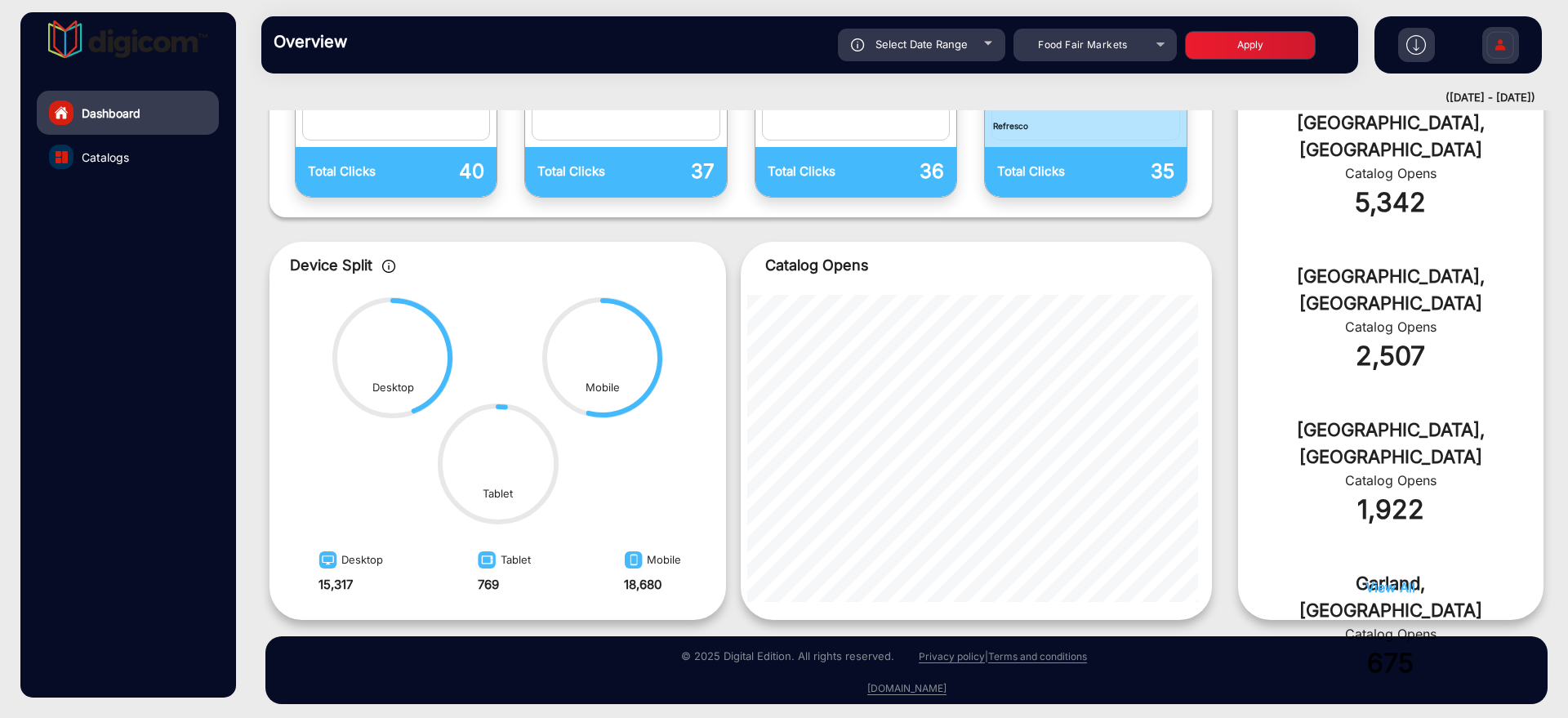
click at [1245, 31] on button "Apply" at bounding box center [1251, 45] width 131 height 29
type input "[DATE]"
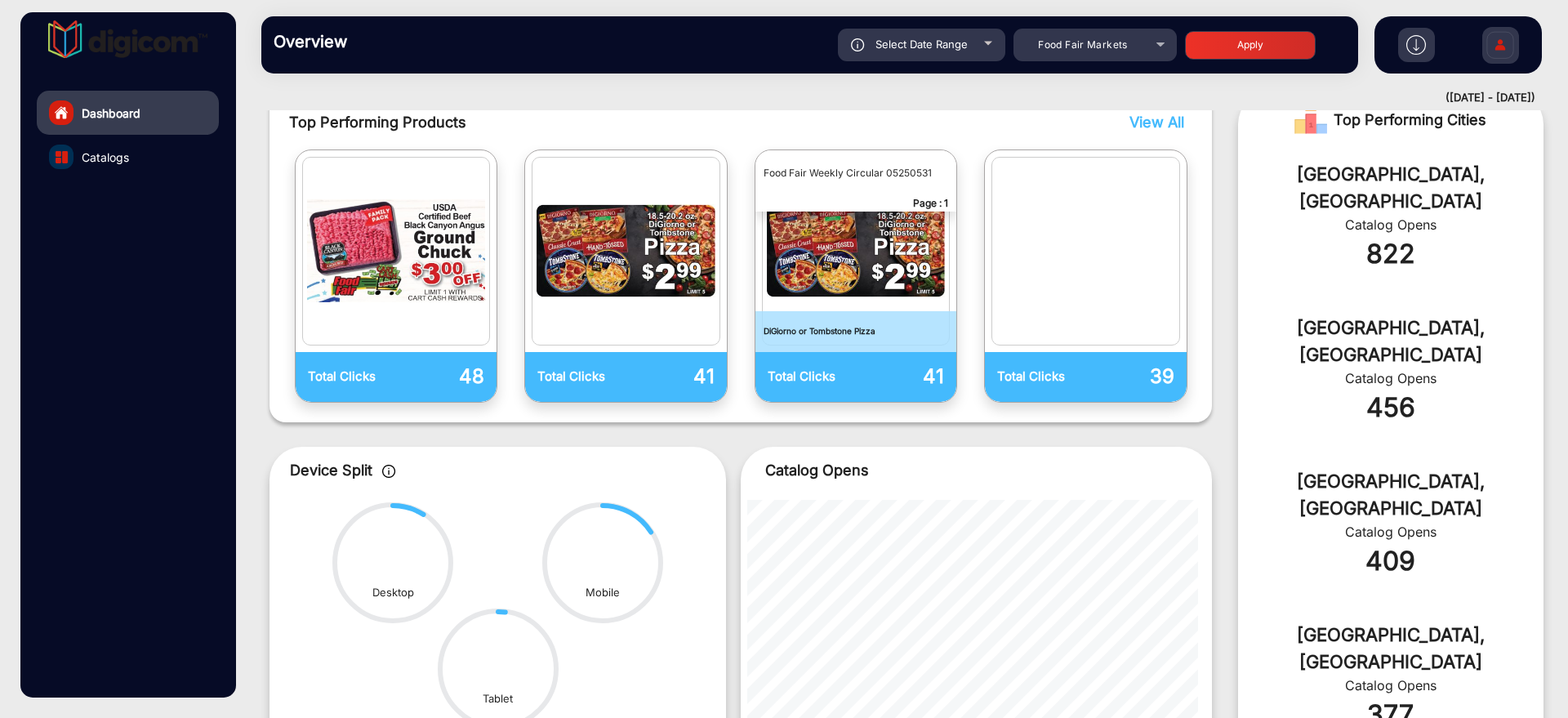
scroll to position [541, 0]
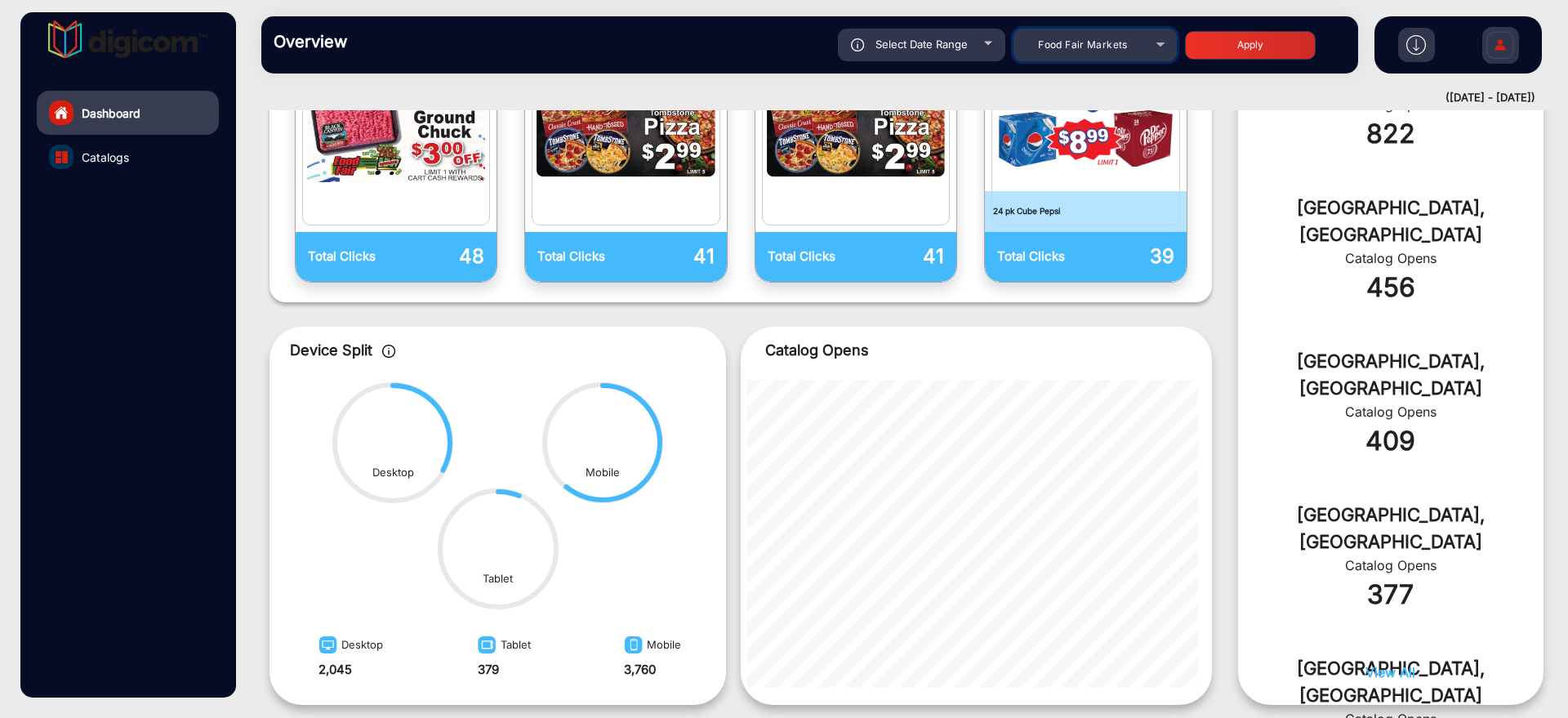
click at [1102, 53] on div "Food Fair Markets" at bounding box center [1083, 45] width 131 height 20
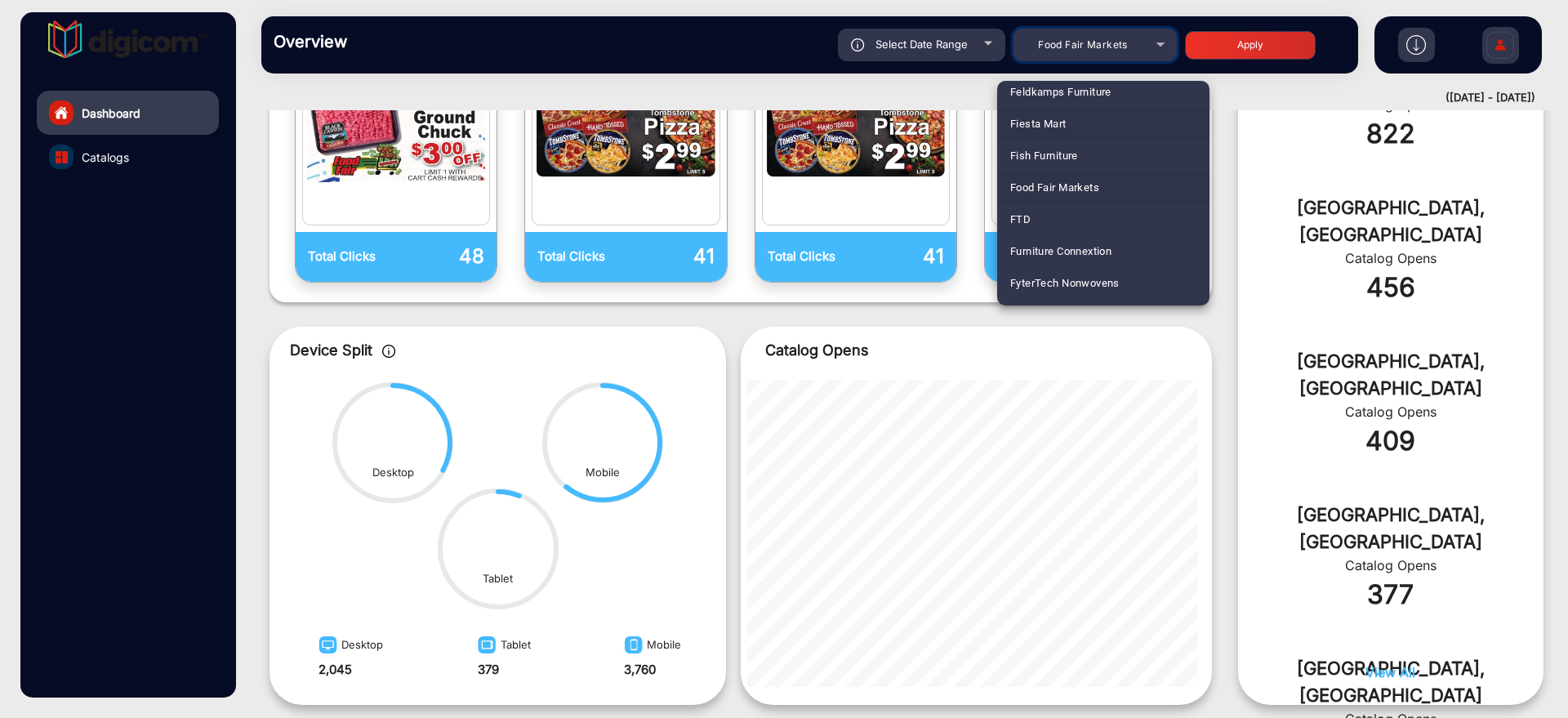
scroll to position [2120, 0]
click at [1050, 108] on mat-option "FTD" at bounding box center [1103, 117] width 213 height 32
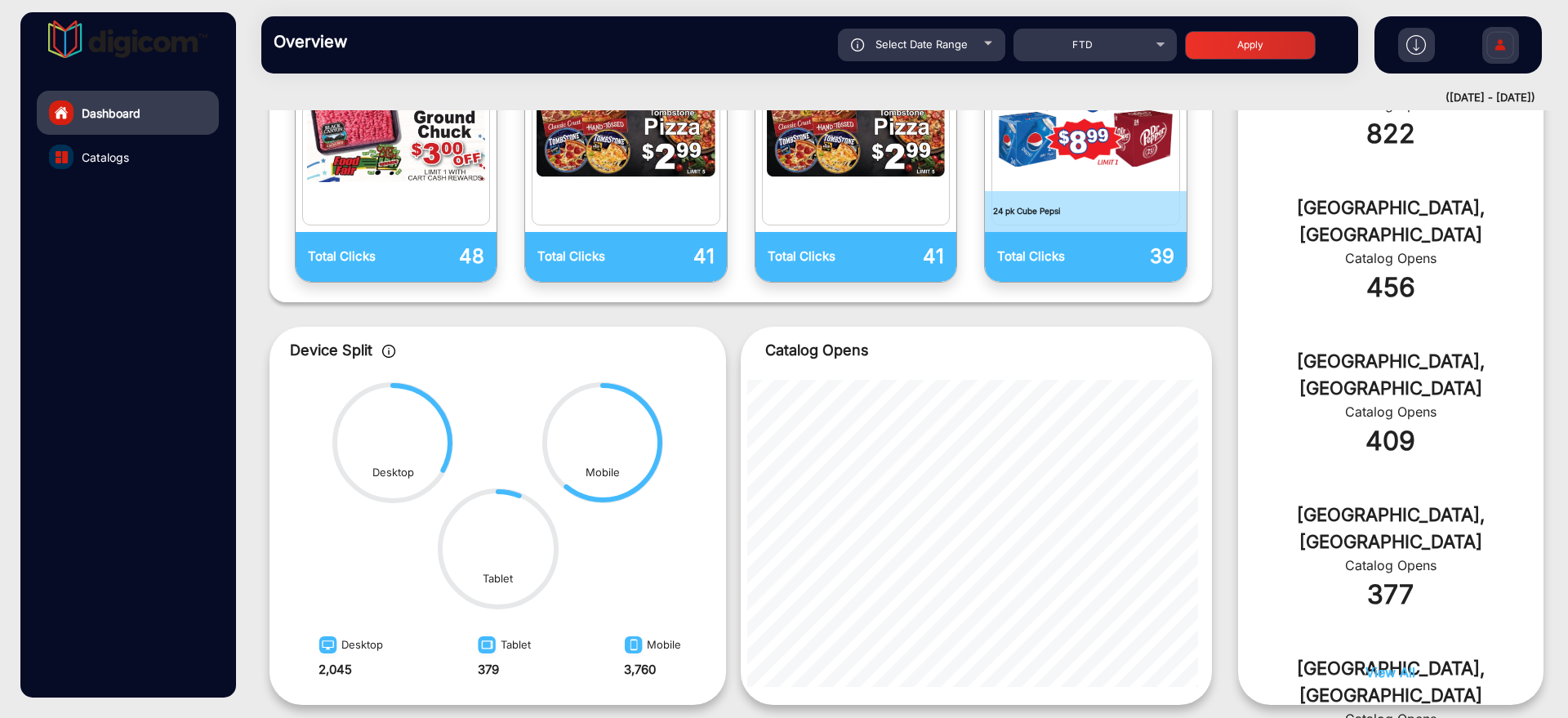
click at [1223, 45] on button "Apply" at bounding box center [1251, 45] width 131 height 29
type input "[DATE]"
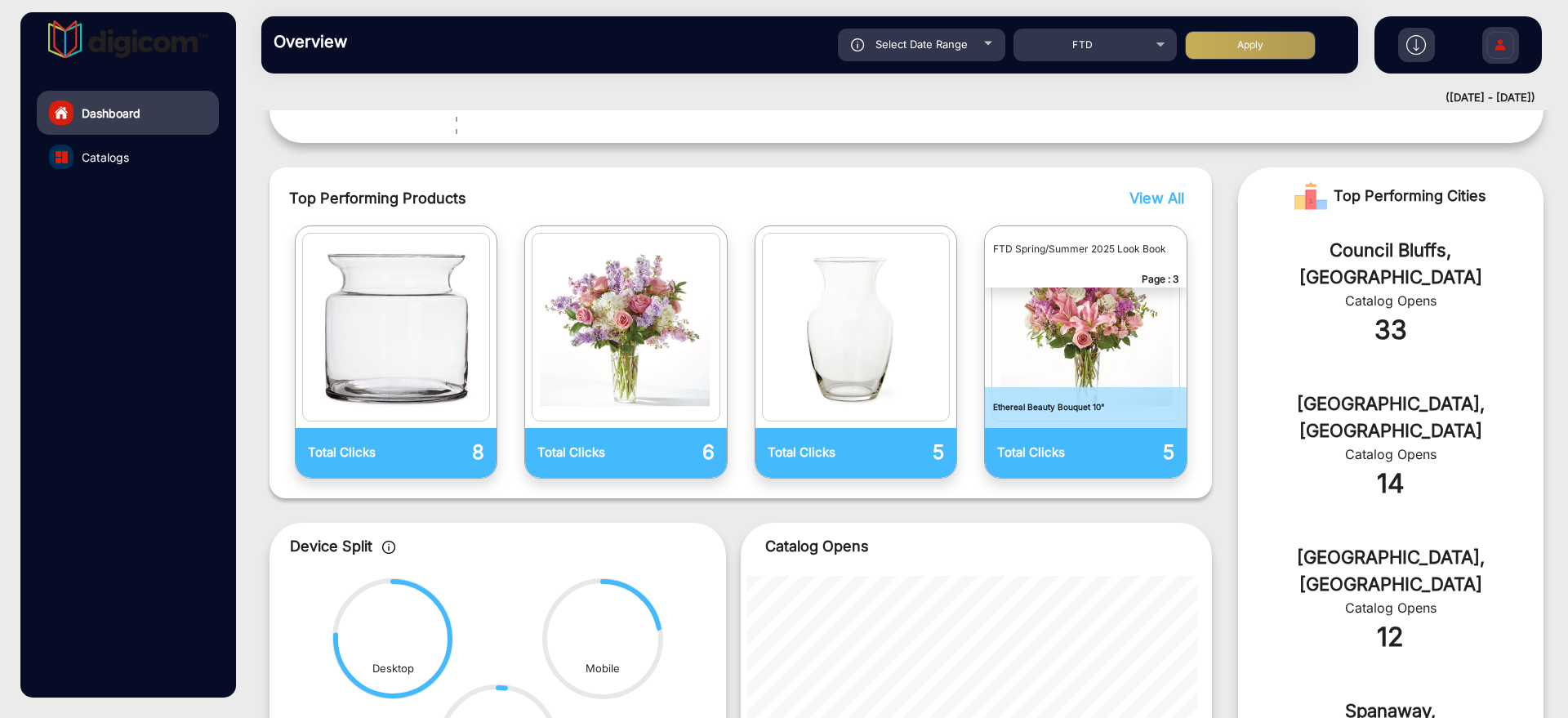
scroll to position [707, 0]
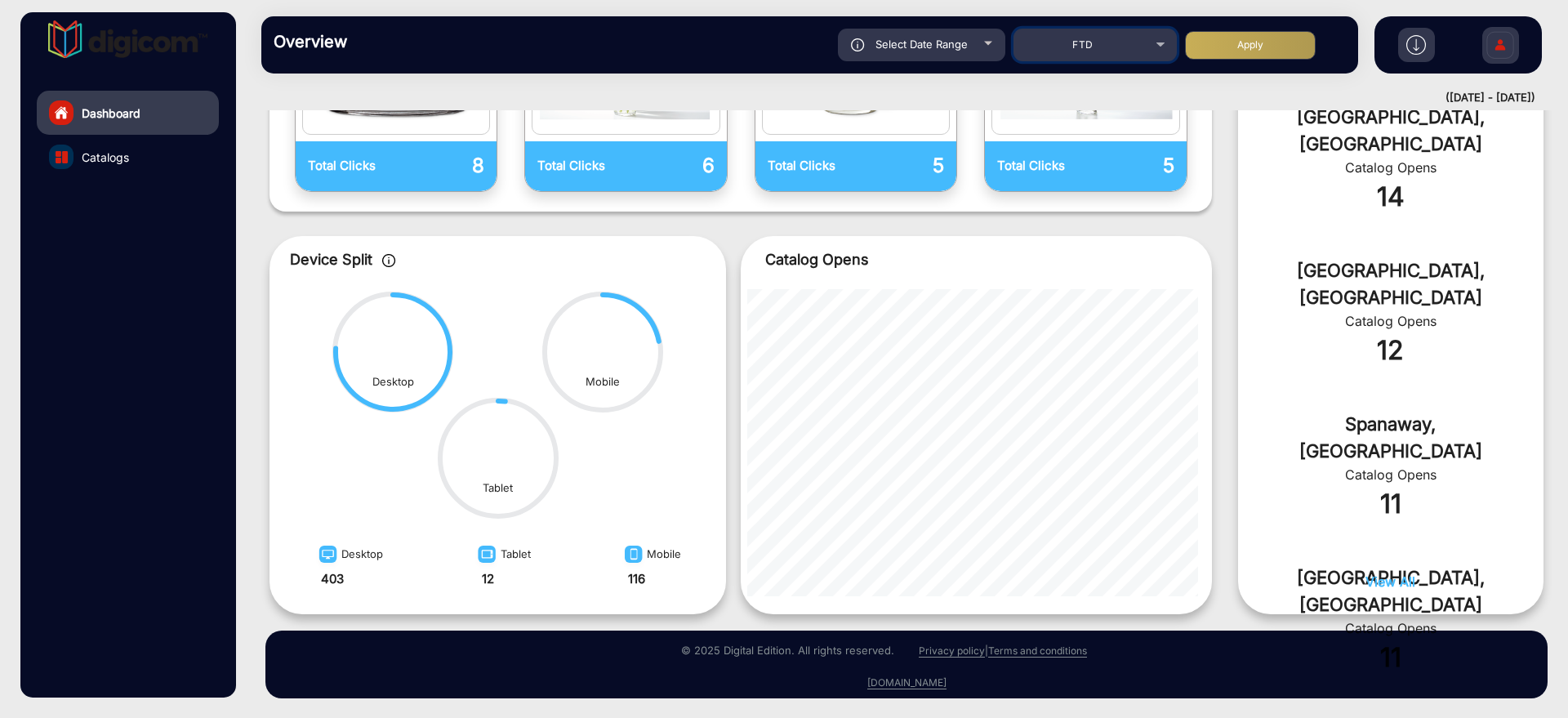
click at [1140, 58] on mat-select "FTD" at bounding box center [1095, 45] width 164 height 33
click at [1142, 52] on div "FTD" at bounding box center [1083, 45] width 131 height 20
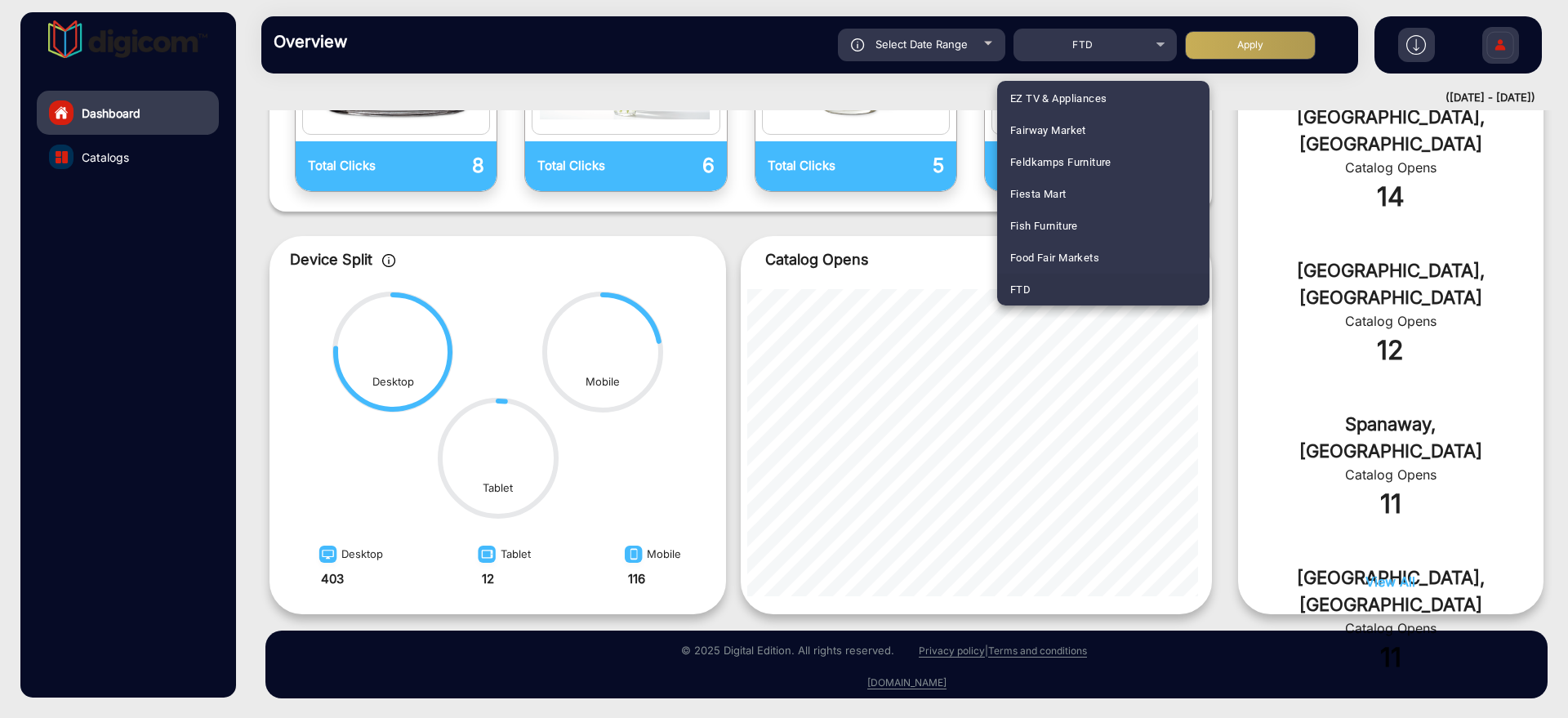
click at [893, 227] on div at bounding box center [784, 359] width 1568 height 718
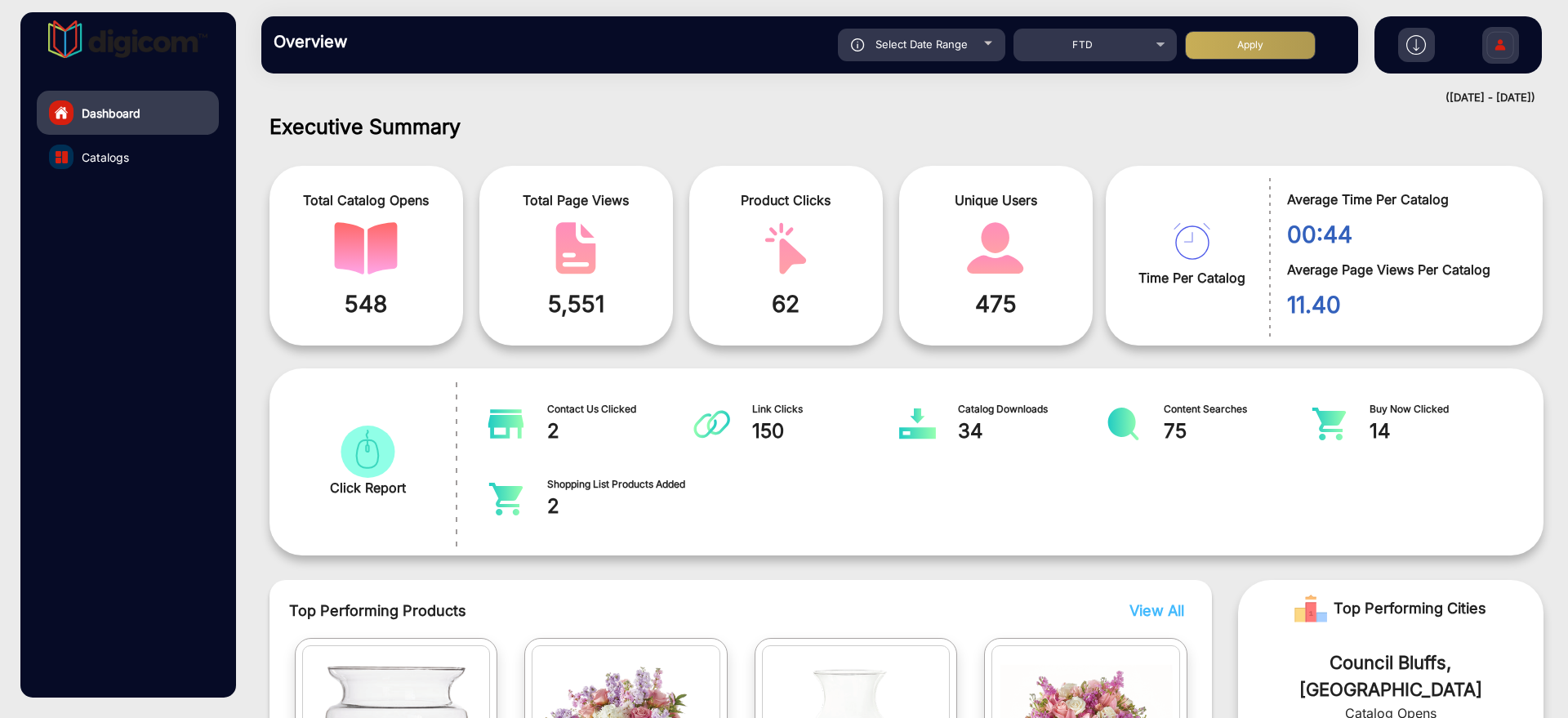
scroll to position [0, 0]
